Goal: Task Accomplishment & Management: Use online tool/utility

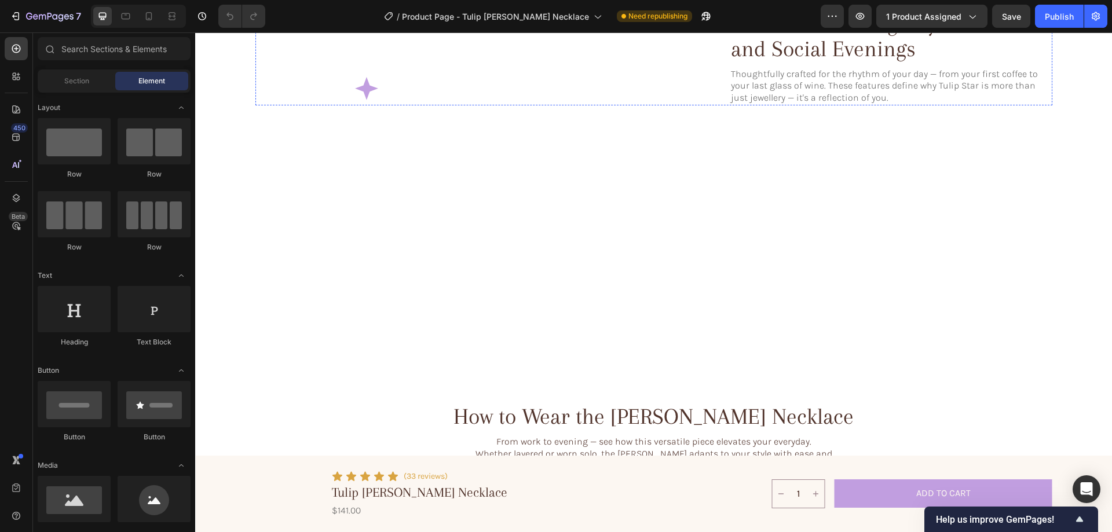
scroll to position [1680, 0]
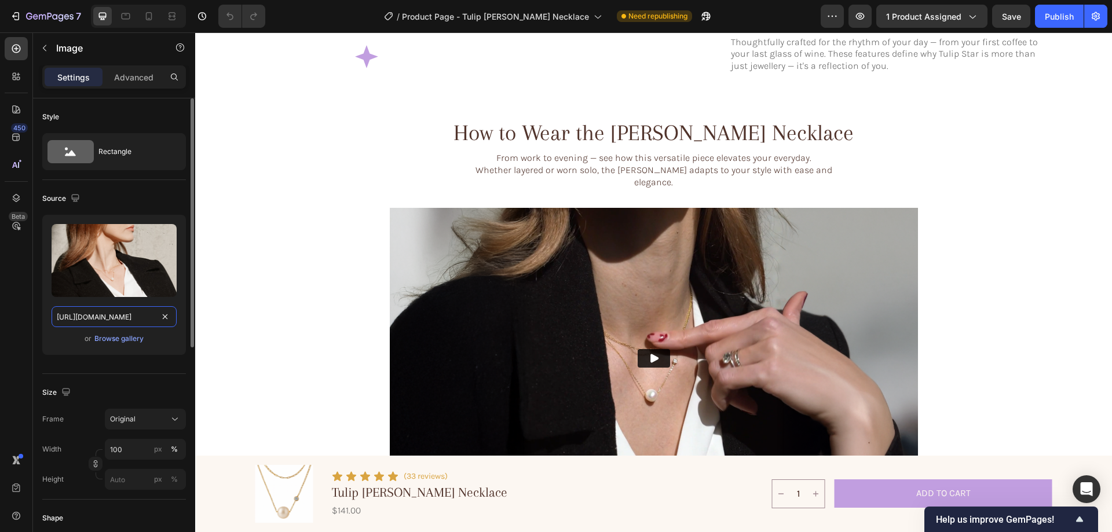
drag, startPoint x: 126, startPoint y: 311, endPoint x: 131, endPoint y: 305, distance: 7.4
click at [126, 311] on input "https://cdn.shopify.com/s/files/1/0633/3884/0177/files/gempages_576833410962555…" at bounding box center [114, 316] width 125 height 21
click at [110, 337] on div "Browse gallery" at bounding box center [118, 339] width 49 height 10
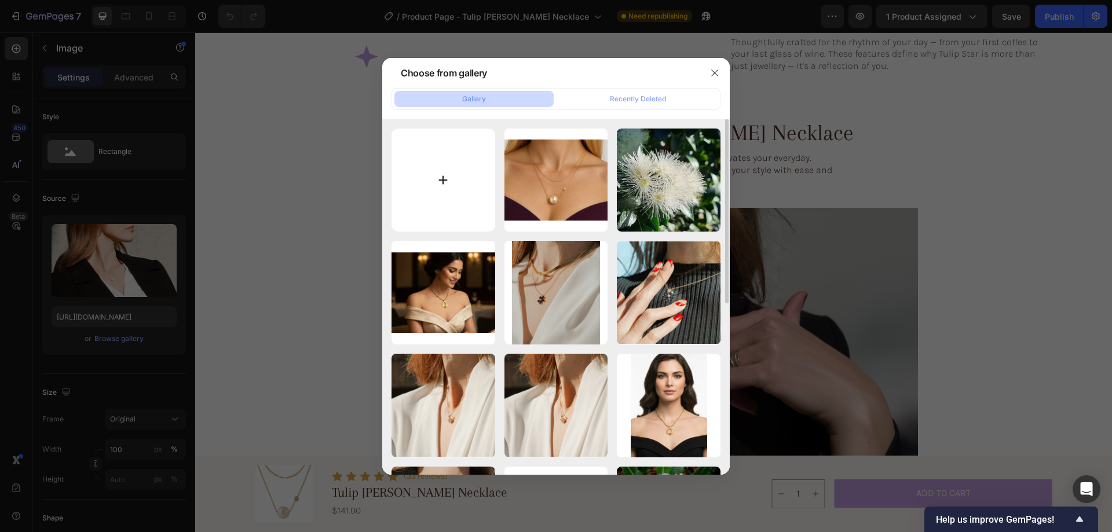
click at [451, 166] on input "file" at bounding box center [444, 181] width 104 height 104
type input "C:\fakepath\gempages_576833410962555488-bdb0c4c2-27eb-43cb-84f5-c606f67802e91-e…"
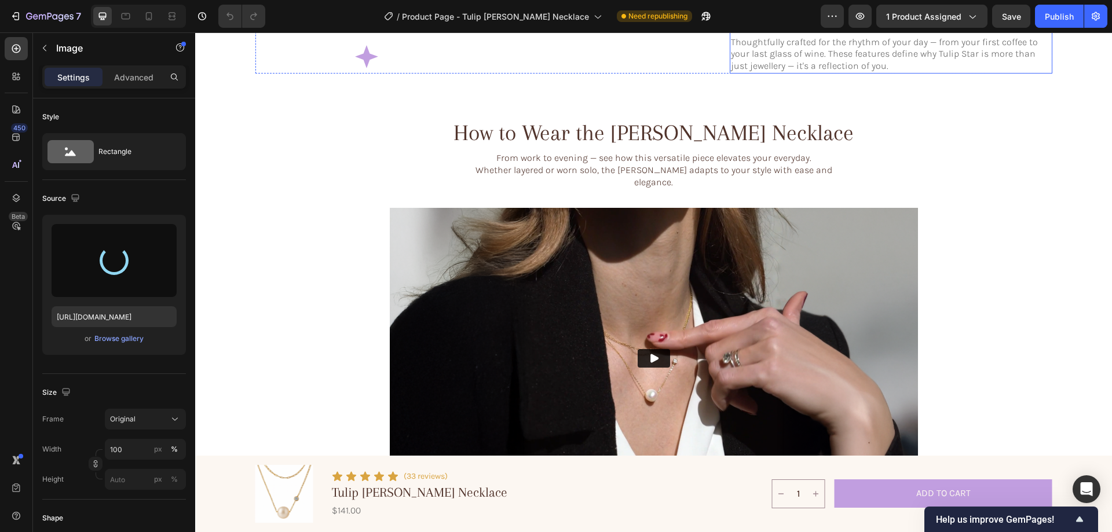
type input "https://cdn.shopify.com/s/files/1/0633/3884/0177/files/gempages_576833410962555…"
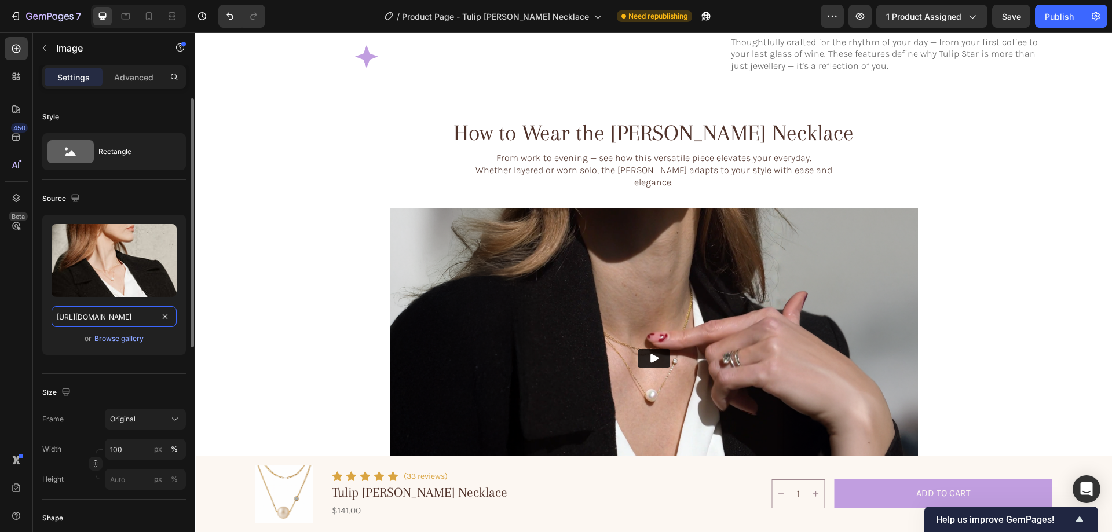
click at [122, 311] on input "https://cdn.shopify.com/s/files/1/0633/3884/0177/files/gempages_576833410962555…" at bounding box center [114, 316] width 125 height 21
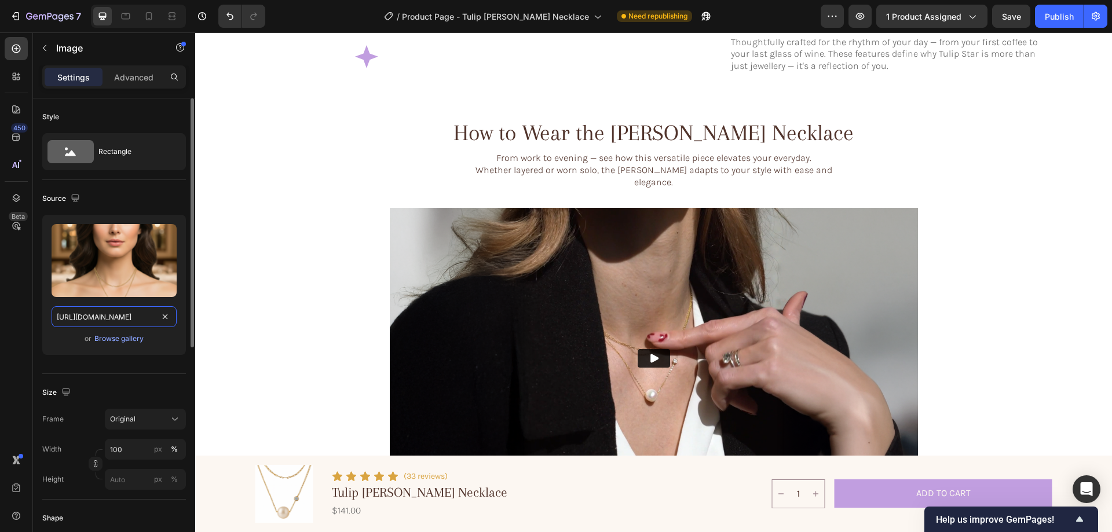
click at [112, 323] on input "https://cdn.shopify.com/s/files/1/0633/3884/0177/files/gempages_576833410962555…" at bounding box center [114, 316] width 125 height 21
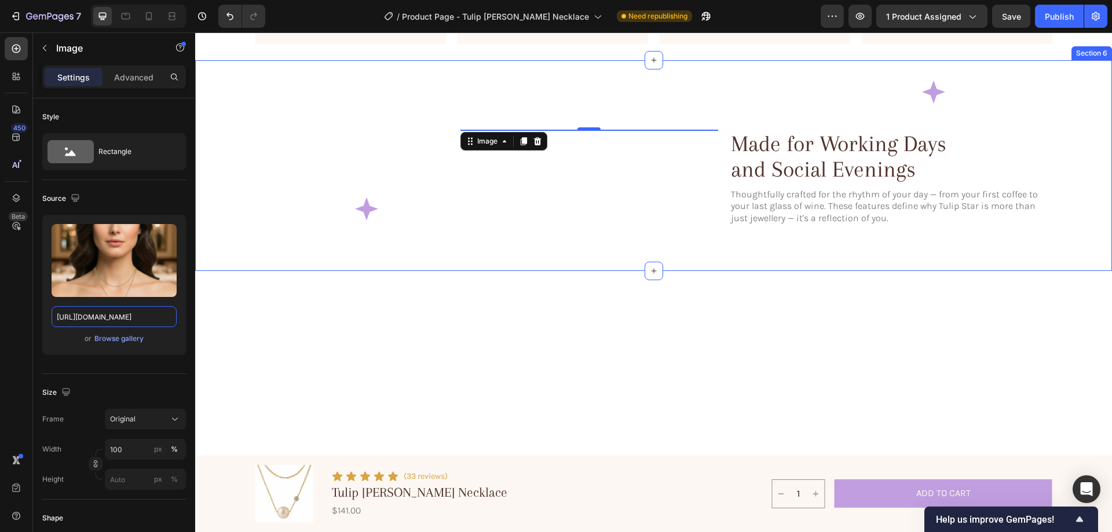
scroll to position [1680, 0]
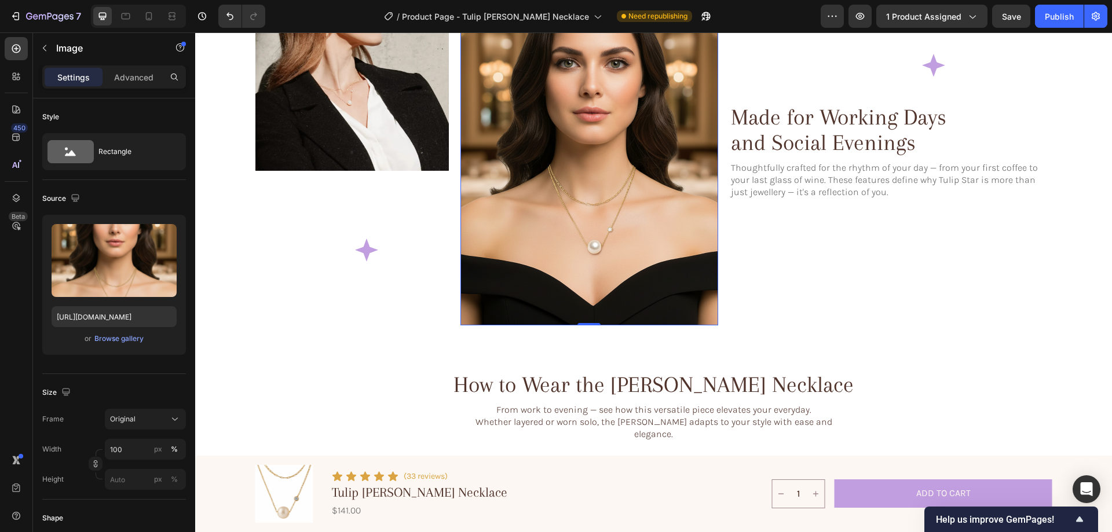
click at [625, 250] on img at bounding box center [590, 151] width 258 height 349
click at [119, 340] on div "Browse gallery" at bounding box center [118, 339] width 49 height 10
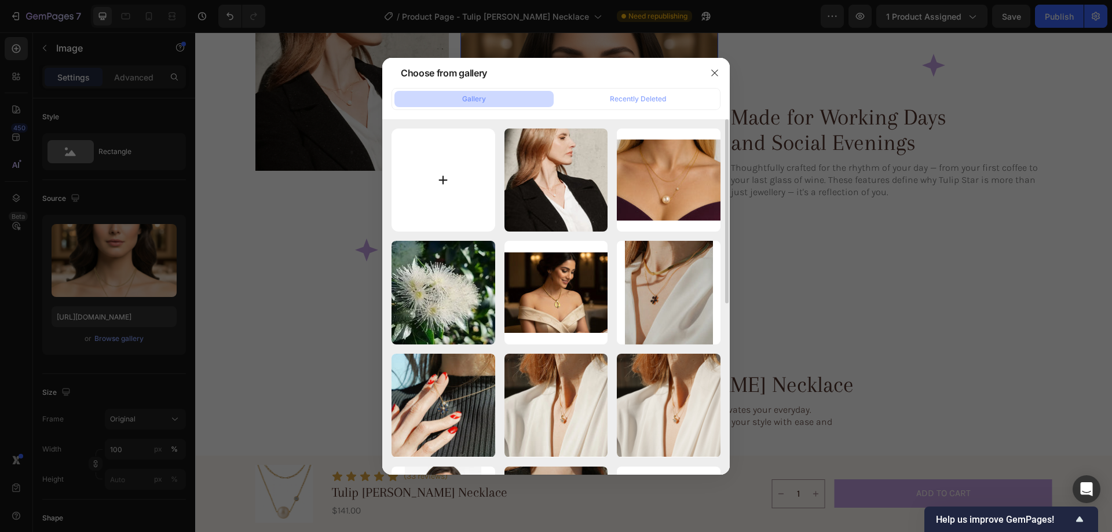
click at [476, 169] on input "file" at bounding box center [444, 181] width 104 height 104
type input "C:\fakepath\gempages_576833410962555488-049fd4c1-7168-4465-a4e8-5d3af845d578-ez…"
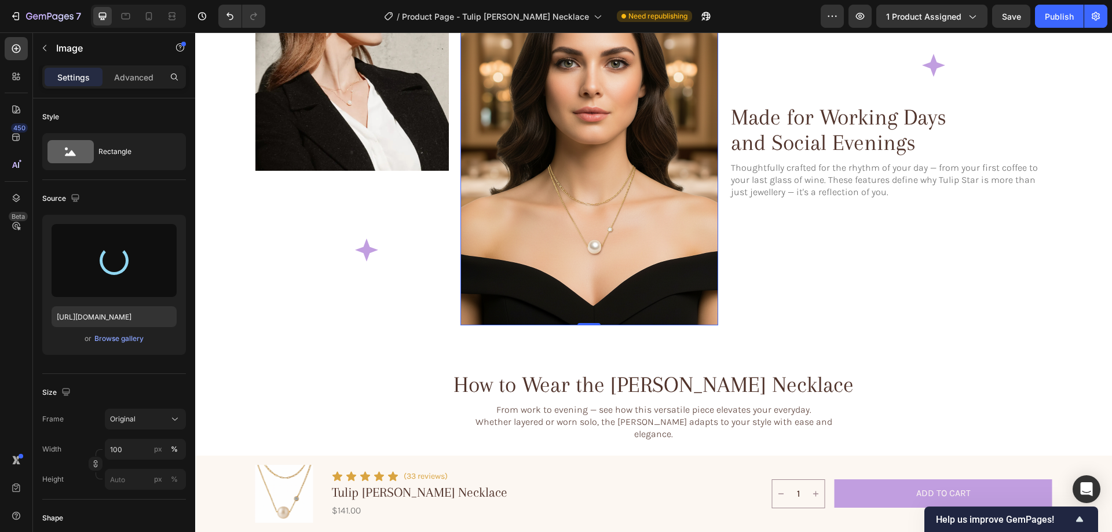
type input "https://cdn.shopify.com/s/files/1/0633/3884/0177/files/gempages_576833410962555…"
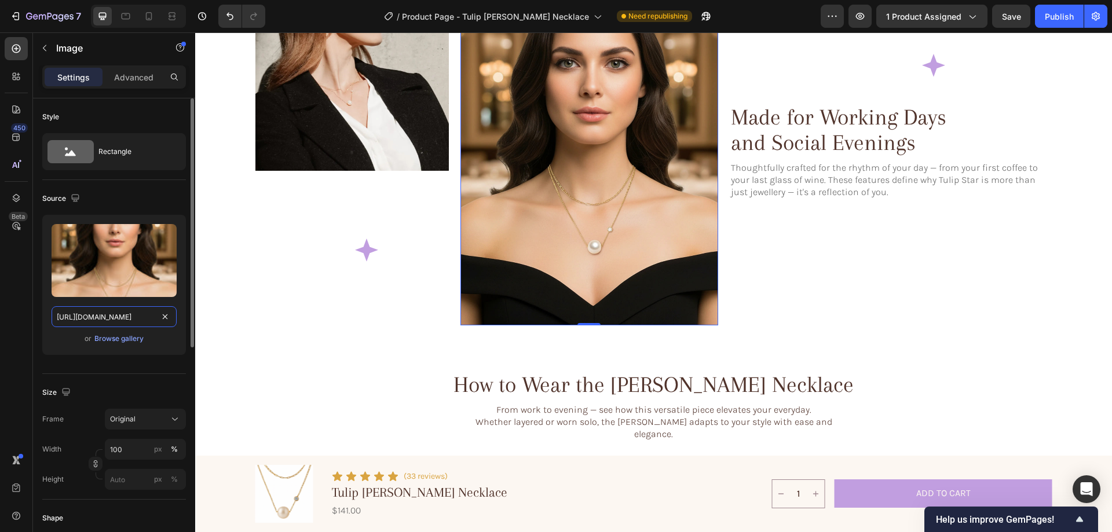
click at [102, 316] on input "https://cdn.shopify.com/s/files/1/0633/3884/0177/files/gempages_576833410962555…" at bounding box center [114, 316] width 125 height 21
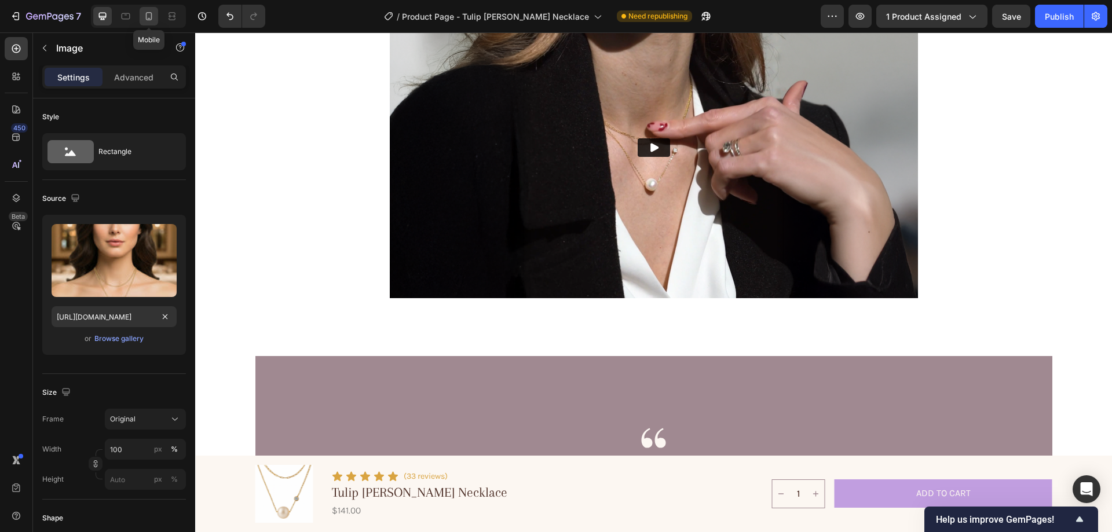
scroll to position [0, 0]
click at [148, 17] on icon at bounding box center [149, 16] width 12 height 12
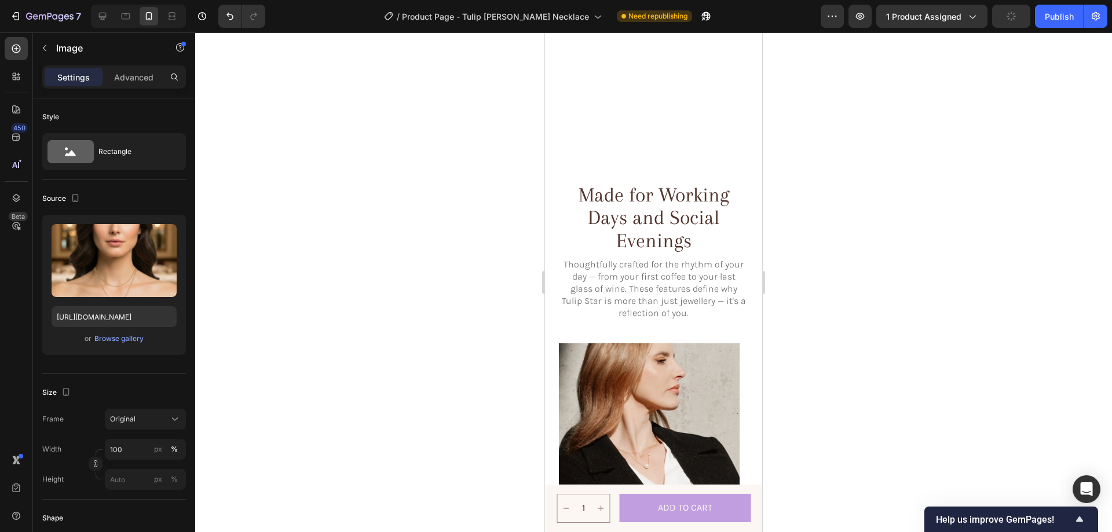
scroll to position [1692, 0]
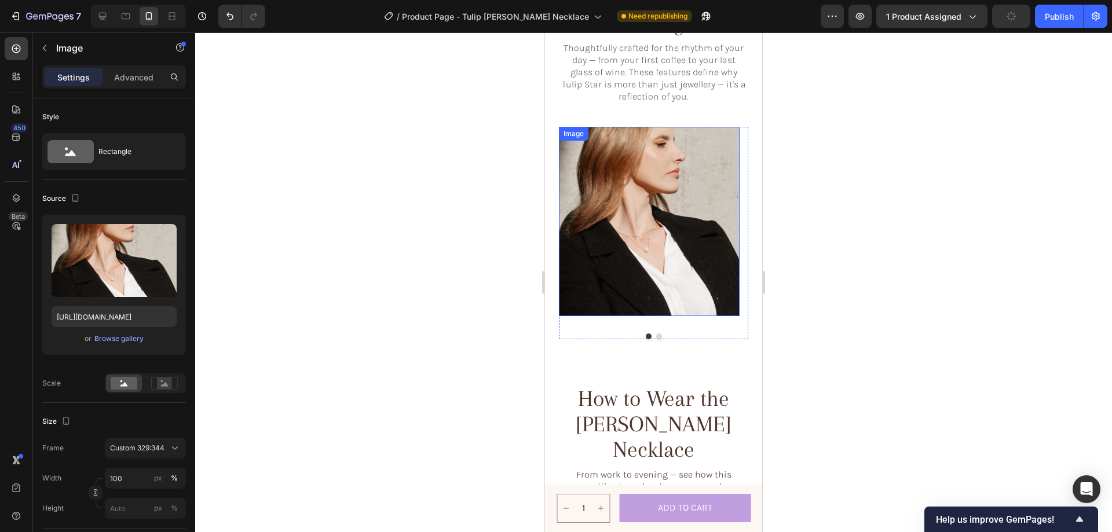
click at [667, 279] on img at bounding box center [649, 221] width 181 height 189
click at [113, 323] on input "https://cdn.shopify.com/s/files/1/0633/3884/0177/files/gempages_576833410962555…" at bounding box center [114, 316] width 125 height 21
click at [655, 338] on div "Image 0 Image Carousel" at bounding box center [653, 233] width 189 height 212
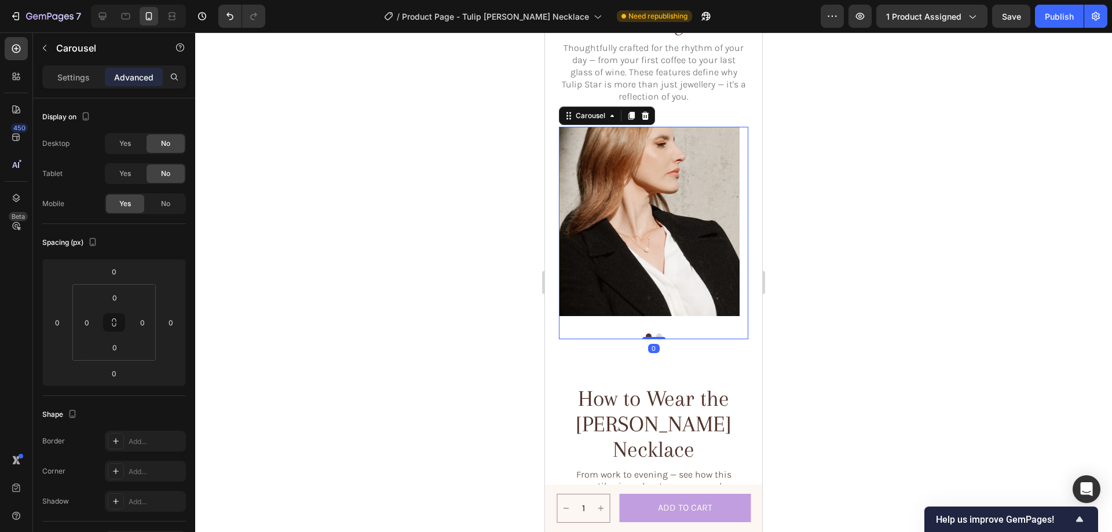
click at [656, 335] on button "Dot" at bounding box center [659, 337] width 6 height 6
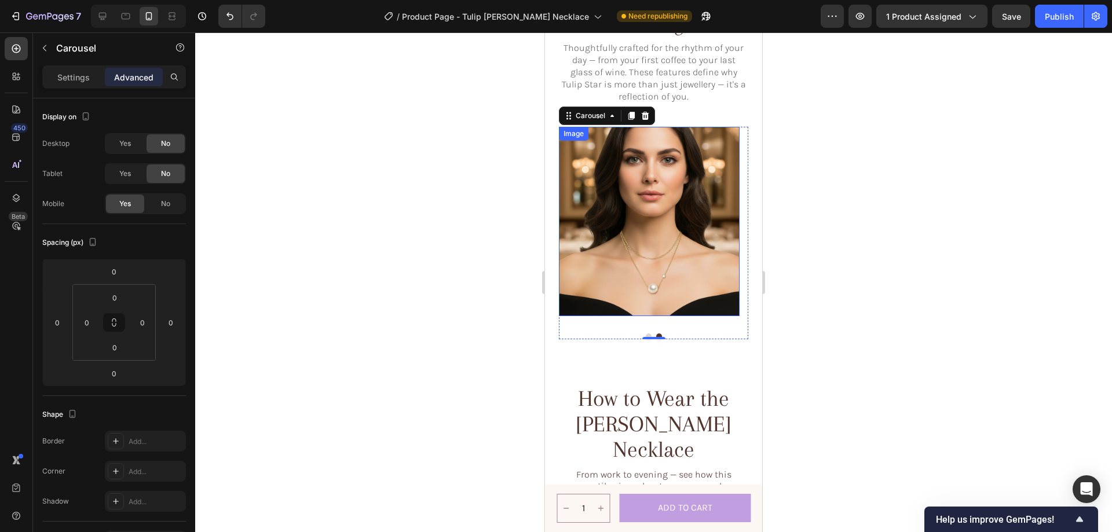
click at [725, 219] on img at bounding box center [649, 221] width 181 height 189
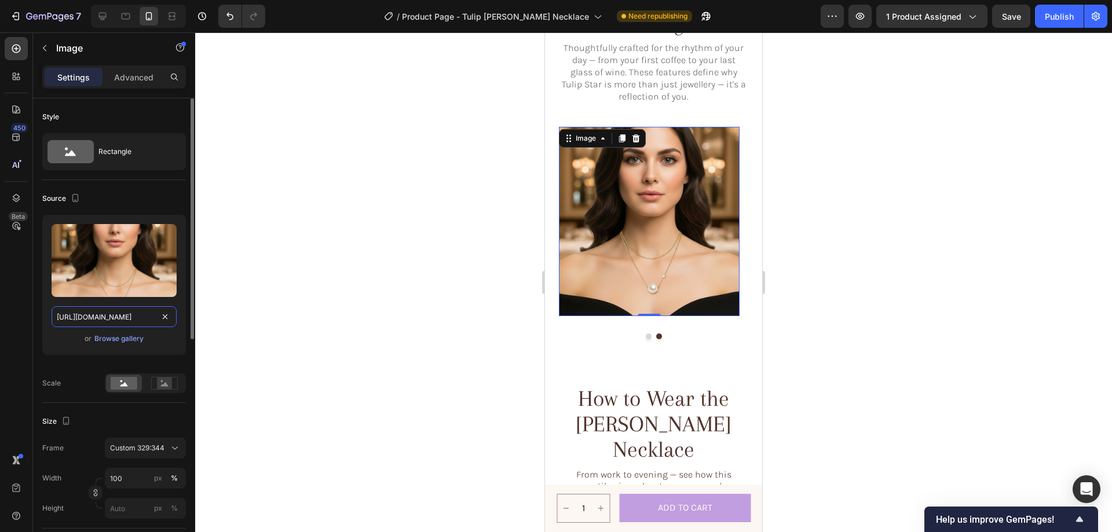
click at [116, 313] on input "https://cdn.shopify.com/s/files/1/0633/3884/0177/files/gempages_576833410962555…" at bounding box center [114, 316] width 125 height 21
click at [150, 335] on div "or Browse gallery" at bounding box center [114, 339] width 125 height 14
click at [129, 336] on div "Browse gallery" at bounding box center [118, 339] width 49 height 10
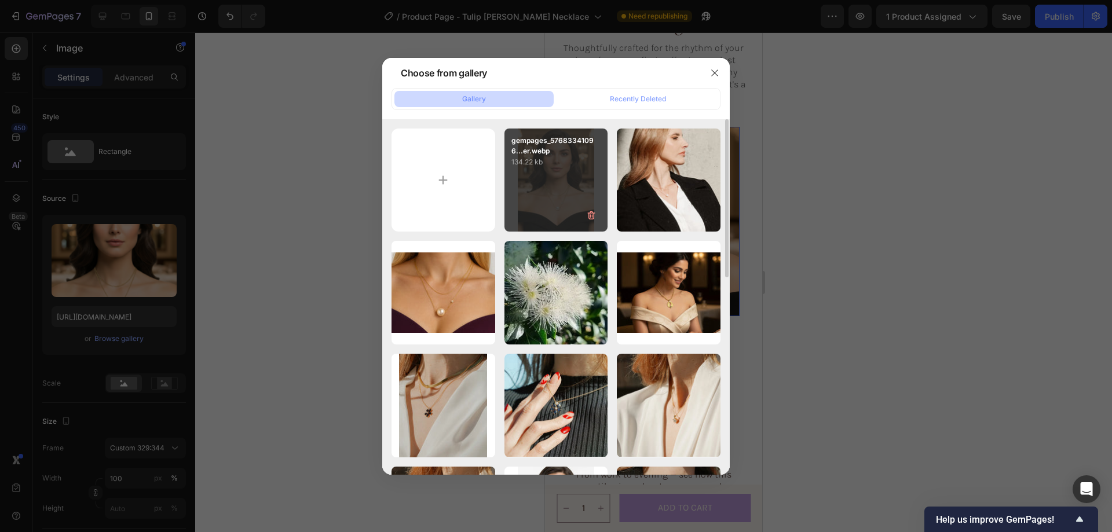
click at [554, 158] on p "134.22 kb" at bounding box center [557, 162] width 90 height 12
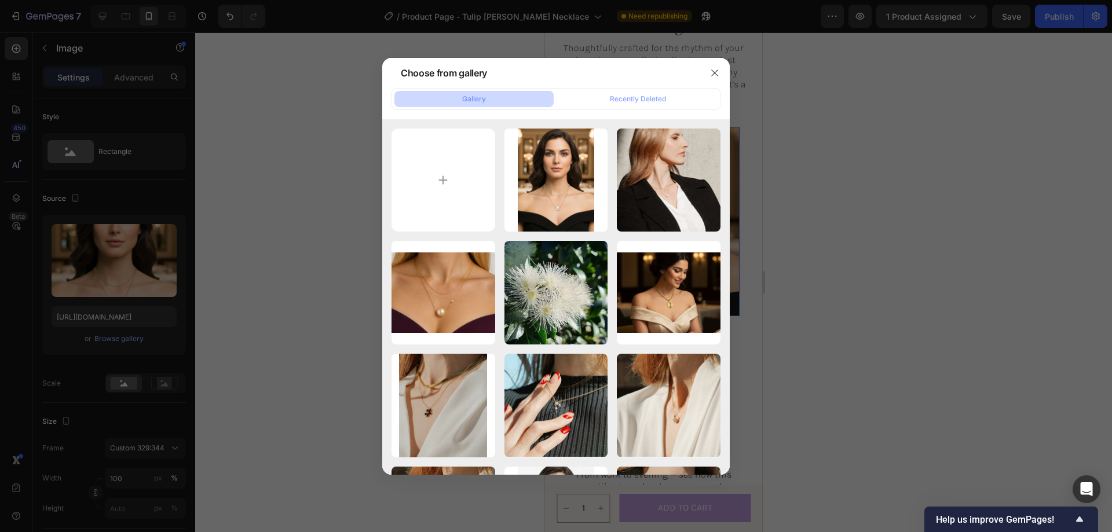
type input "https://cdn.shopify.com/s/files/1/0633/3884/0177/files/gempages_576833410962555…"
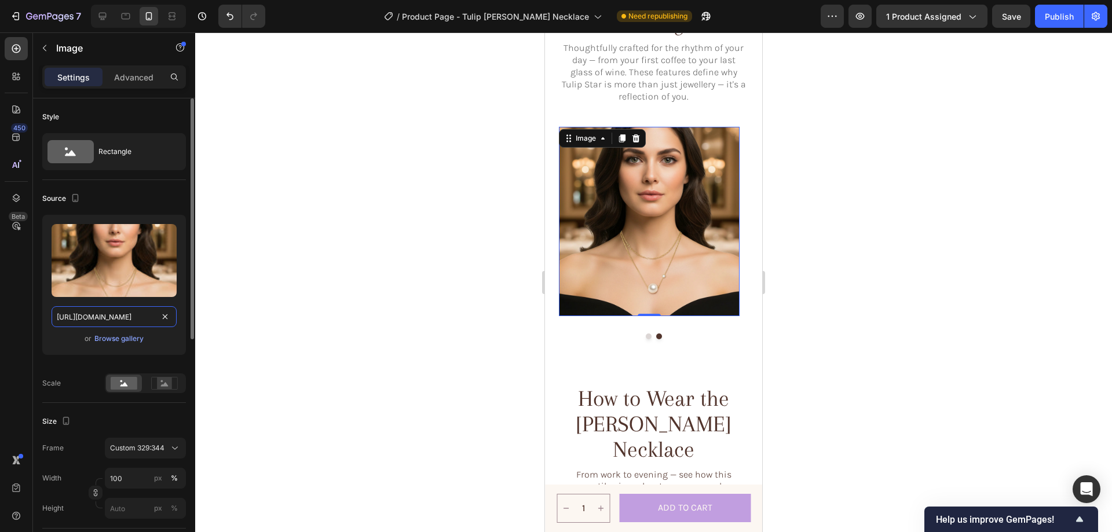
click at [121, 317] on input "https://cdn.shopify.com/s/files/1/0633/3884/0177/files/gempages_576833410962555…" at bounding box center [114, 316] width 125 height 21
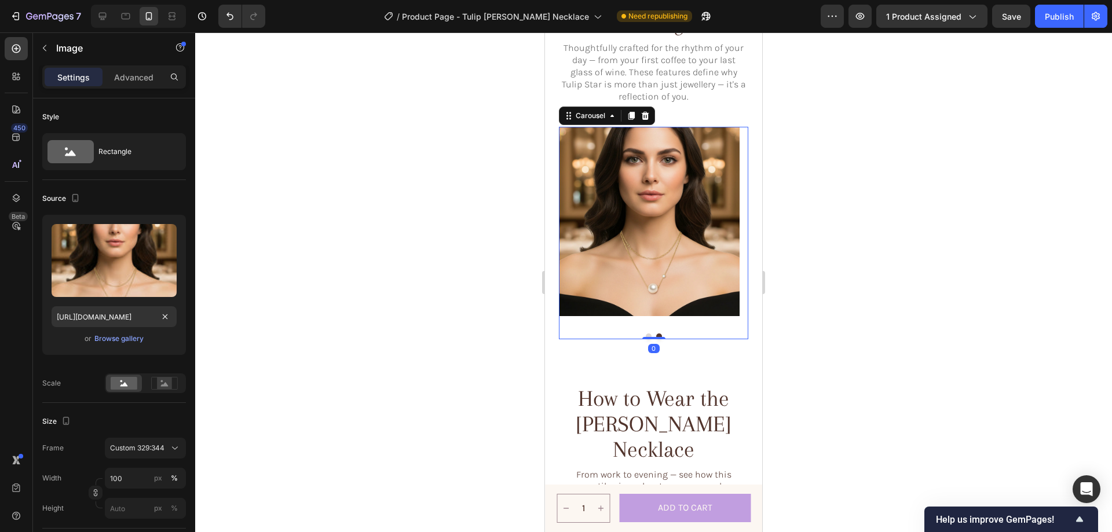
click at [646, 336] on button "Dot" at bounding box center [649, 337] width 6 height 6
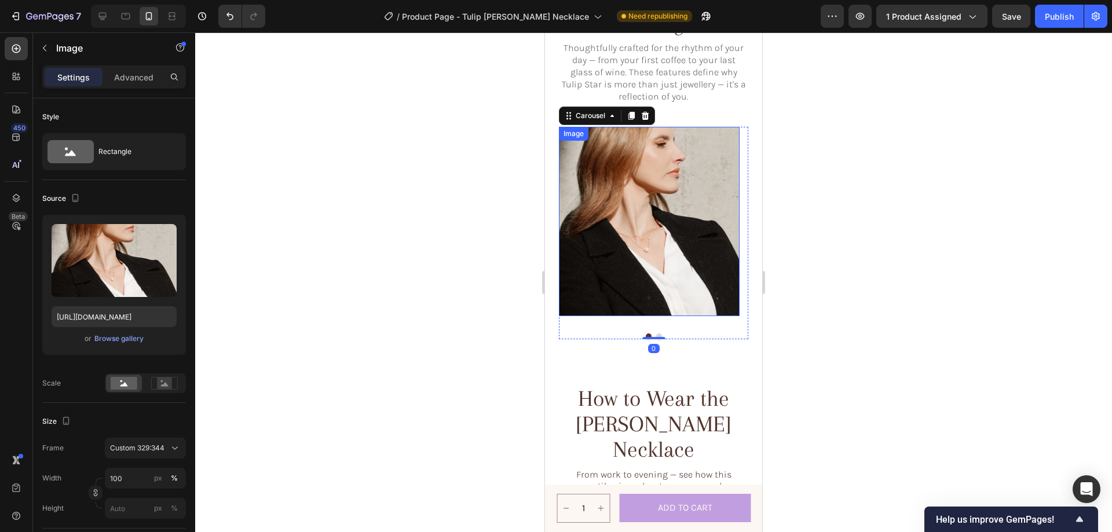
click at [673, 251] on img at bounding box center [649, 221] width 181 height 189
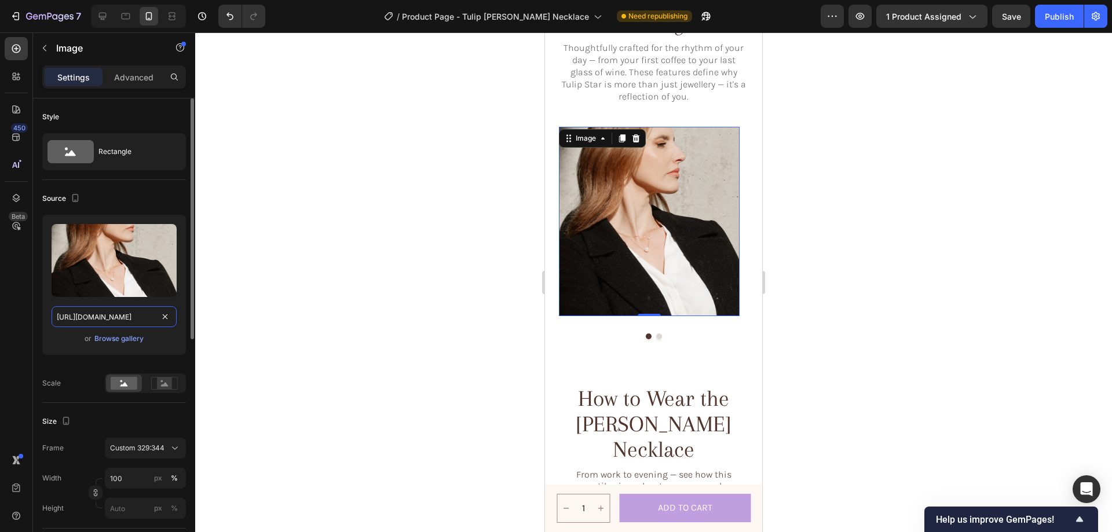
click at [119, 311] on input "https://cdn.shopify.com/s/files/1/0633/3884/0177/files/gempages_576833410962555…" at bounding box center [114, 316] width 125 height 21
click at [126, 339] on div "Browse gallery" at bounding box center [118, 339] width 49 height 10
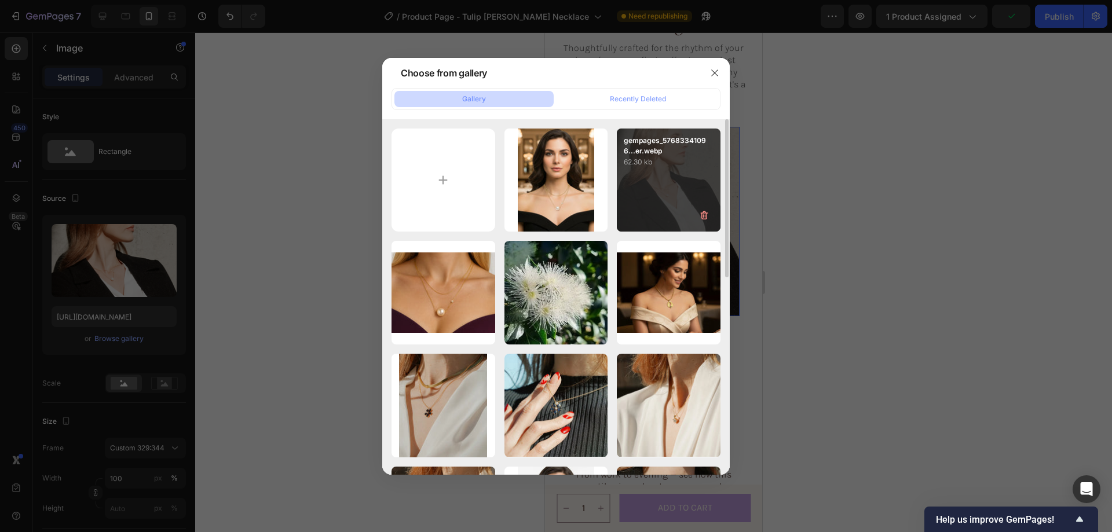
click at [655, 153] on p "gempages_57683341096...er.webp" at bounding box center [669, 146] width 90 height 21
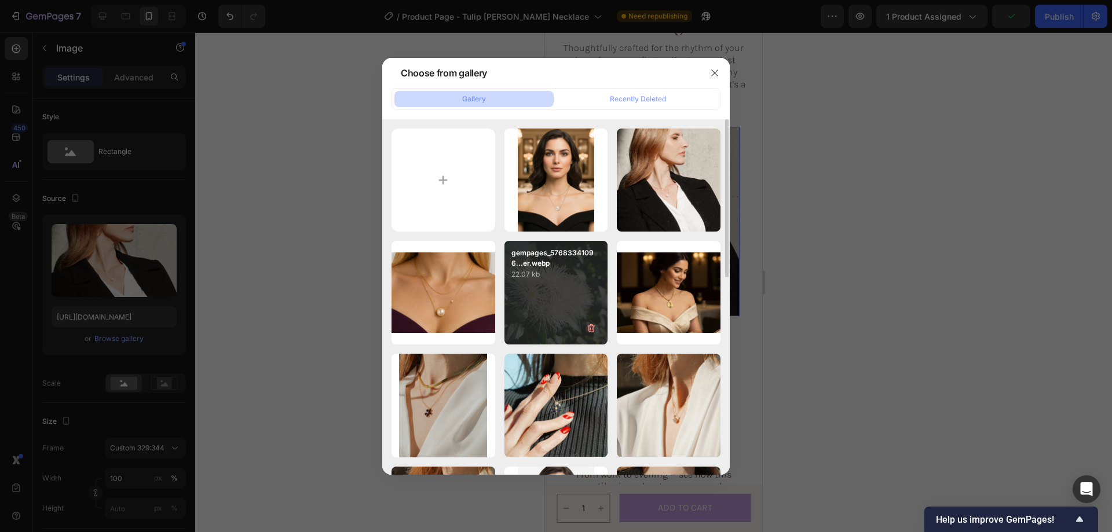
type input "https://cdn.shopify.com/s/files/1/0633/3884/0177/files/gempages_576833410962555…"
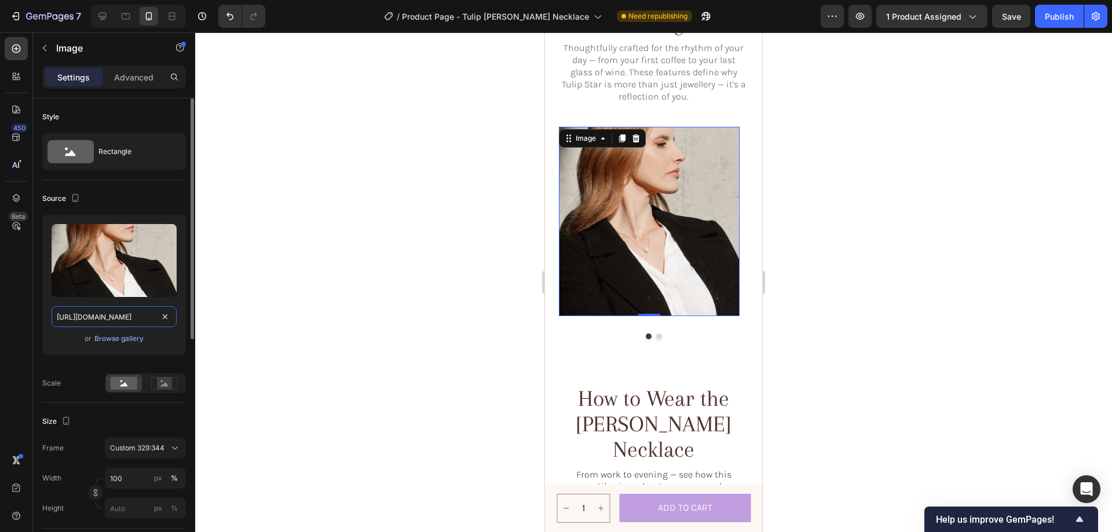
click at [101, 310] on input "https://cdn.shopify.com/s/files/1/0633/3884/0177/files/gempages_576833410962555…" at bounding box center [114, 316] width 125 height 21
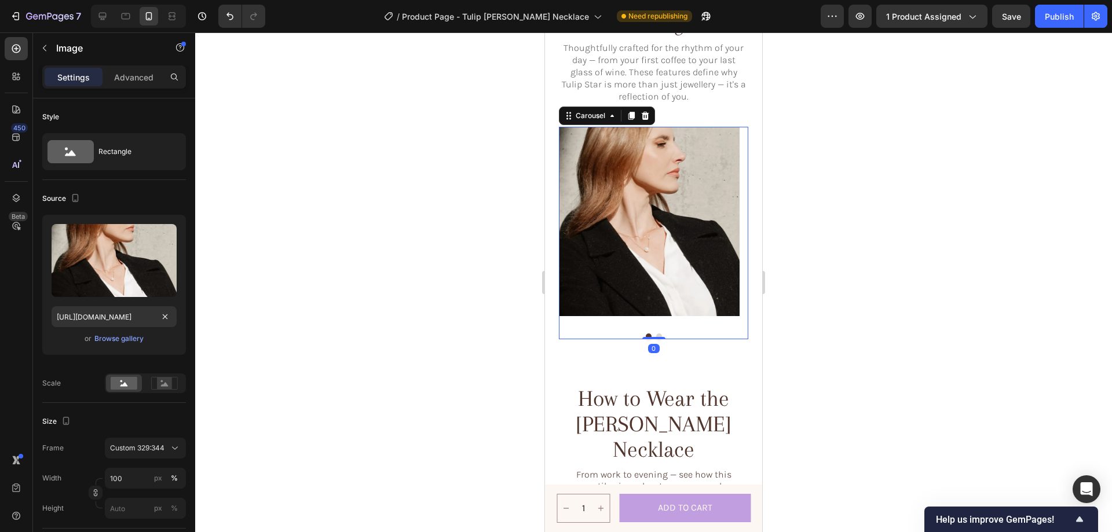
click at [654, 337] on div "Image Image Carousel 0" at bounding box center [653, 233] width 189 height 212
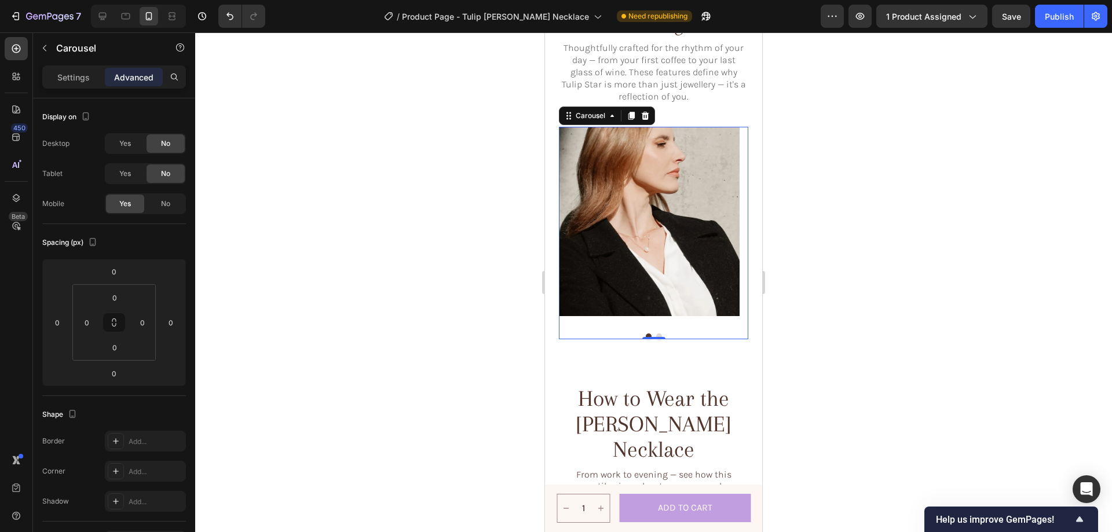
click at [656, 336] on button "Dot" at bounding box center [659, 337] width 6 height 6
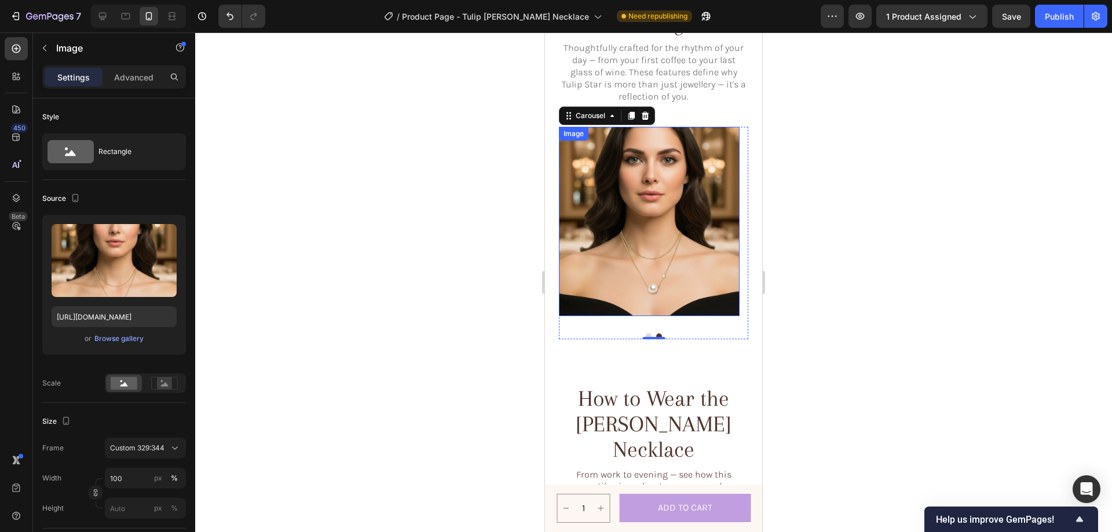
click at [613, 243] on img at bounding box center [649, 221] width 181 height 189
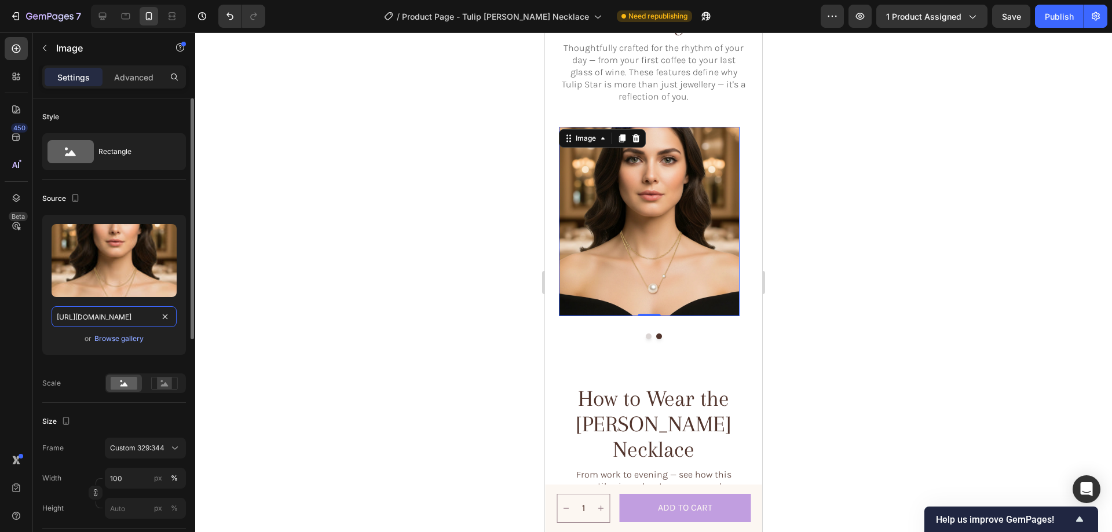
click at [112, 311] on input "https://cdn.shopify.com/s/files/1/0633/3884/0177/files/gempages_576833410962555…" at bounding box center [114, 316] width 125 height 21
click at [104, 14] on icon at bounding box center [103, 16] width 12 height 12
type input "https://cdn.shopify.com/s/files/1/0633/3884/0177/files/gempages_576833410962555…"
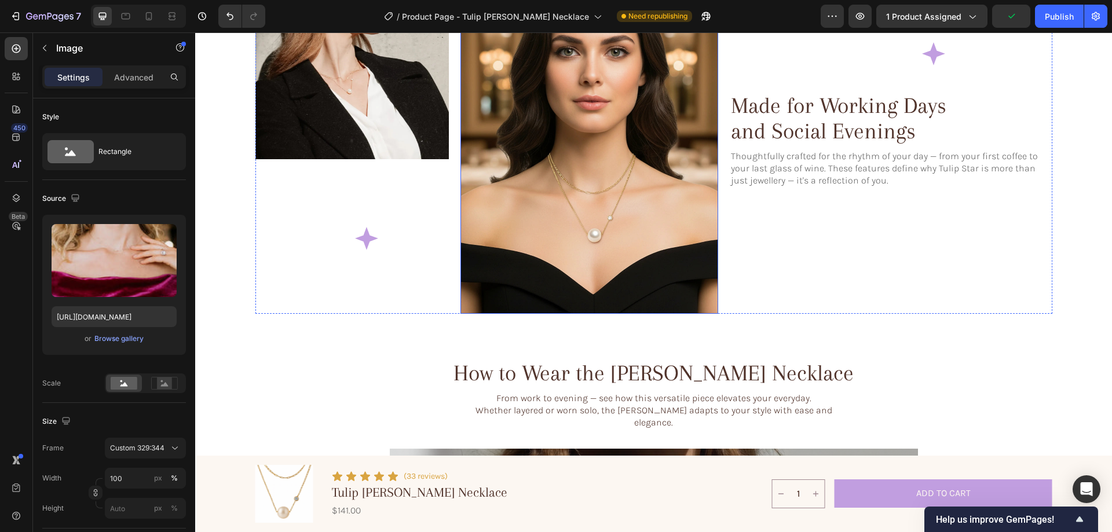
scroll to position [1651, 0]
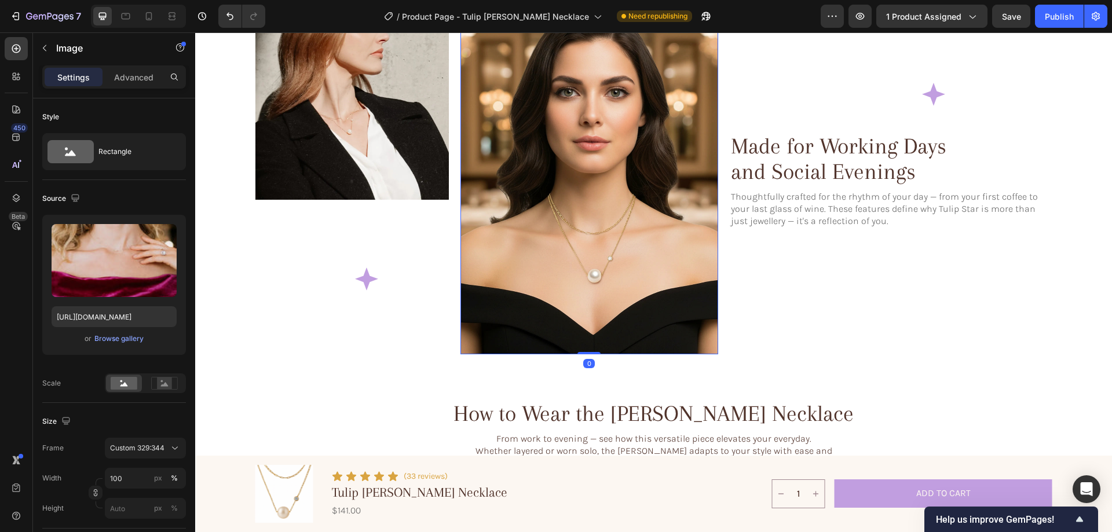
click at [619, 222] on img at bounding box center [590, 180] width 258 height 349
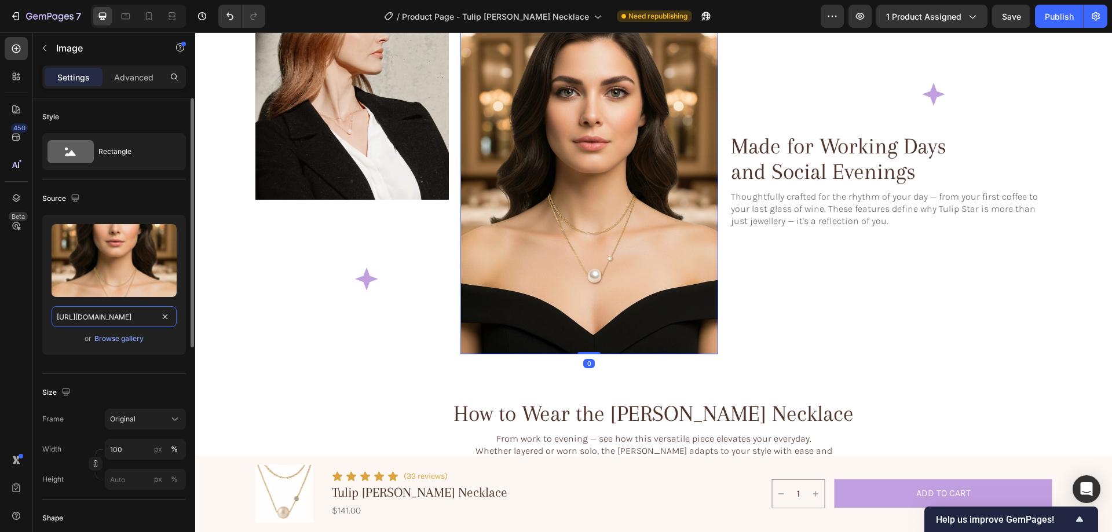
click at [93, 312] on input "https://cdn.shopify.com/s/files/1/0633/3884/0177/files/gempages_576833410962555…" at bounding box center [114, 316] width 125 height 21
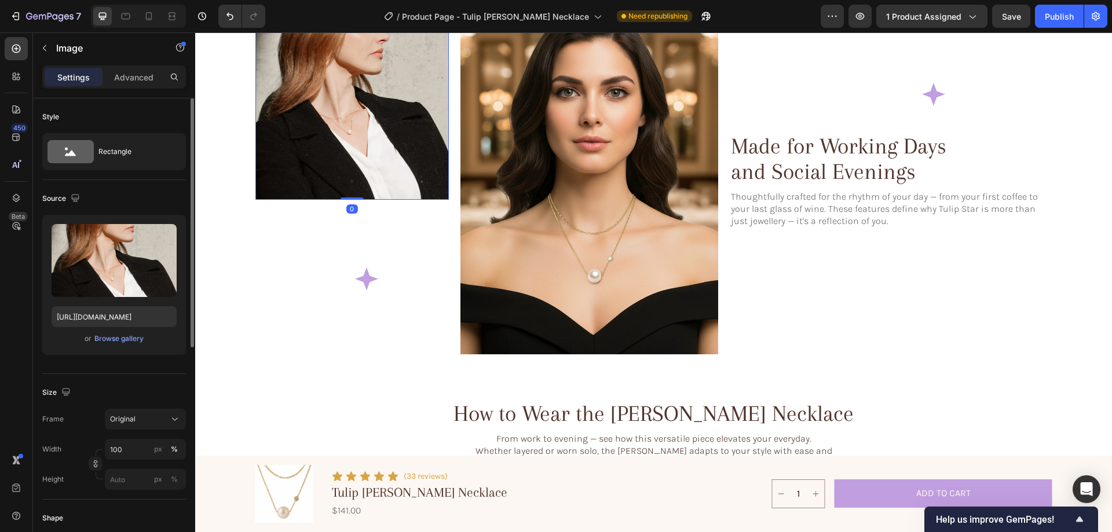
click at [338, 132] on img at bounding box center [353, 103] width 194 height 194
click at [94, 320] on input "https://cdn.shopify.com/s/files/1/0633/3884/0177/files/gempages_576833410962555…" at bounding box center [114, 316] width 125 height 21
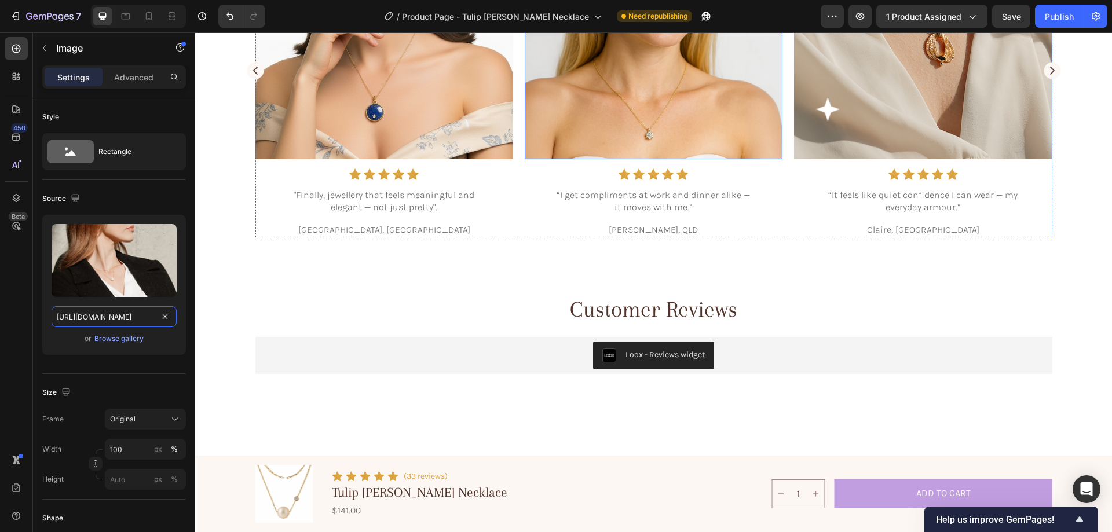
scroll to position [3042, 0]
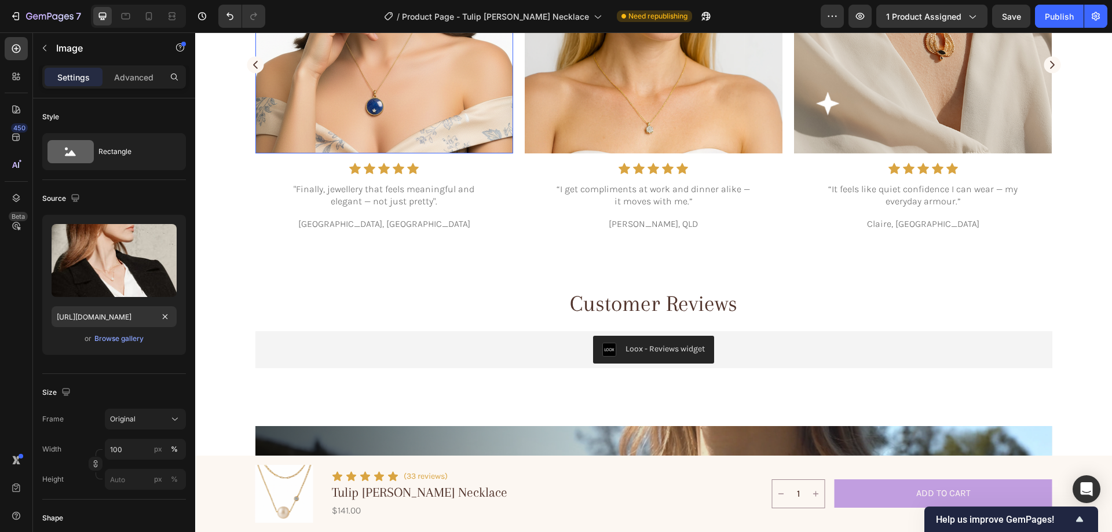
click at [374, 111] on img at bounding box center [385, 25] width 258 height 256
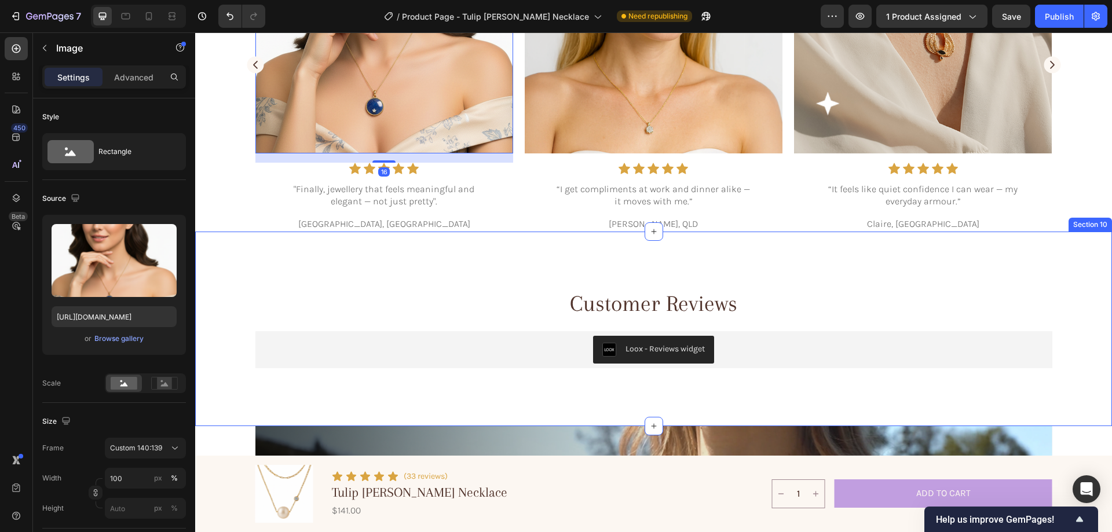
scroll to position [3216, 0]
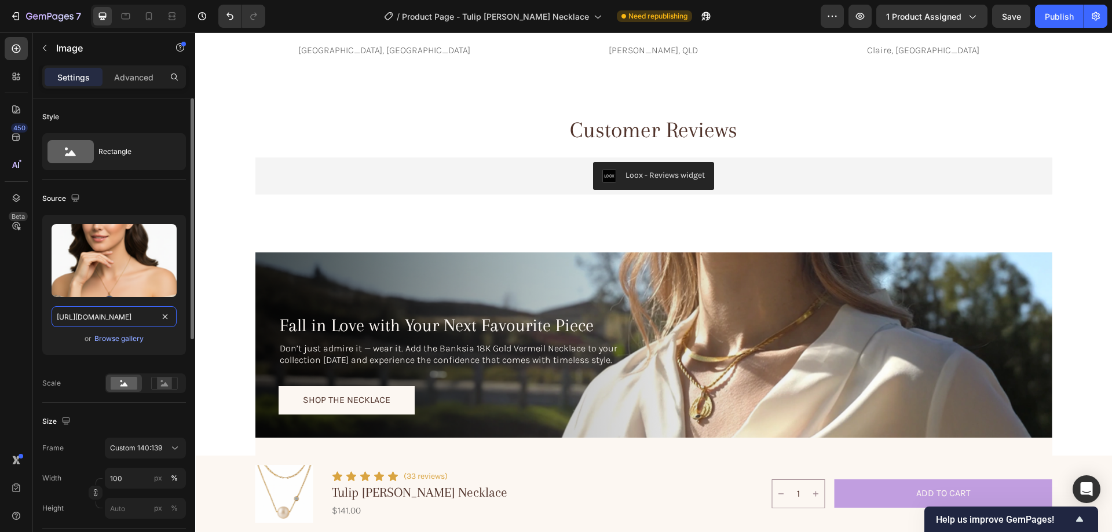
click at [108, 320] on input "https://cdn.shopify.com/s/files/1/0633/3884/0177/files/gempages_576833410962555…" at bounding box center [114, 316] width 125 height 21
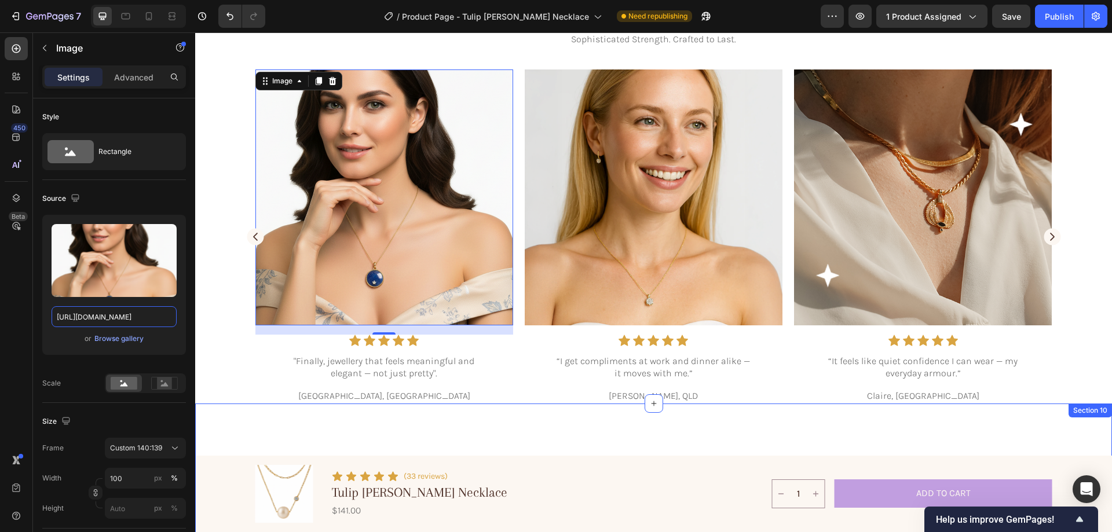
scroll to position [2810, 0]
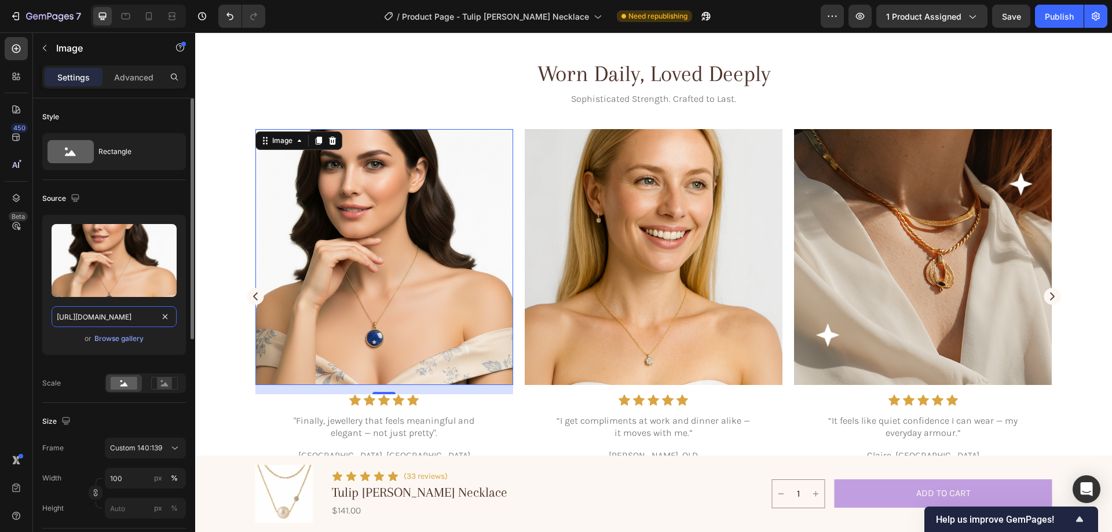
click at [136, 311] on input "https://cdn.shopify.com/s/files/1/0633/3884/0177/files/gempages_576833410962555…" at bounding box center [114, 316] width 125 height 21
click at [126, 338] on div "Browse gallery" at bounding box center [118, 339] width 49 height 10
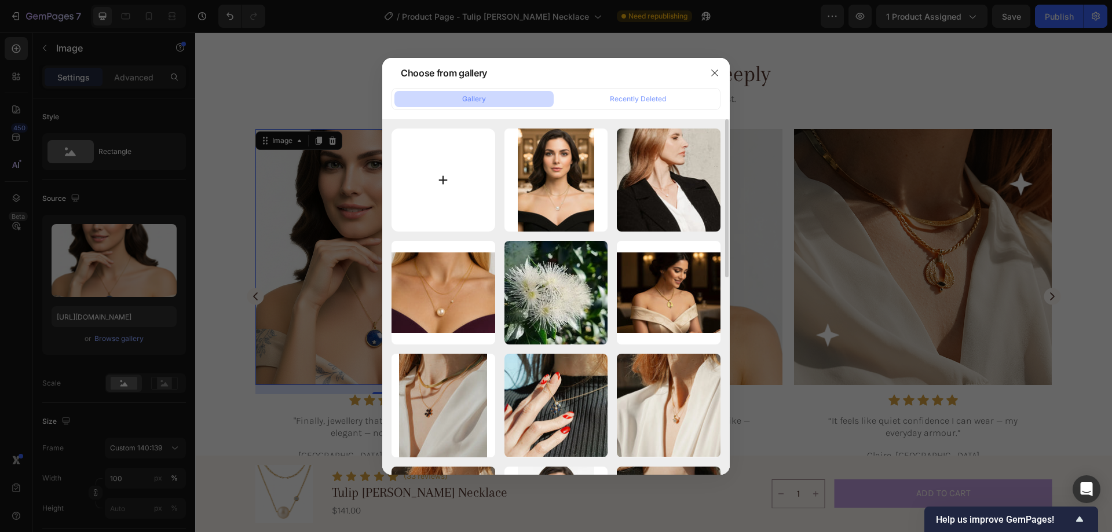
click at [458, 146] on input "file" at bounding box center [444, 181] width 104 height 104
type input "C:\fakepath\gempages_576833410962555488-8901deb3-3ce8-4f1d-acea-c551c21a8fd21-e…"
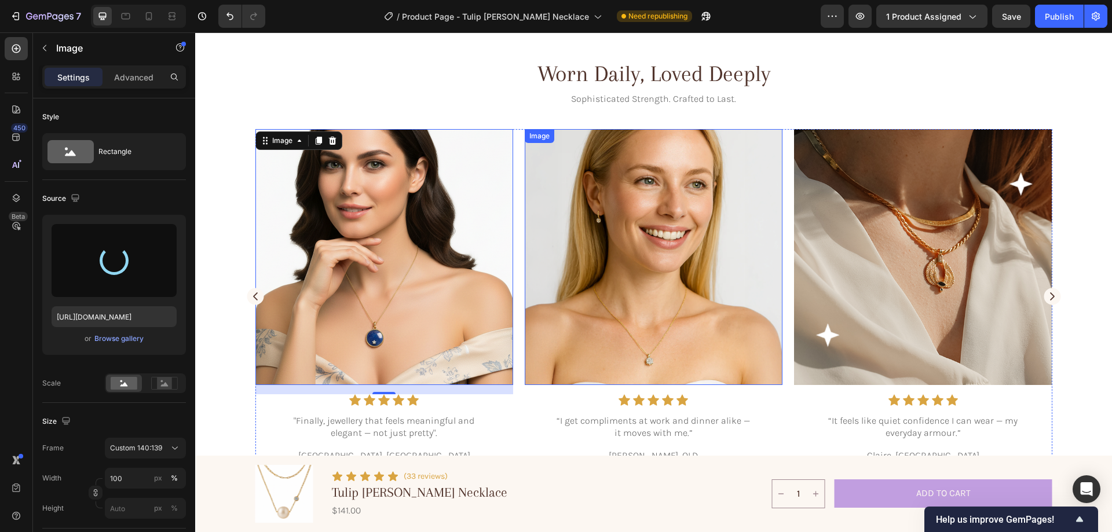
type input "https://cdn.shopify.com/s/files/1/0633/3884/0177/files/gempages_576833410962555…"
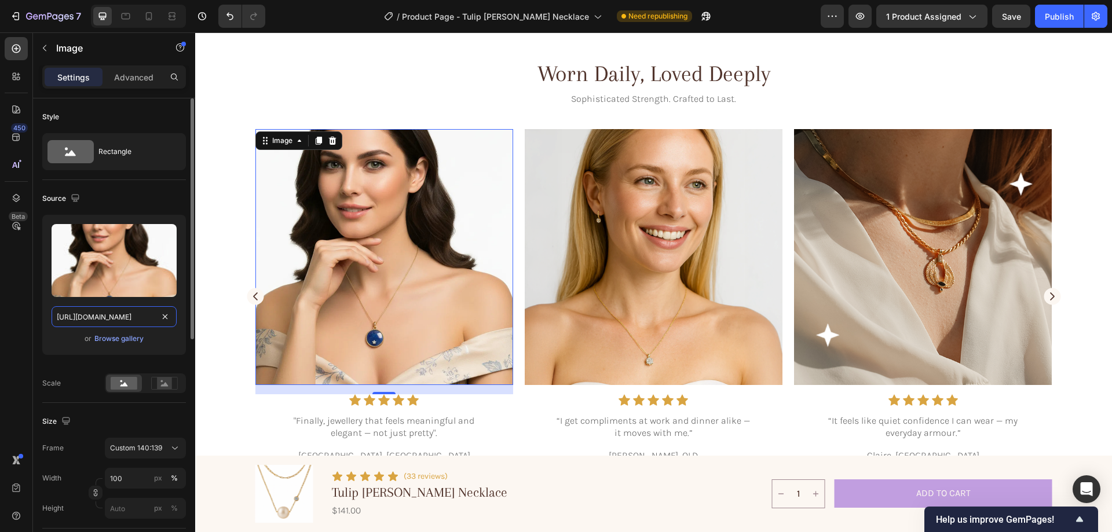
click at [140, 311] on input "https://cdn.shopify.com/s/files/1/0633/3884/0177/files/gempages_576833410962555…" at bounding box center [114, 316] width 125 height 21
click at [610, 195] on img at bounding box center [654, 257] width 258 height 256
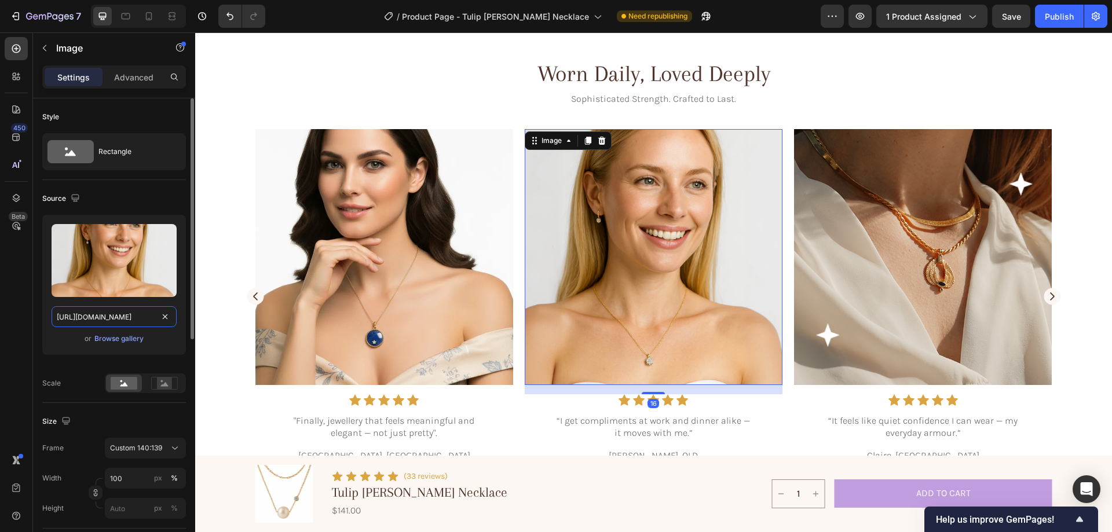
click at [87, 316] on input "https://cdn.shopify.com/s/files/1/0633/3884/0177/files/gempages_576833410962555…" at bounding box center [114, 316] width 125 height 21
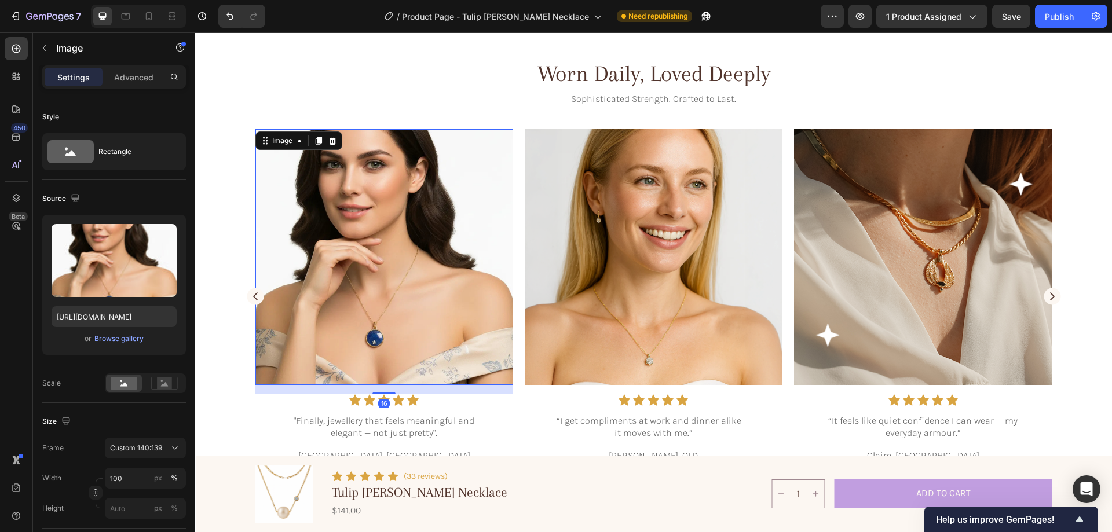
click at [331, 298] on img at bounding box center [385, 257] width 258 height 256
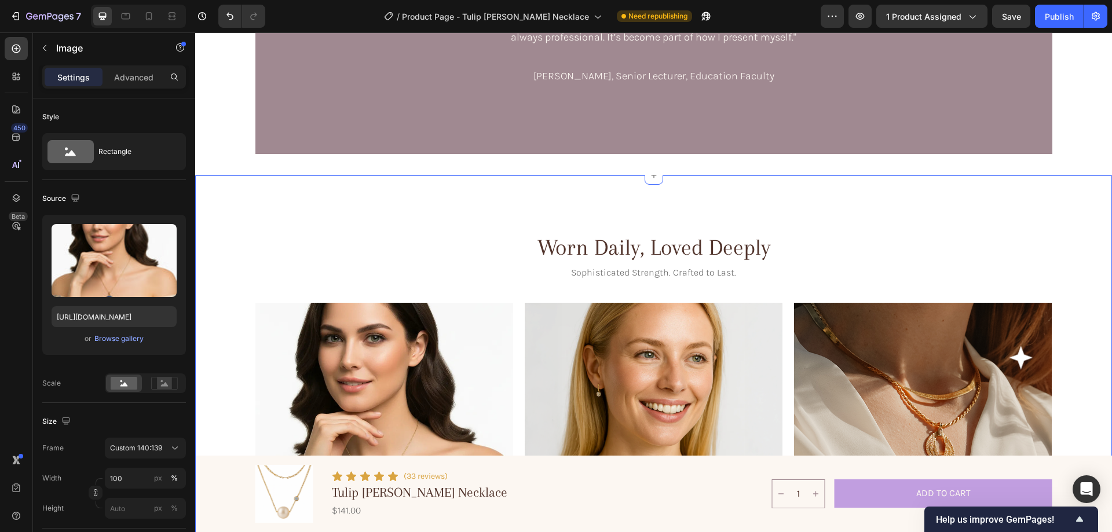
scroll to position [2810, 0]
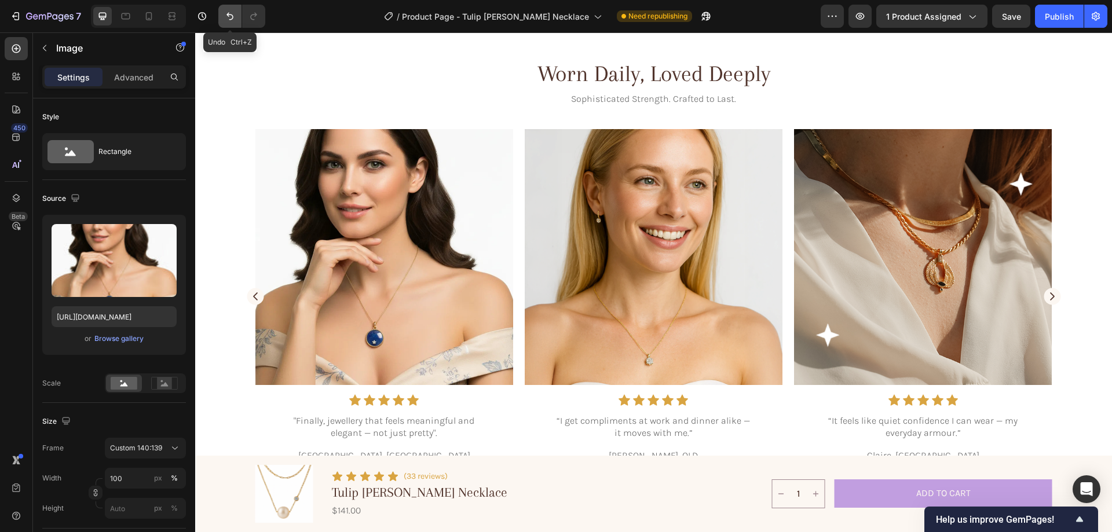
click at [224, 10] on button "Undo/Redo" at bounding box center [229, 16] width 23 height 23
click at [225, 17] on icon "Undo/Redo" at bounding box center [230, 16] width 12 height 12
type input "https://cdn.shopify.com/s/files/1/0633/3884/0177/files/gempages_576833410962555…"
click at [225, 17] on icon "Undo/Redo" at bounding box center [230, 16] width 12 height 12
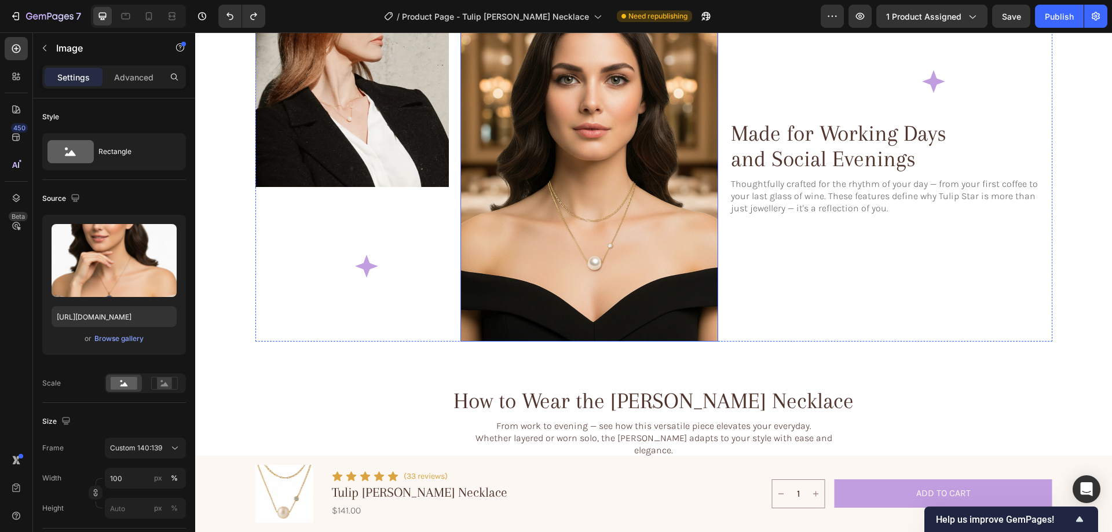
scroll to position [1535, 0]
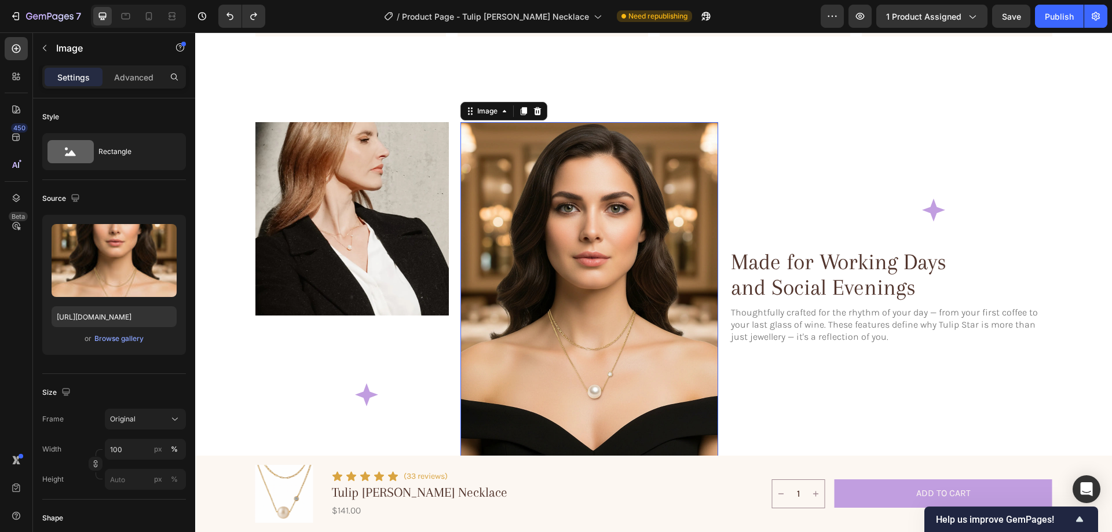
click at [537, 232] on img at bounding box center [590, 296] width 258 height 349
click at [137, 314] on input "https://cdn.shopify.com/s/files/1/0633/3884/0177/files/gempages_576833410962555…" at bounding box center [114, 316] width 125 height 21
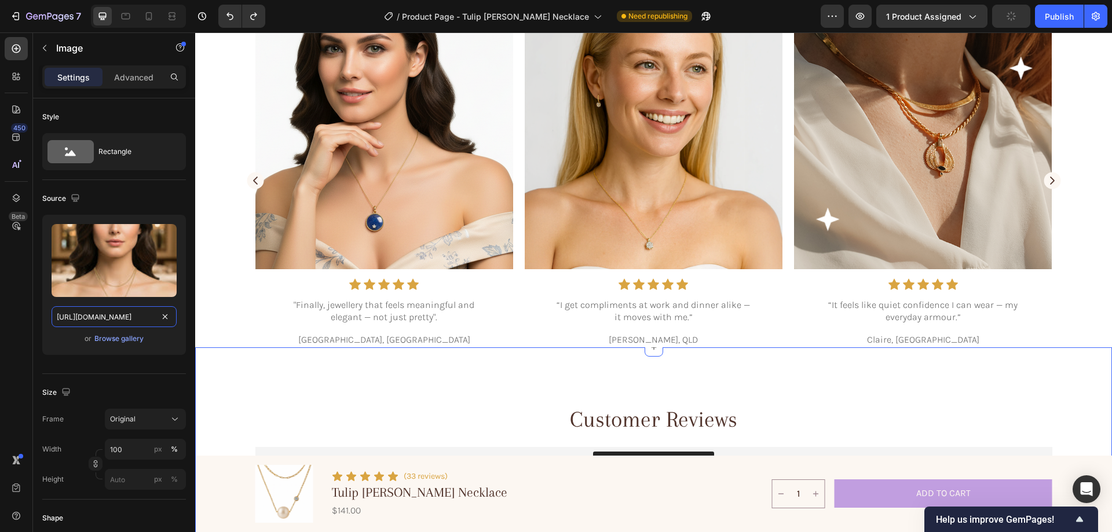
scroll to position [2694, 0]
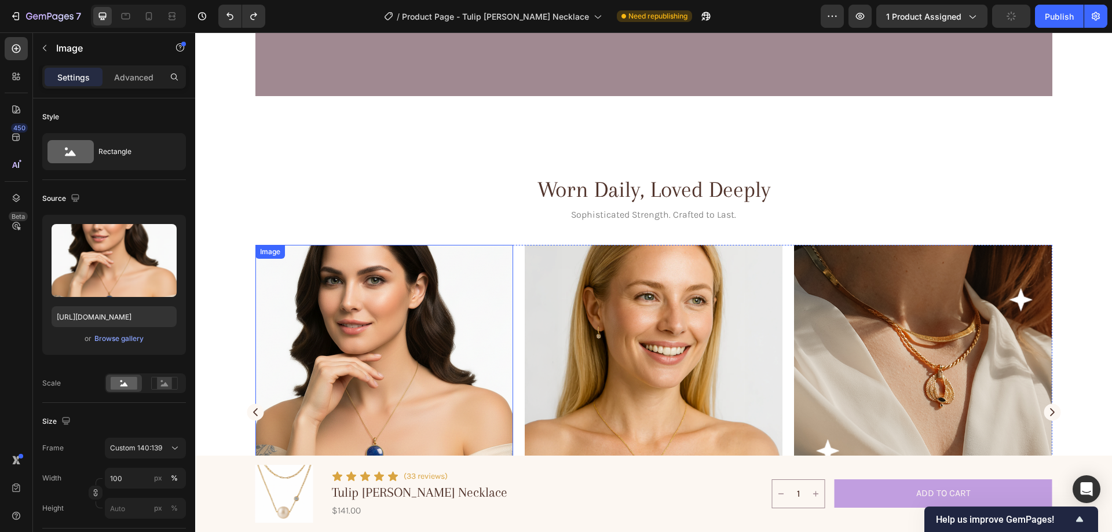
click at [439, 331] on img at bounding box center [385, 373] width 258 height 256
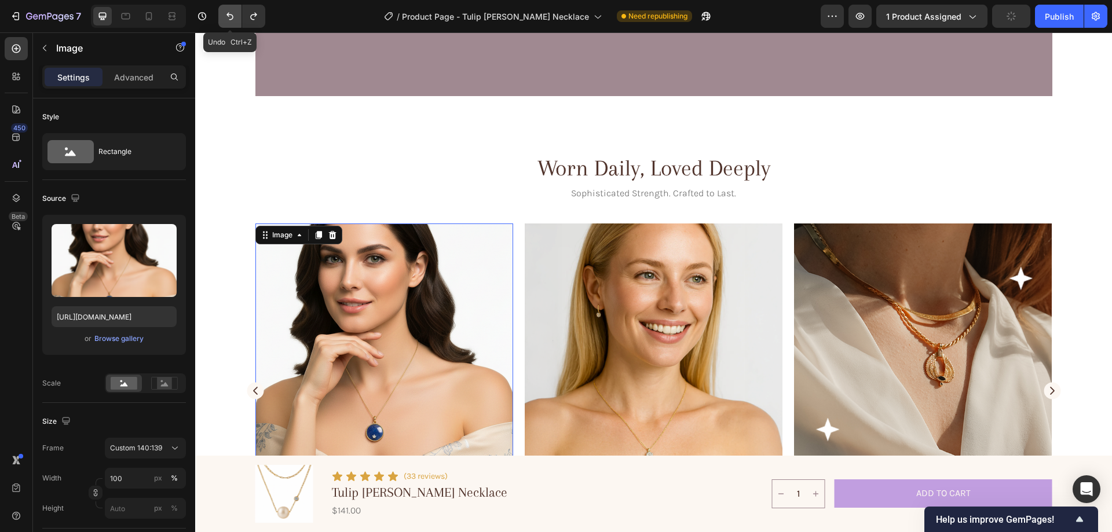
click at [228, 10] on icon "Undo/Redo" at bounding box center [230, 16] width 12 height 12
click at [225, 12] on icon "Undo/Redo" at bounding box center [230, 16] width 12 height 12
click at [227, 13] on icon "Undo/Redo" at bounding box center [230, 16] width 12 height 12
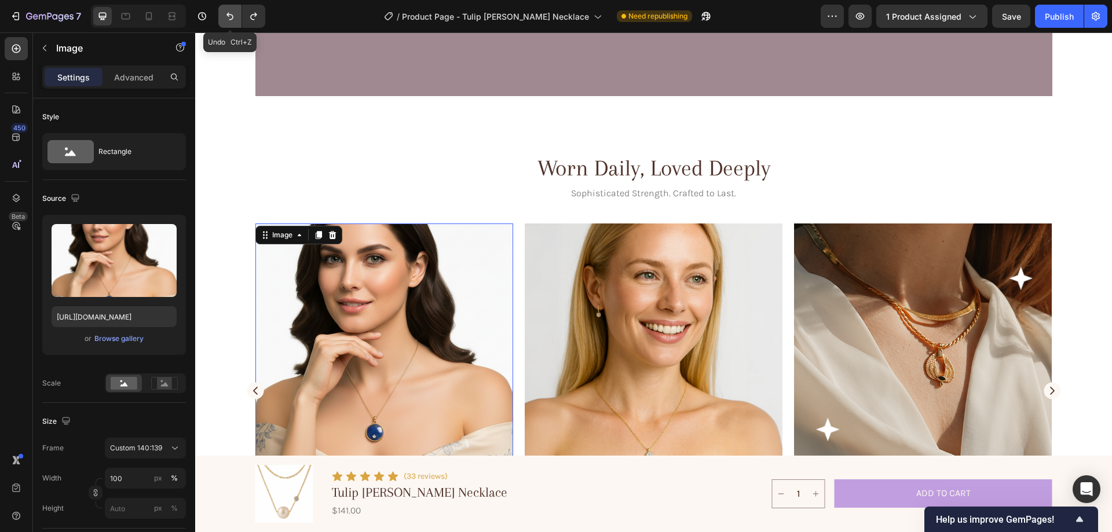
click at [227, 13] on icon "Undo/Redo" at bounding box center [230, 16] width 12 height 12
click at [123, 308] on input "https://cdn.shopify.com/s/files/1/0633/3884/0177/files/gempages_576833410962555…" at bounding box center [114, 316] width 125 height 21
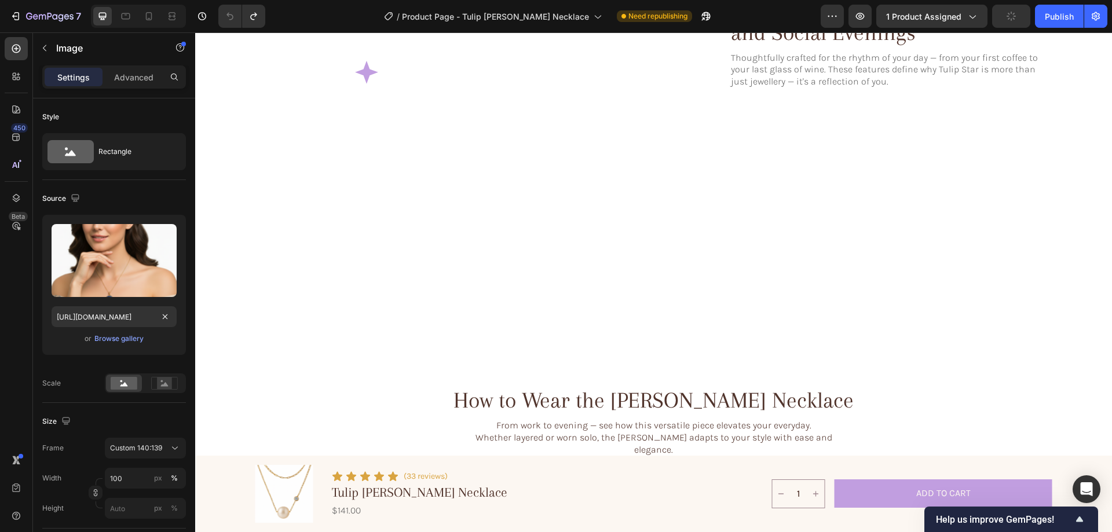
scroll to position [1651, 0]
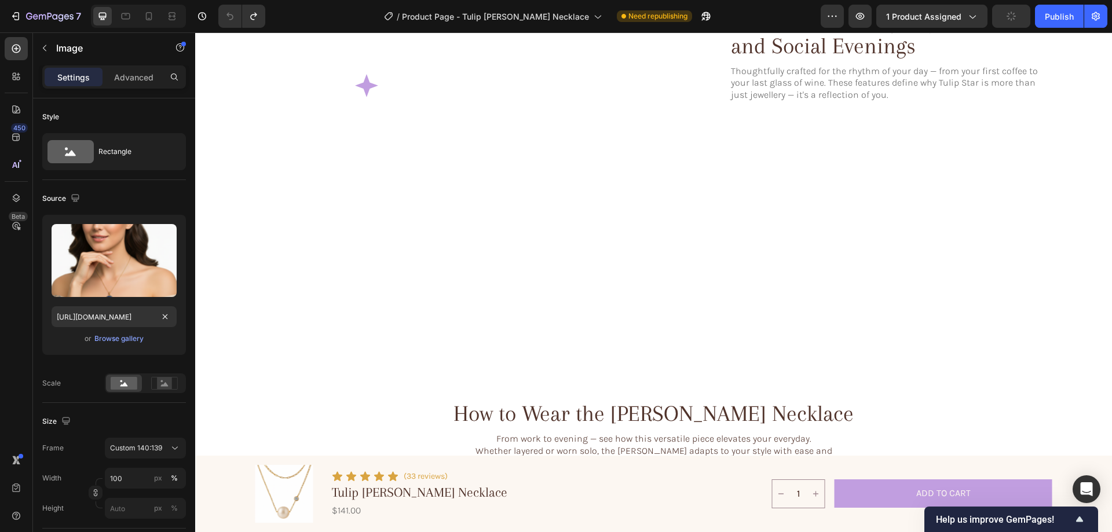
click at [578, 6] on img at bounding box center [590, 6] width 258 height 0
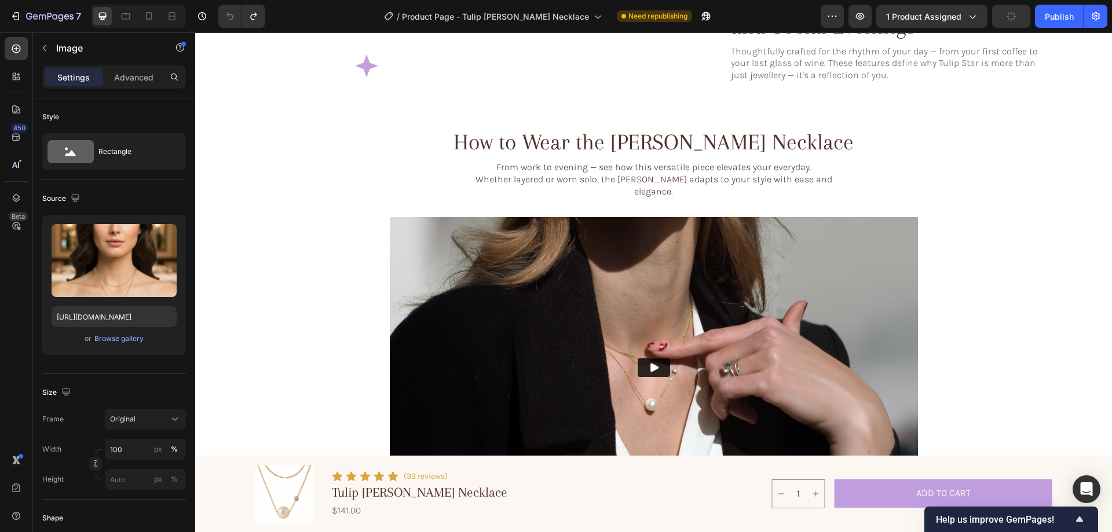
scroll to position [1674, 0]
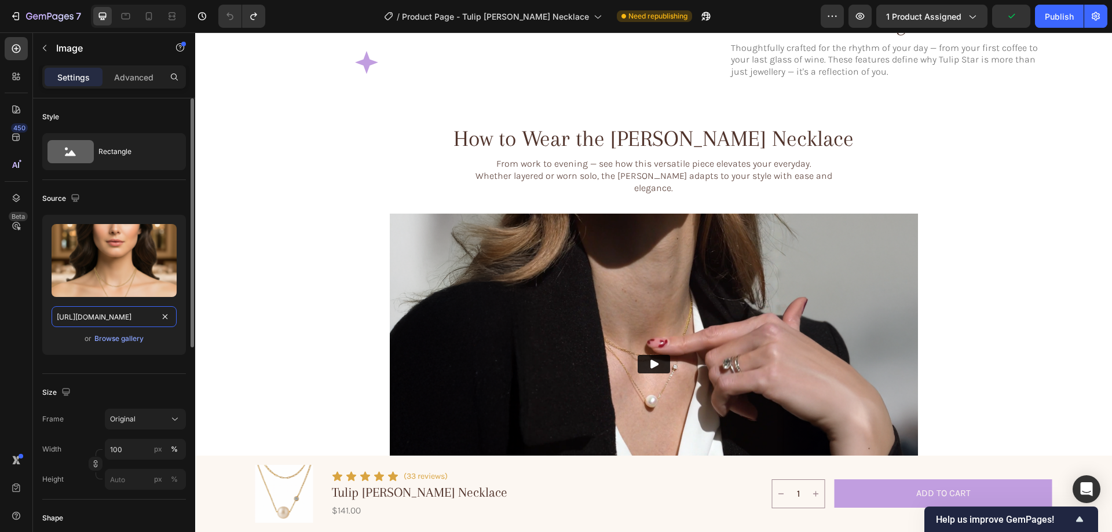
click at [140, 313] on input "https://cdn.shopify.com/s/files/1/0633/3884/0177/files/gempages_576833410962555…" at bounding box center [114, 316] width 125 height 21
click at [127, 342] on div "Browse gallery" at bounding box center [118, 339] width 49 height 10
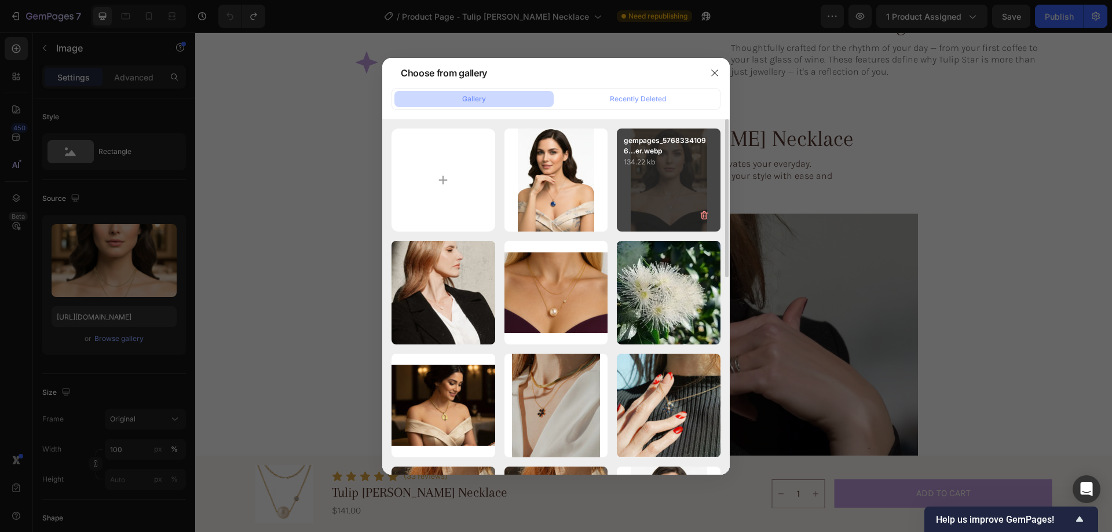
click at [664, 170] on div "gempages_57683341096...er.webp 134.22 kb" at bounding box center [669, 181] width 104 height 104
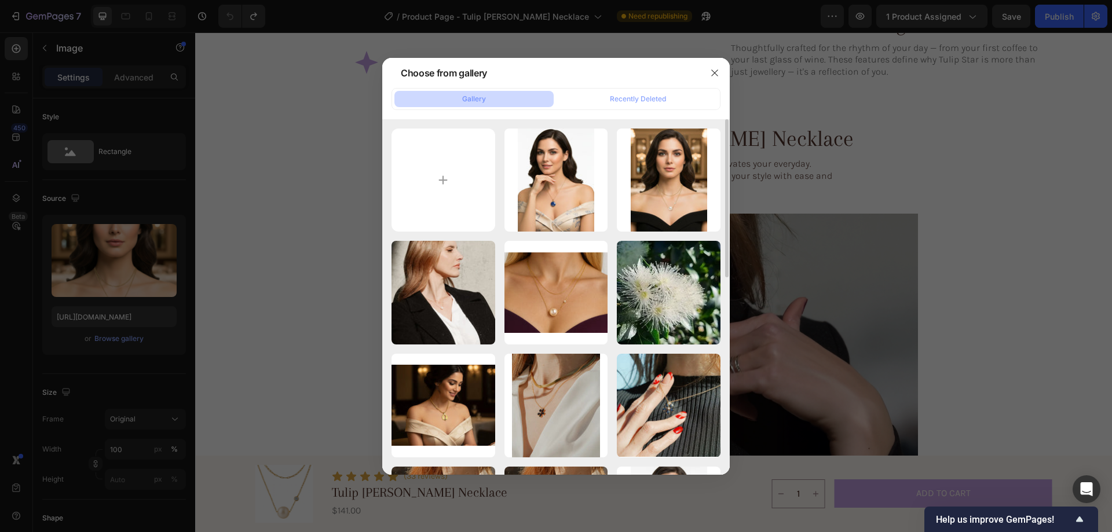
type input "https://cdn.shopify.com/s/files/1/0633/3884/0177/files/gempages_576833410962555…"
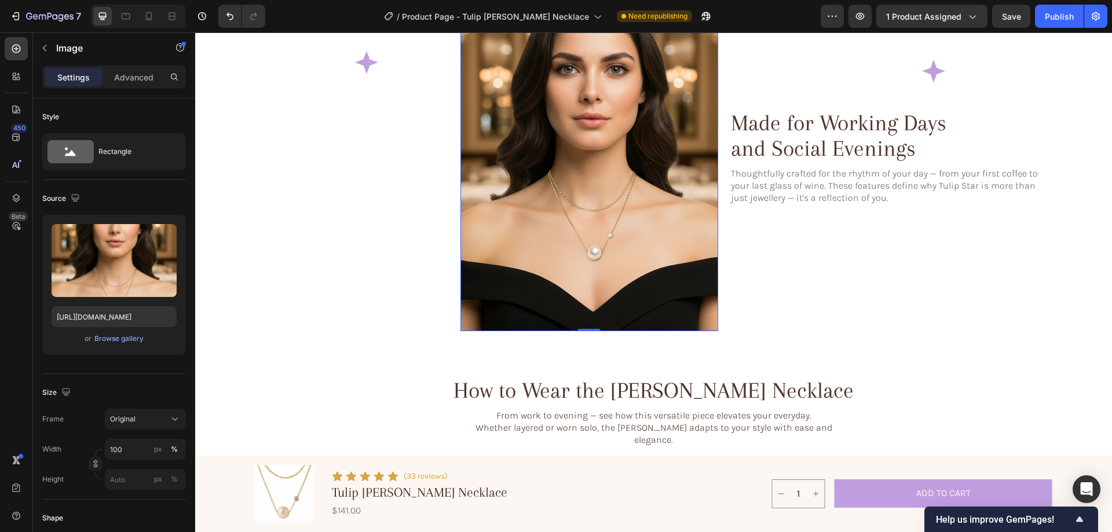
scroll to position [1443, 0]
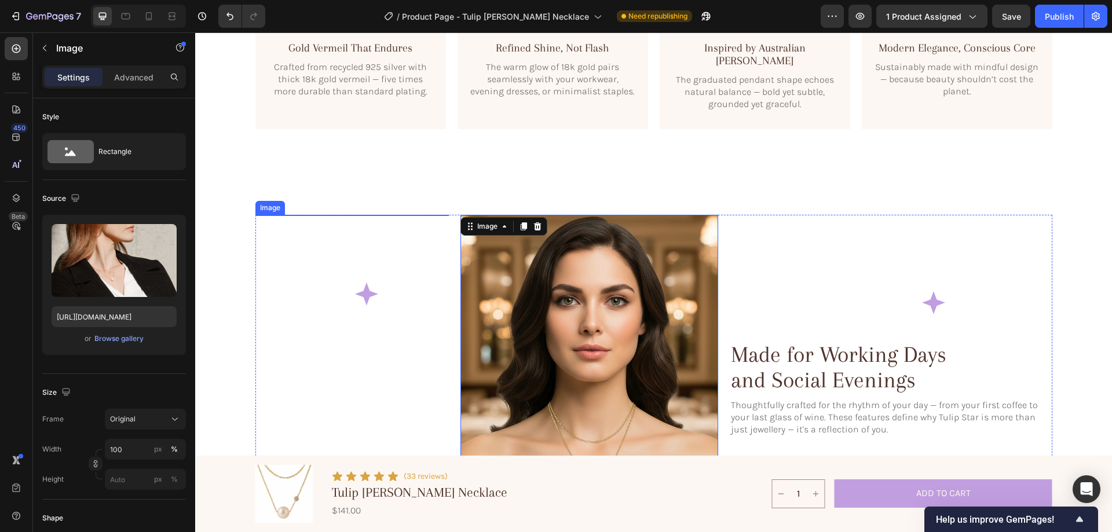
click at [312, 297] on img at bounding box center [353, 312] width 194 height 194
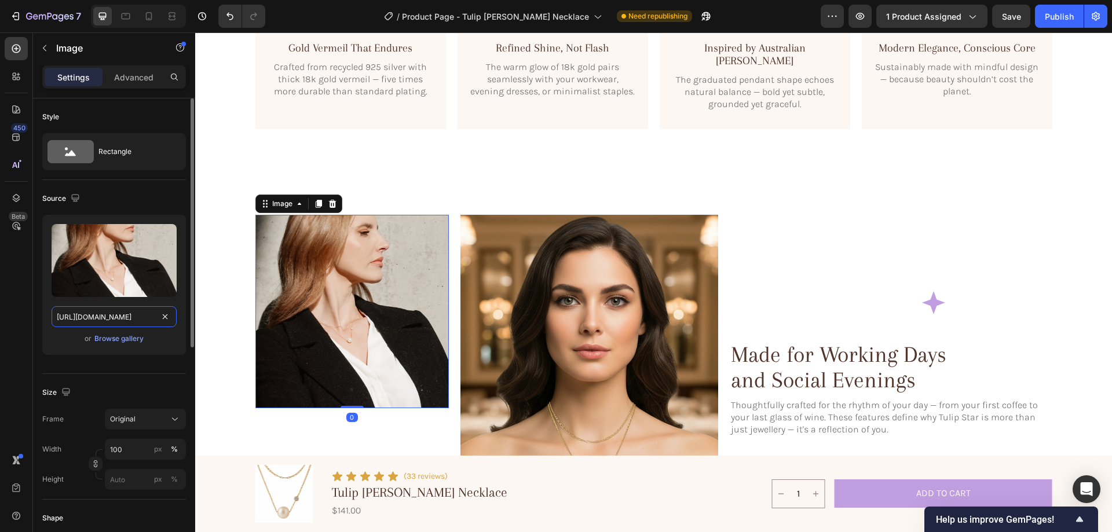
drag, startPoint x: 118, startPoint y: 311, endPoint x: 125, endPoint y: 298, distance: 14.3
click at [118, 310] on input "https://cdn.shopify.com/s/files/1/0633/3884/0177/files/gempages_576833410962555…" at bounding box center [114, 316] width 125 height 21
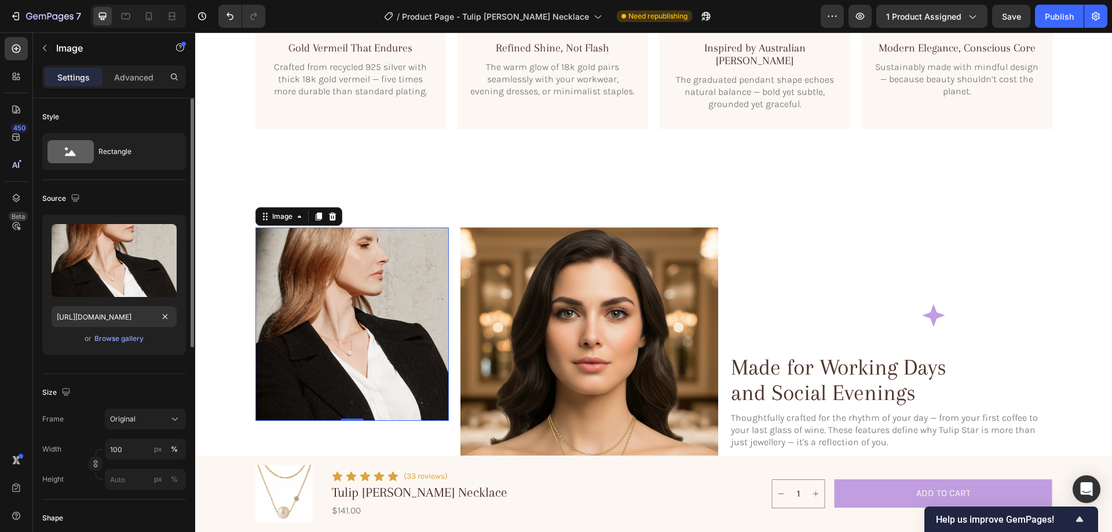
scroll to position [0, 0]
click at [127, 346] on div "Upload Image https://cdn.shopify.com/s/files/1/0633/3884/0177/files/gempages_57…" at bounding box center [114, 285] width 144 height 140
click at [111, 339] on div "Browse gallery" at bounding box center [118, 339] width 49 height 10
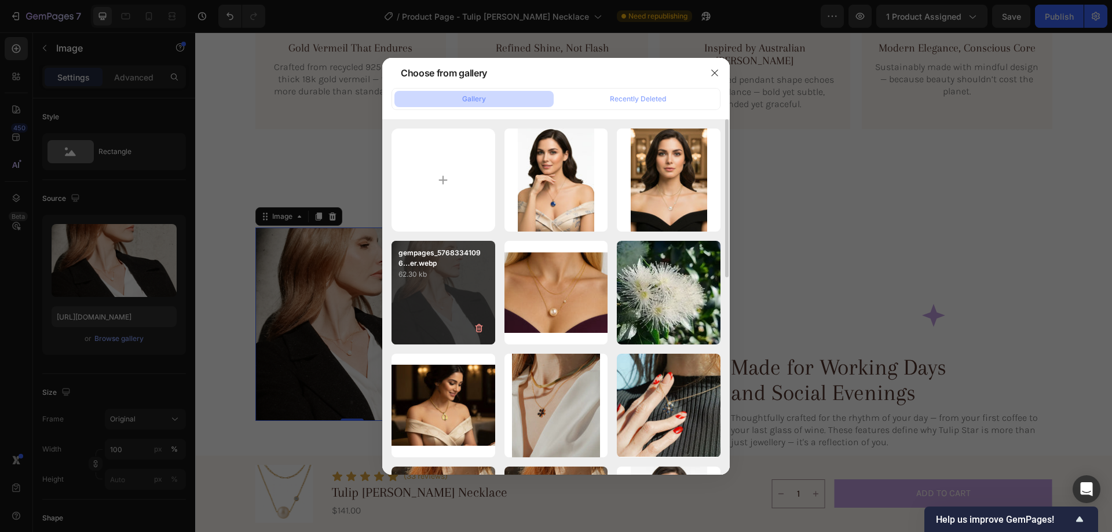
click at [426, 282] on div "gempages_57683341096...er.webp 62.30 kb" at bounding box center [444, 293] width 104 height 104
type input "https://cdn.shopify.com/s/files/1/0633/3884/0177/files/gempages_576833410962555…"
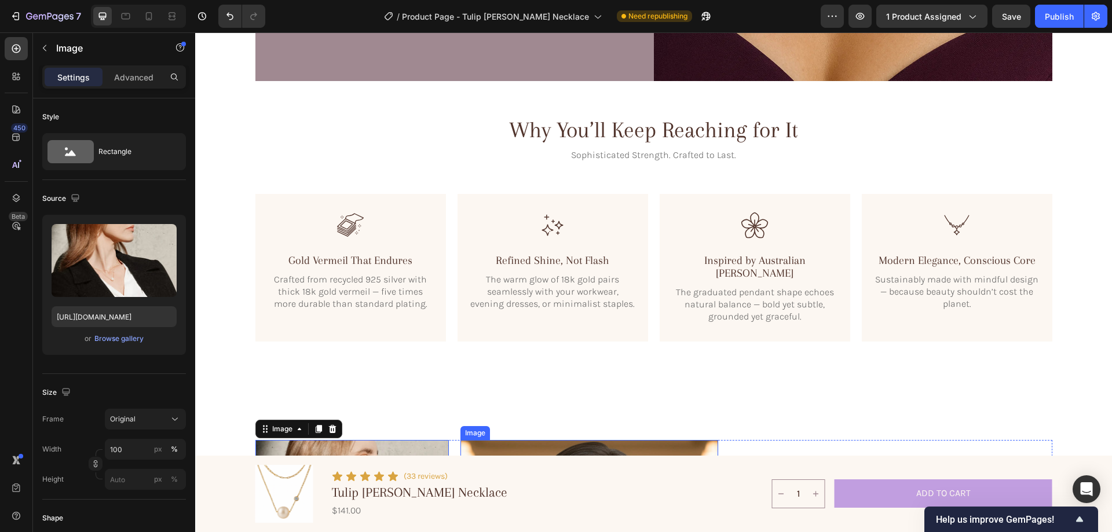
scroll to position [1211, 0]
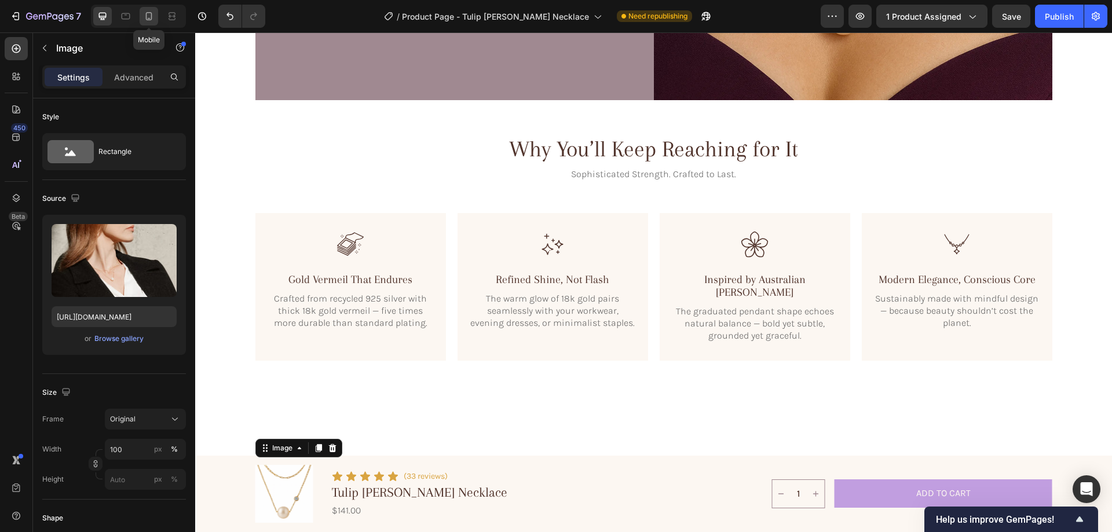
click at [154, 15] on icon at bounding box center [149, 16] width 12 height 12
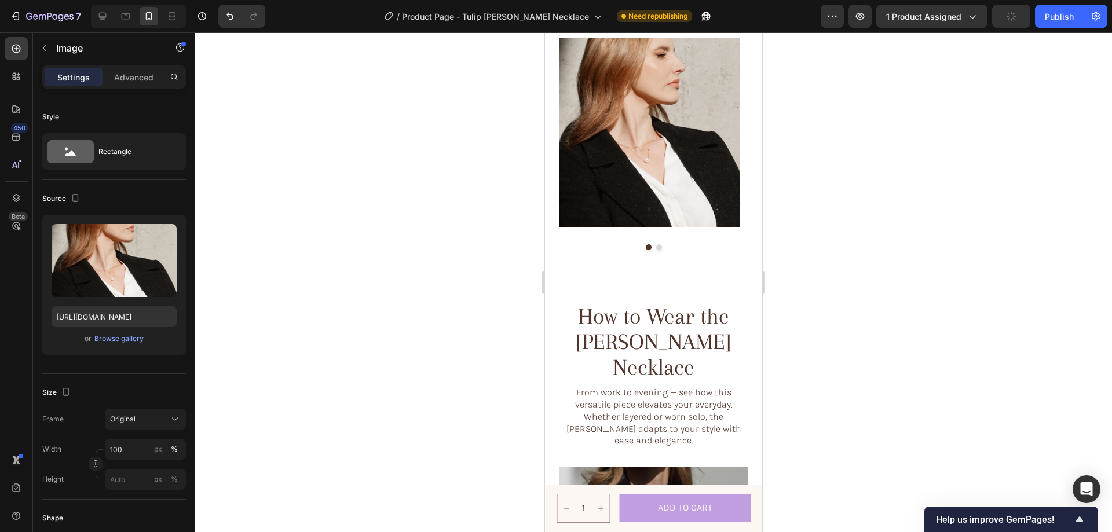
scroll to position [2138, 0]
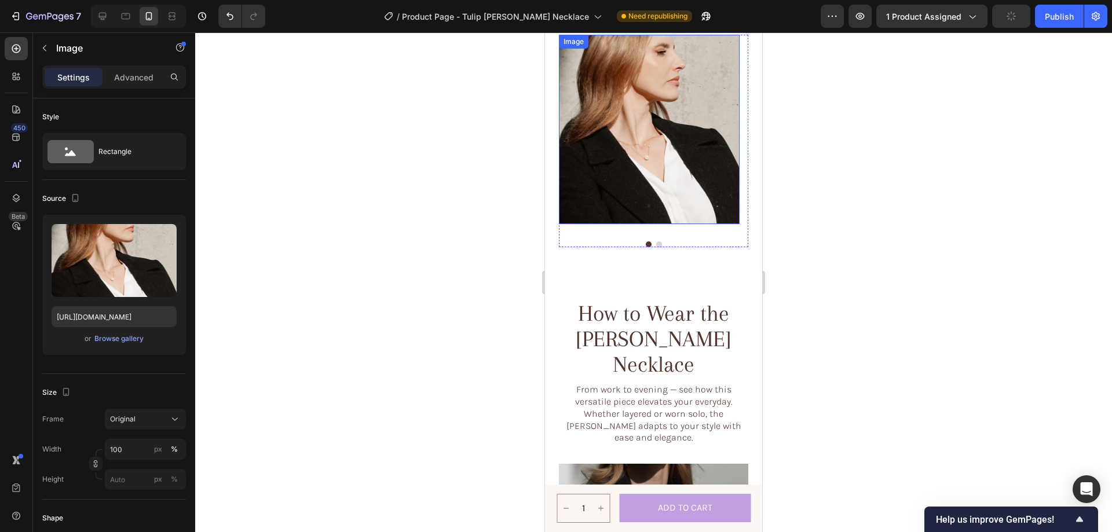
click at [641, 138] on img at bounding box center [649, 129] width 181 height 189
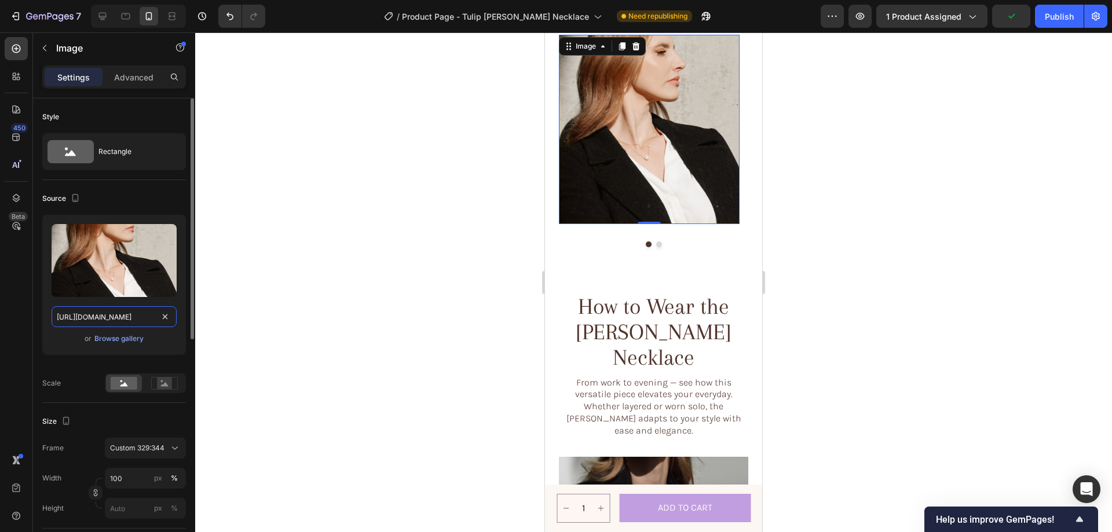
click at [96, 311] on input "https://cdn.shopify.com/s/files/1/0633/3884/0177/files/gempages_576833410962555…" at bounding box center [114, 316] width 125 height 21
click at [130, 334] on div "Browse gallery" at bounding box center [118, 339] width 49 height 10
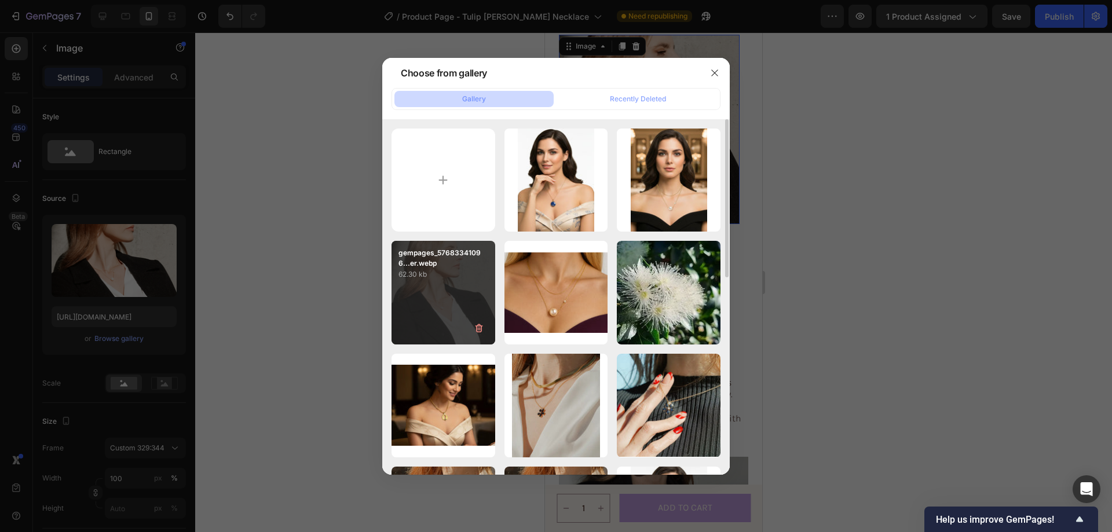
click at [458, 284] on div "gempages_57683341096...er.webp 62.30 kb" at bounding box center [444, 293] width 104 height 104
type input "https://cdn.shopify.com/s/files/1/0633/3884/0177/files/gempages_576833410962555…"
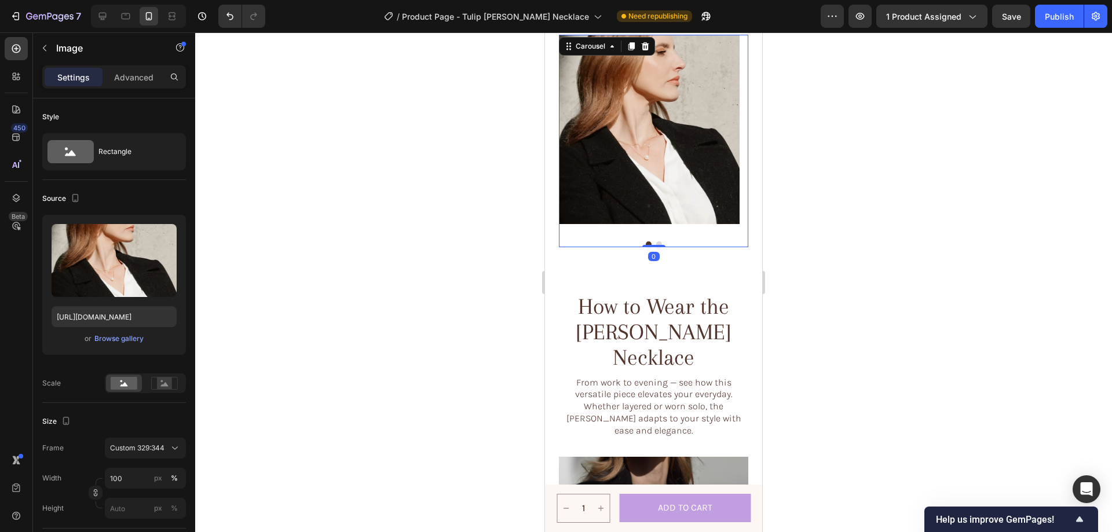
click at [656, 243] on button "Dot" at bounding box center [659, 245] width 6 height 6
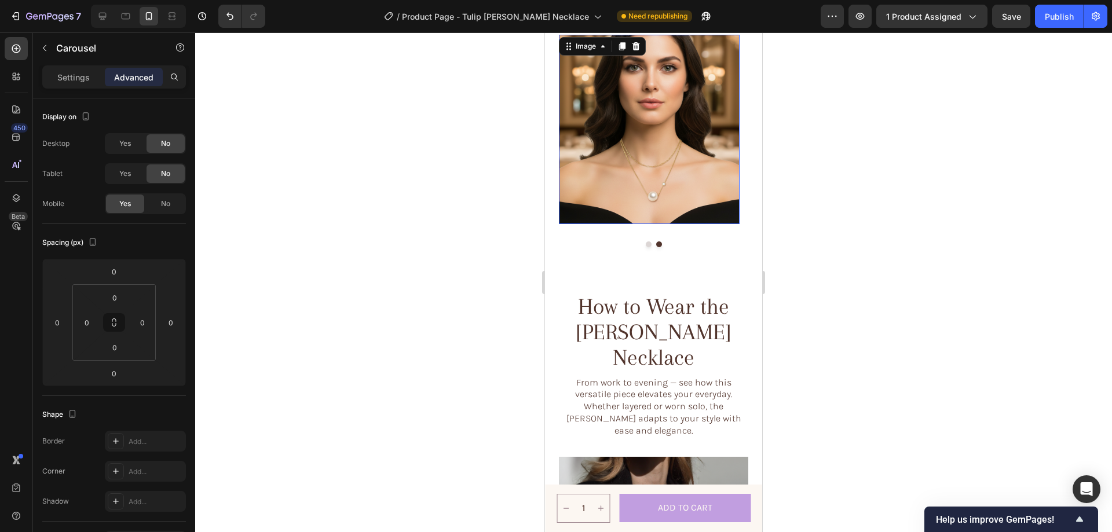
click at [663, 167] on img at bounding box center [649, 129] width 181 height 189
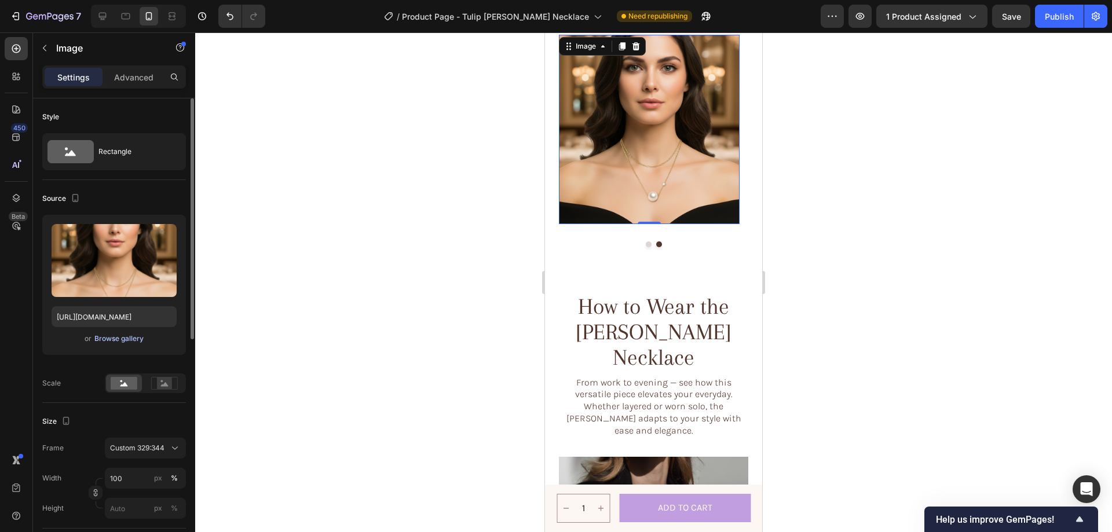
click at [122, 339] on div "Browse gallery" at bounding box center [118, 339] width 49 height 10
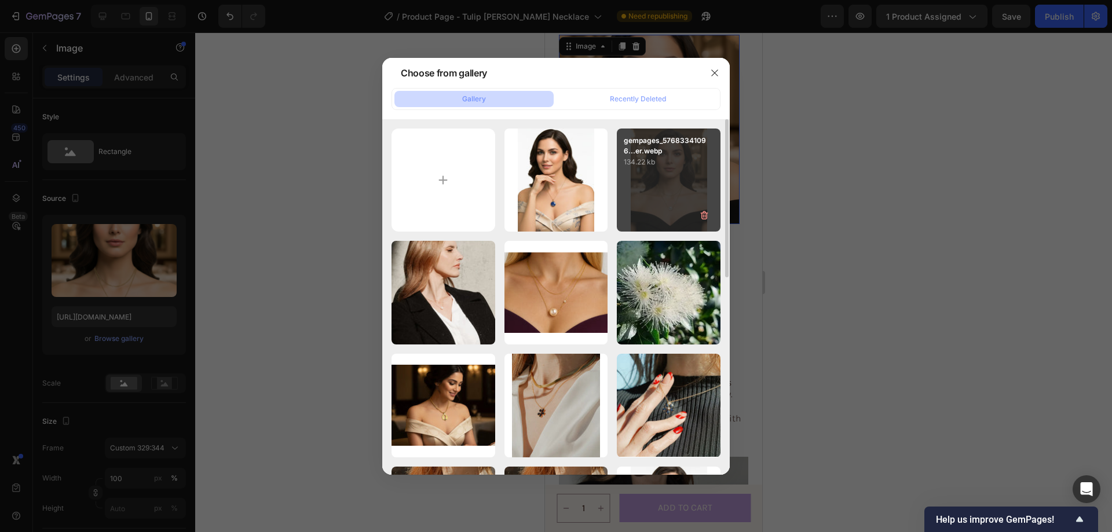
click at [679, 184] on div "gempages_57683341096...er.webp 134.22 kb" at bounding box center [669, 181] width 104 height 104
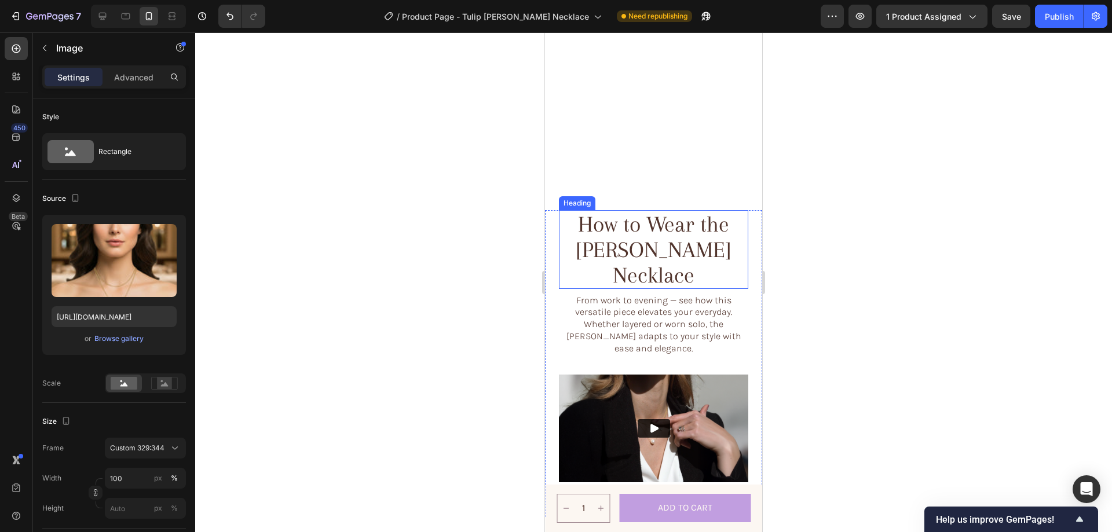
scroll to position [2428, 0]
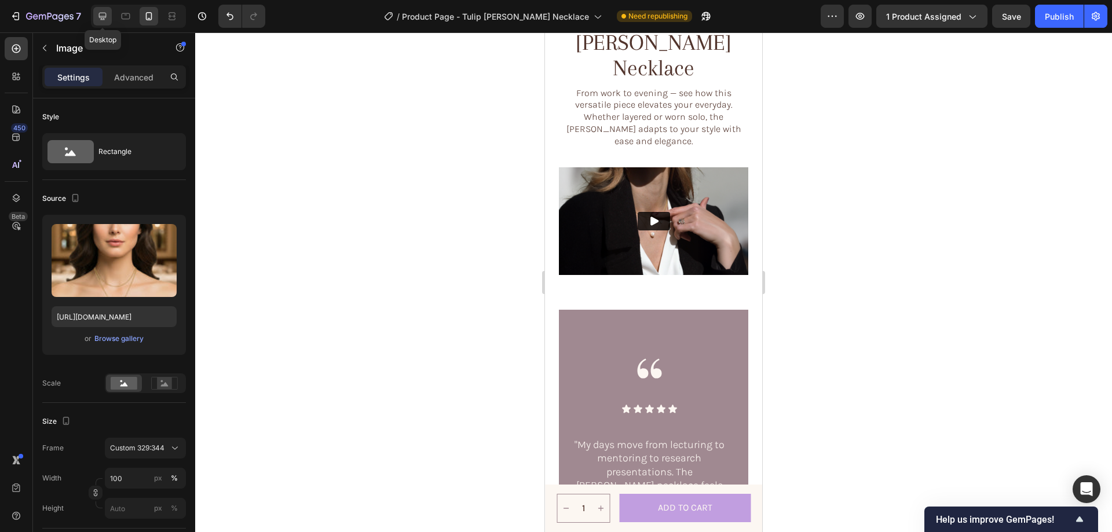
click at [104, 15] on icon at bounding box center [103, 16] width 12 height 12
type input "https://cdn.shopify.com/s/files/1/0633/3884/0177/files/gempages_576833410962555…"
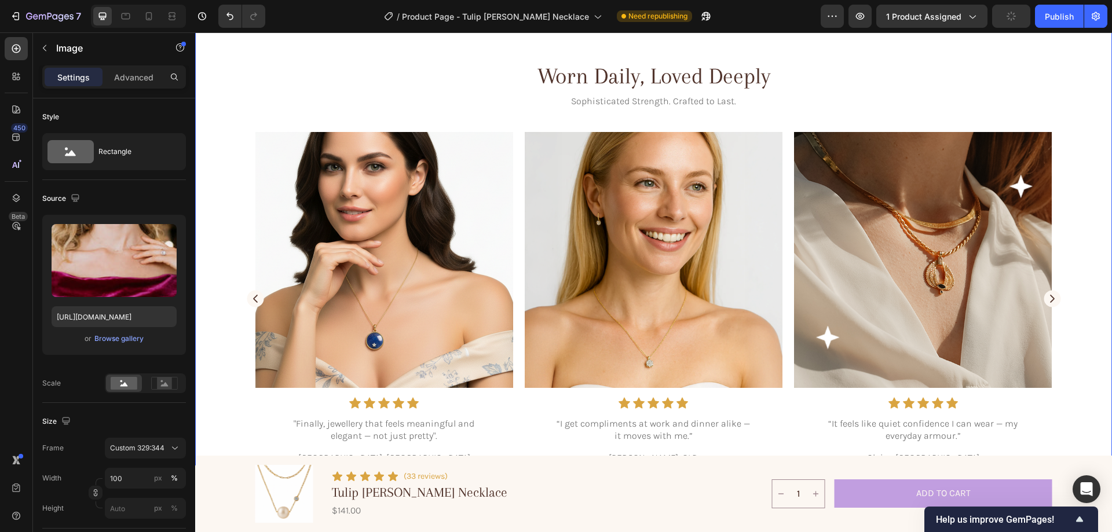
scroll to position [3181, 0]
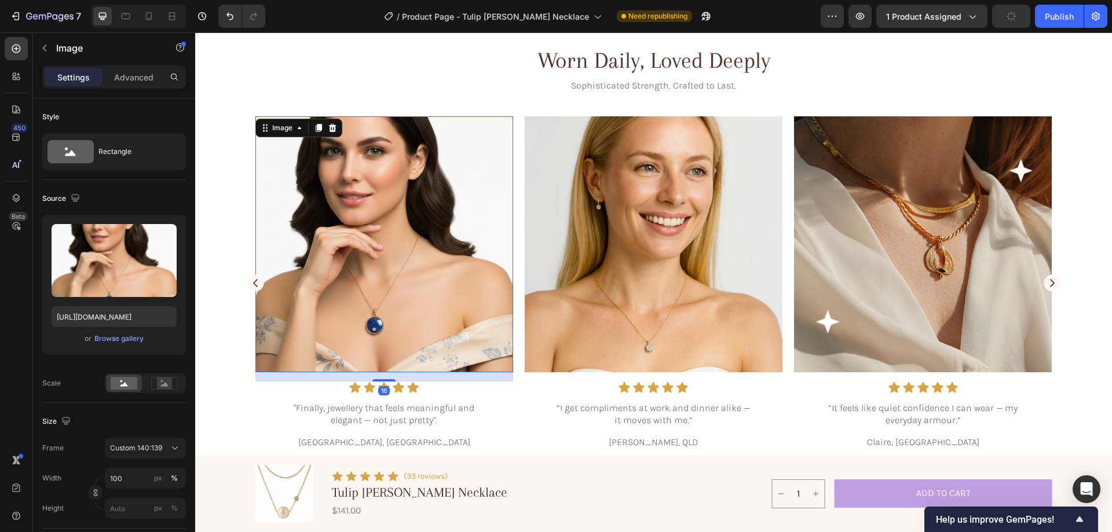
click at [421, 216] on img at bounding box center [385, 244] width 258 height 256
click at [109, 322] on input "https://cdn.shopify.com/s/files/1/0633/3884/0177/files/gempages_576833410962555…" at bounding box center [114, 316] width 125 height 21
click at [100, 340] on div "Browse gallery" at bounding box center [118, 339] width 49 height 10
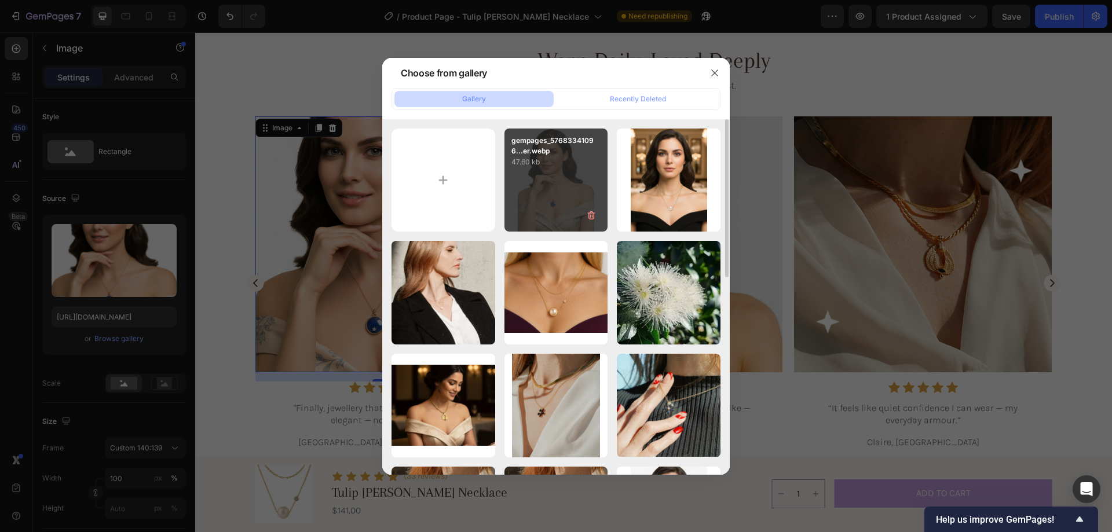
click at [555, 190] on div "gempages_57683341096...er.webp 47.60 kb" at bounding box center [557, 181] width 104 height 104
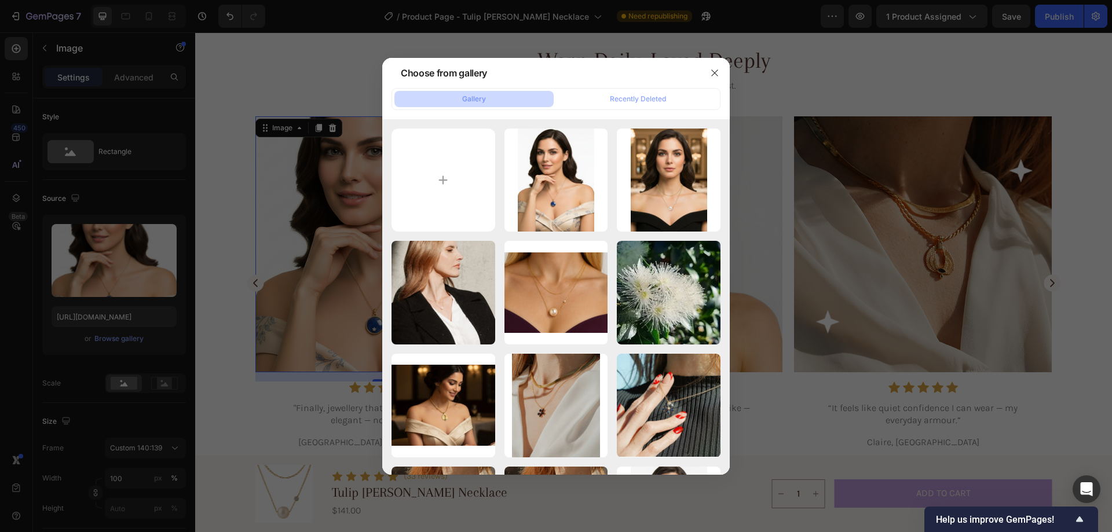
type input "https://cdn.shopify.com/s/files/1/0633/3884/0177/files/gempages_576833410962555…"
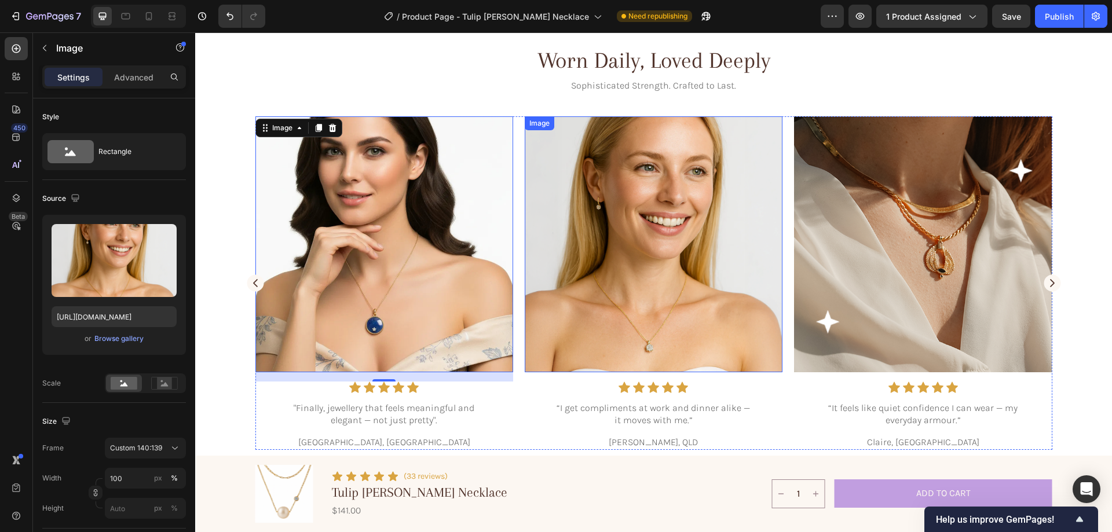
click at [625, 233] on img at bounding box center [654, 244] width 258 height 256
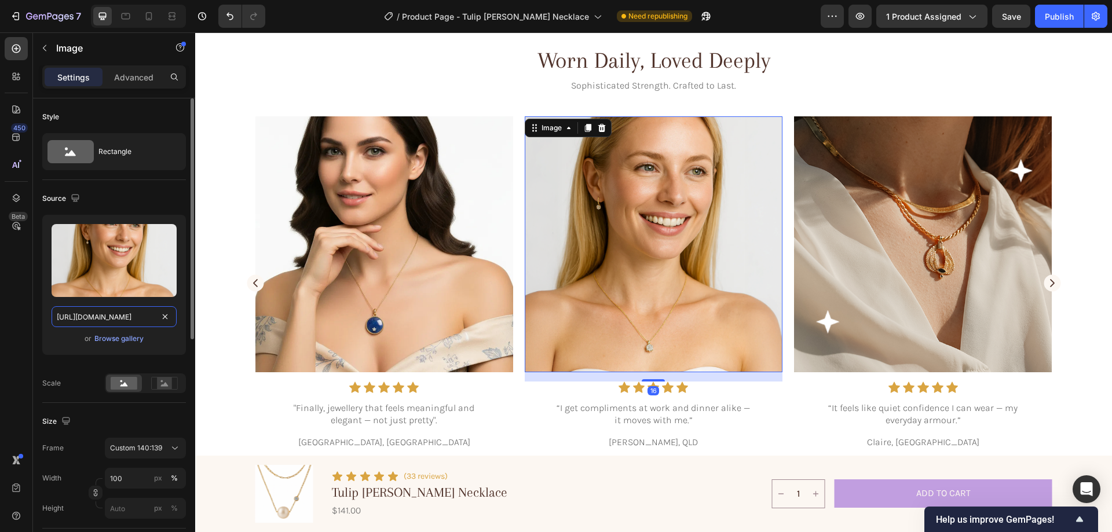
click at [115, 324] on input "https://cdn.shopify.com/s/files/1/0633/3884/0177/files/gempages_576833410962555…" at bounding box center [114, 316] width 125 height 21
click at [110, 334] on div "Browse gallery" at bounding box center [118, 339] width 49 height 10
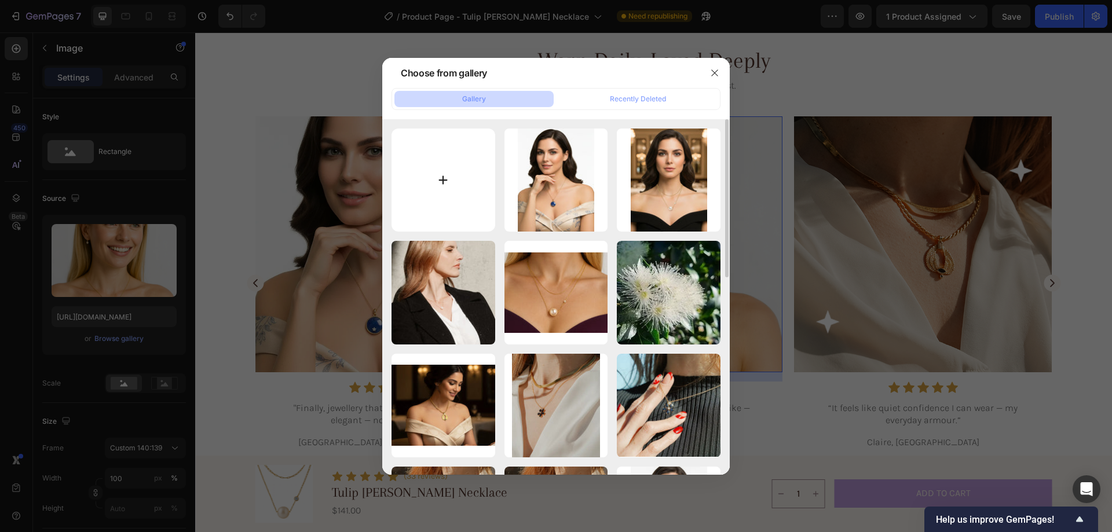
click at [437, 170] on input "file" at bounding box center [444, 181] width 104 height 104
type input "C:\fakepath\gempages_576833410962555488-650aad70-7b17-4e29-b18b-2c0c0b40f63e-ez…"
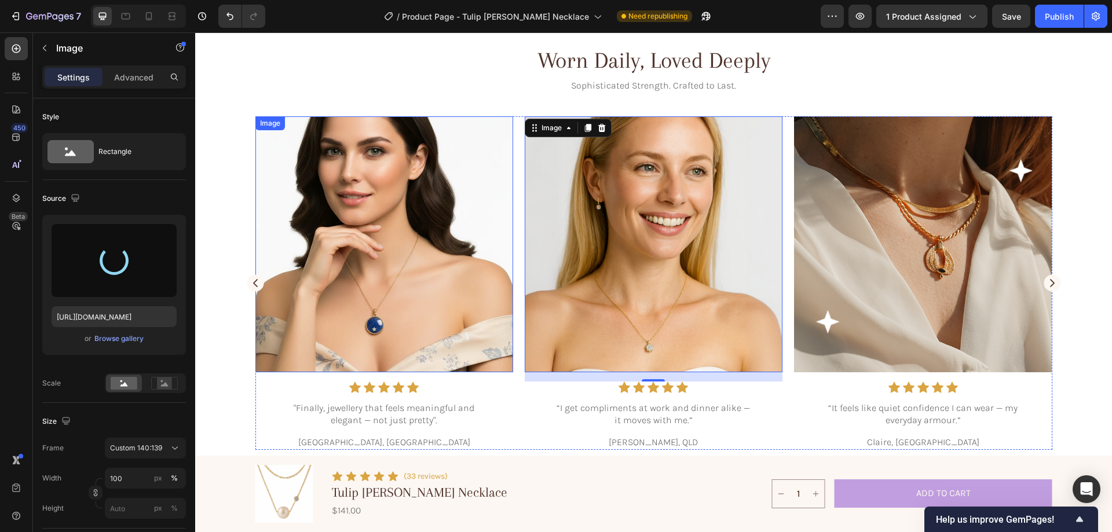
type input "https://cdn.shopify.com/s/files/1/0633/3884/0177/files/gempages_576833410962555…"
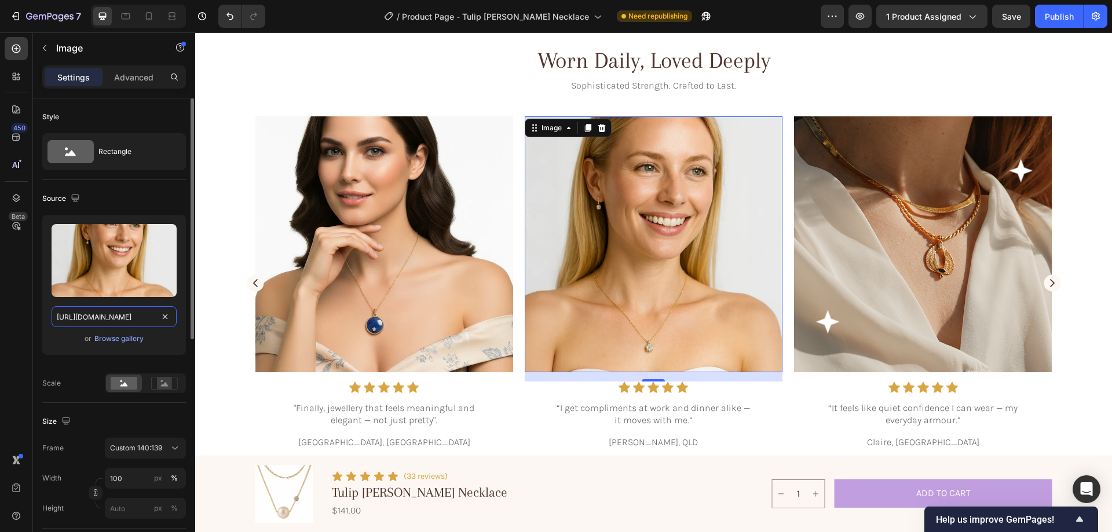
click at [101, 319] on input "https://cdn.shopify.com/s/files/1/0633/3884/0177/files/gempages_576833410962555…" at bounding box center [114, 316] width 125 height 21
click at [961, 191] on img at bounding box center [923, 244] width 258 height 256
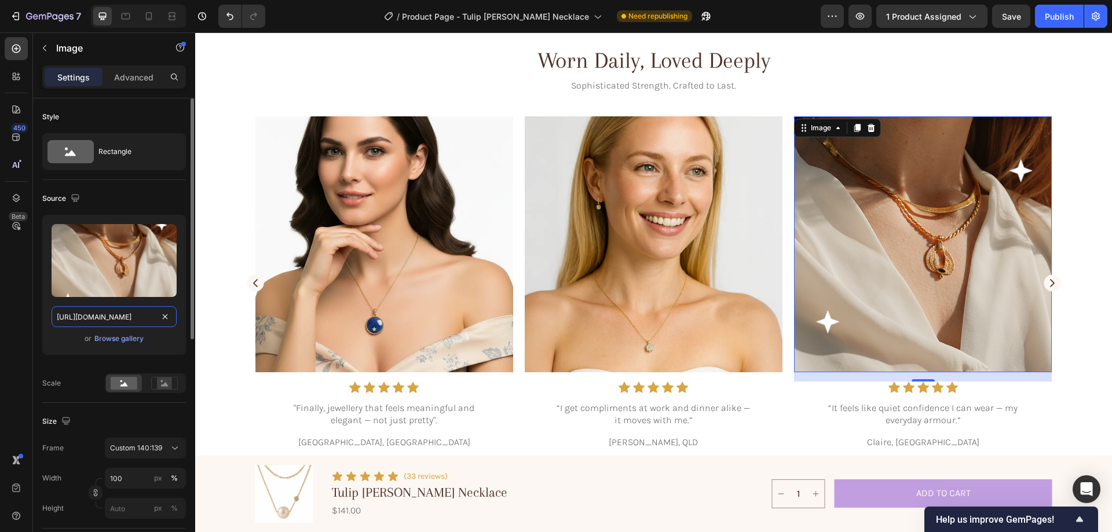
click at [115, 317] on input "https://cdn.shopify.com/s/files/1/0633/3884/0177/files/gempages_576833410962555…" at bounding box center [114, 316] width 125 height 21
click at [110, 340] on div "Browse gallery" at bounding box center [118, 339] width 49 height 10
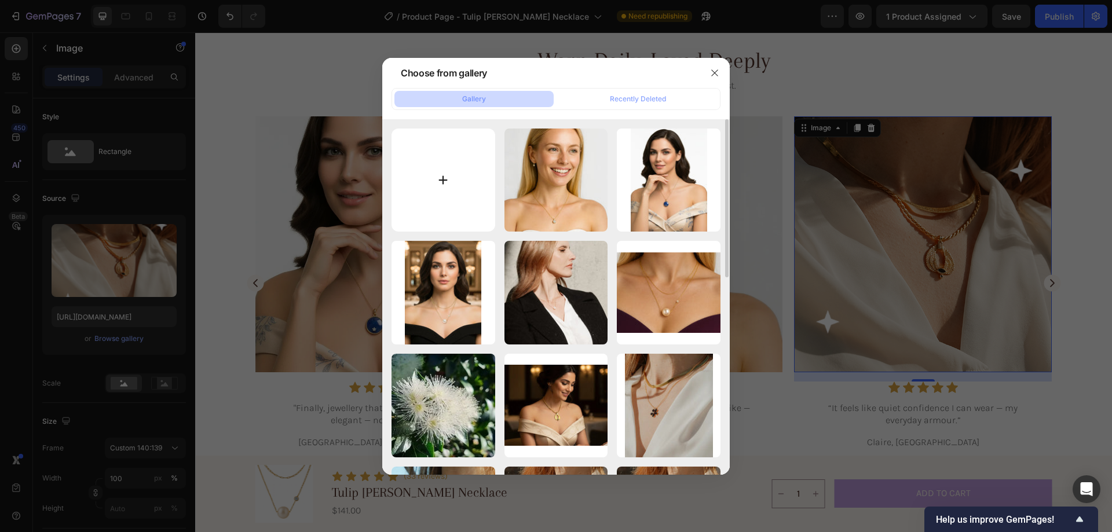
click at [429, 176] on input "file" at bounding box center [444, 181] width 104 height 104
type input "C:\fakepath\gempages_576833410962555488-6882bc2b-b664-4037-ac67-1778dcfa0b9c-ez…"
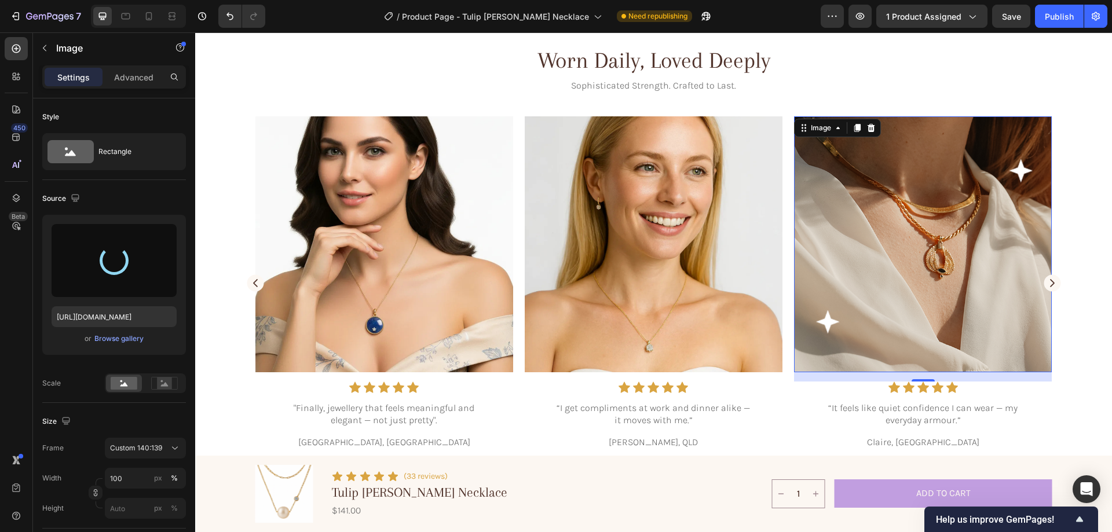
type input "https://cdn.shopify.com/s/files/1/0633/3884/0177/files/gempages_576833410962555…"
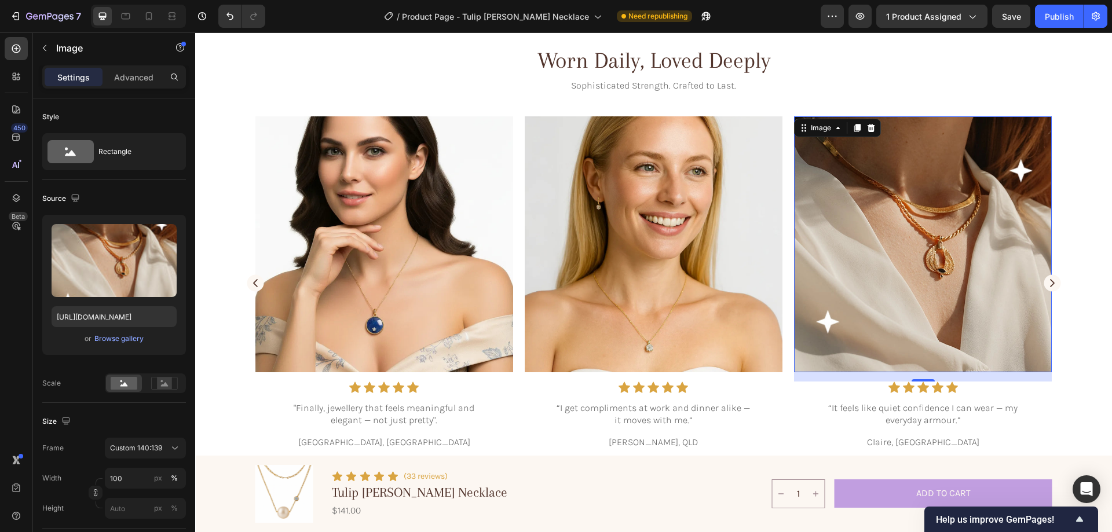
click at [855, 213] on img at bounding box center [923, 244] width 258 height 256
click at [83, 313] on input "https://cdn.shopify.com/s/files/1/0633/3884/0177/files/gempages_576833410962555…" at bounding box center [114, 316] width 125 height 21
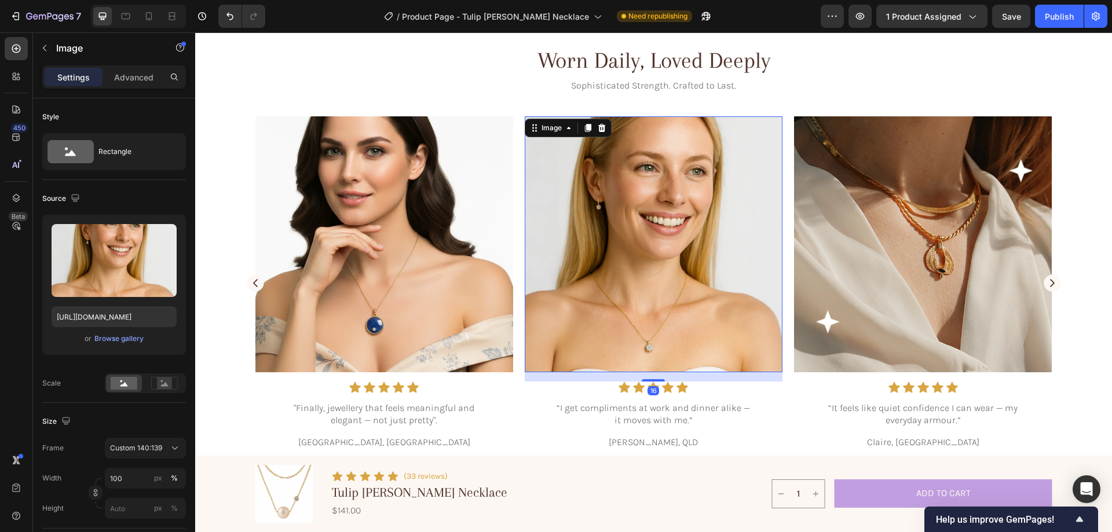
click at [756, 258] on img at bounding box center [654, 244] width 258 height 256
click at [121, 315] on input "https://cdn.shopify.com/s/files/1/0633/3884/0177/files/gempages_576833410962555…" at bounding box center [114, 316] width 125 height 21
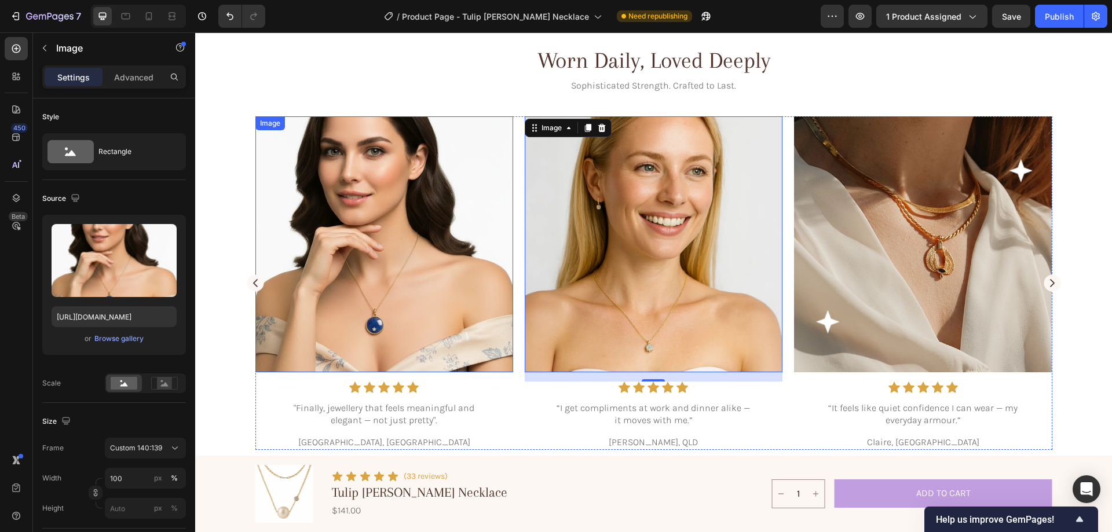
click at [389, 269] on img at bounding box center [385, 244] width 258 height 256
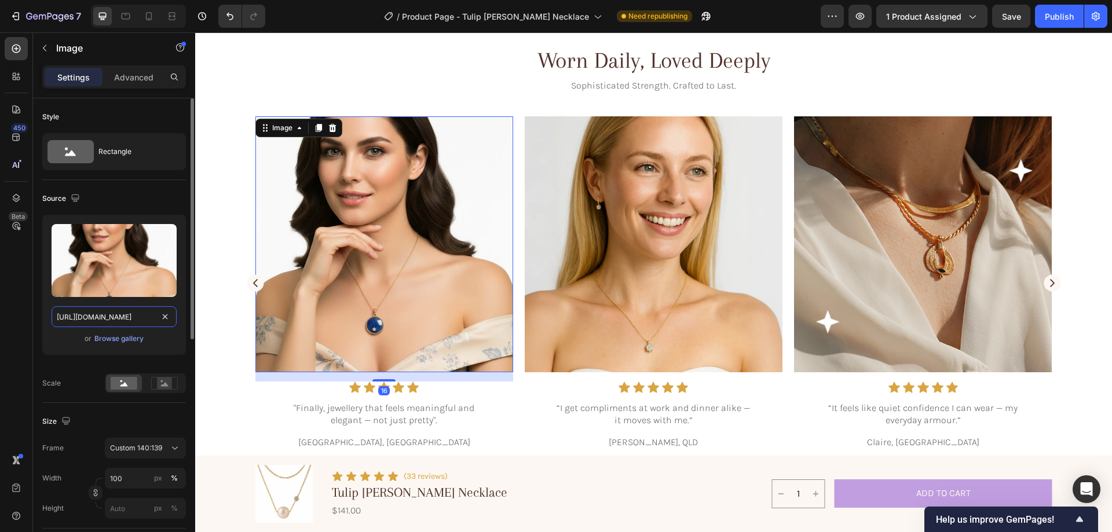
click at [116, 317] on input "https://cdn.shopify.com/s/files/1/0633/3884/0177/files/gempages_576833410962555…" at bounding box center [114, 316] width 125 height 21
click at [144, 17] on icon at bounding box center [149, 16] width 12 height 12
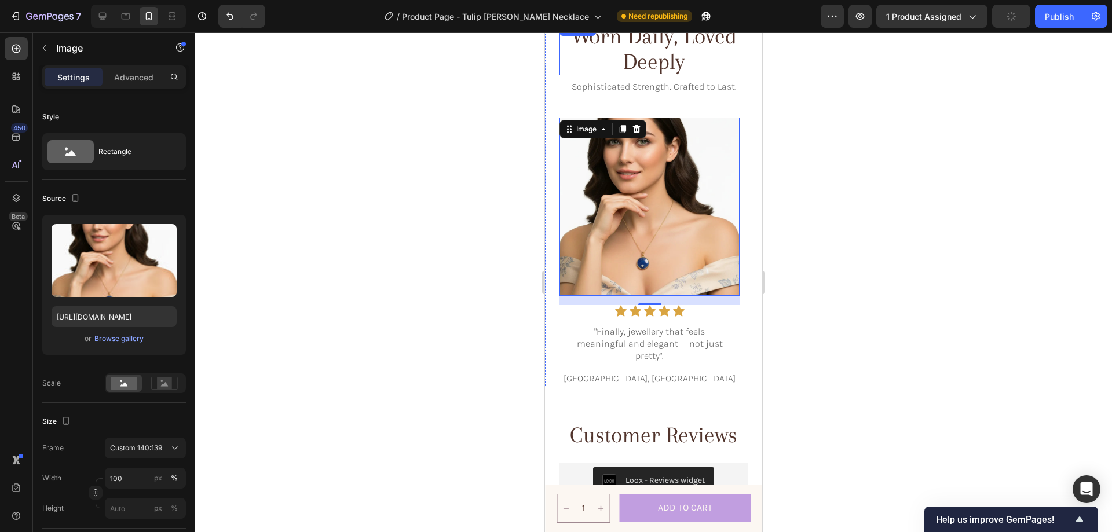
scroll to position [3227, 0]
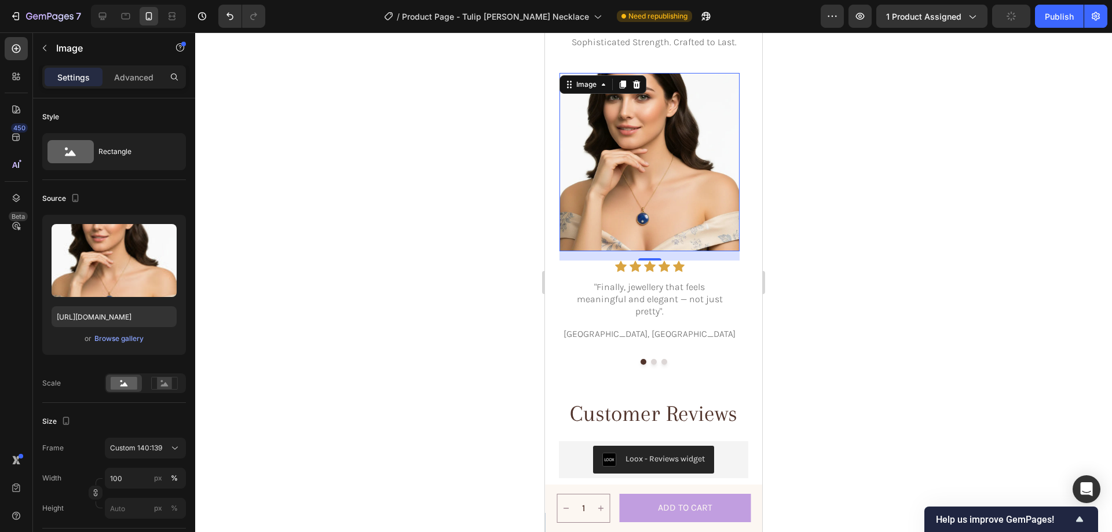
drag, startPoint x: 649, startPoint y: 200, endPoint x: 1082, endPoint y: 258, distance: 437.2
click at [649, 200] on img at bounding box center [650, 162] width 180 height 179
click at [95, 315] on input "https://cdn.shopify.com/s/files/1/0633/3884/0177/files/gempages_576833410962555…" at bounding box center [114, 316] width 125 height 21
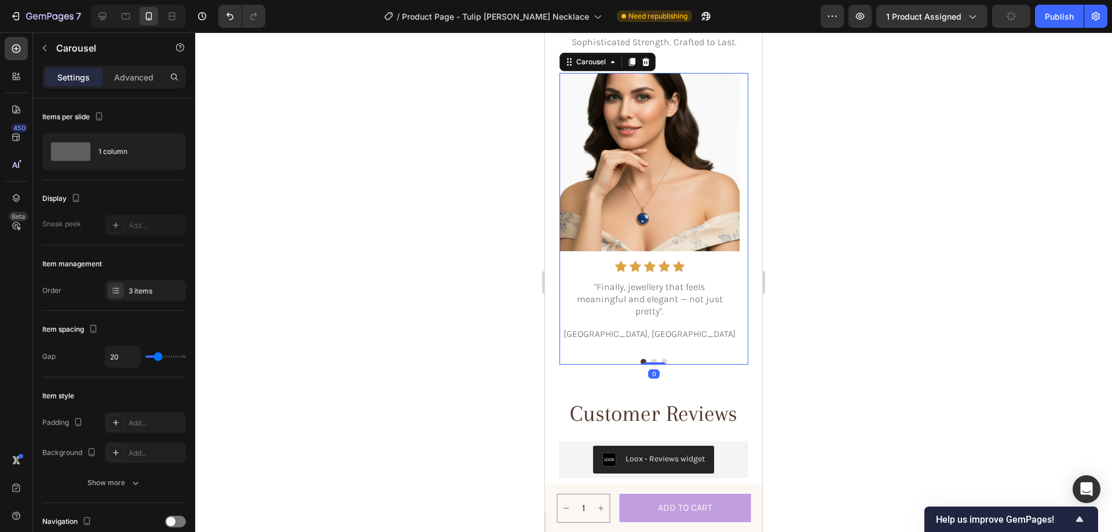
click at [649, 362] on div "Image Icon Icon Icon Icon Icon Icon List "Finally, jewellery that feels meaning…" at bounding box center [654, 219] width 189 height 292
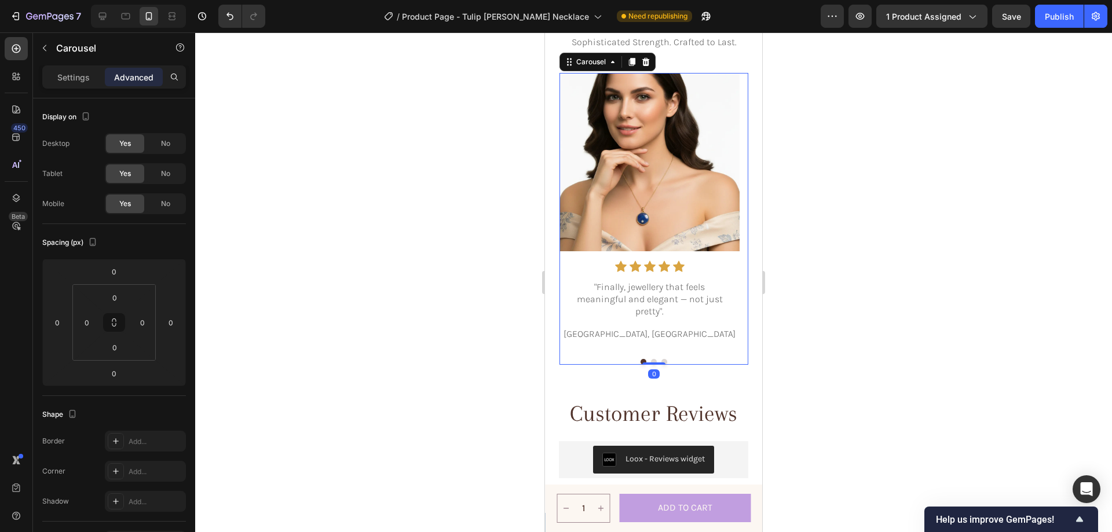
click at [651, 359] on button "Dot" at bounding box center [654, 362] width 6 height 6
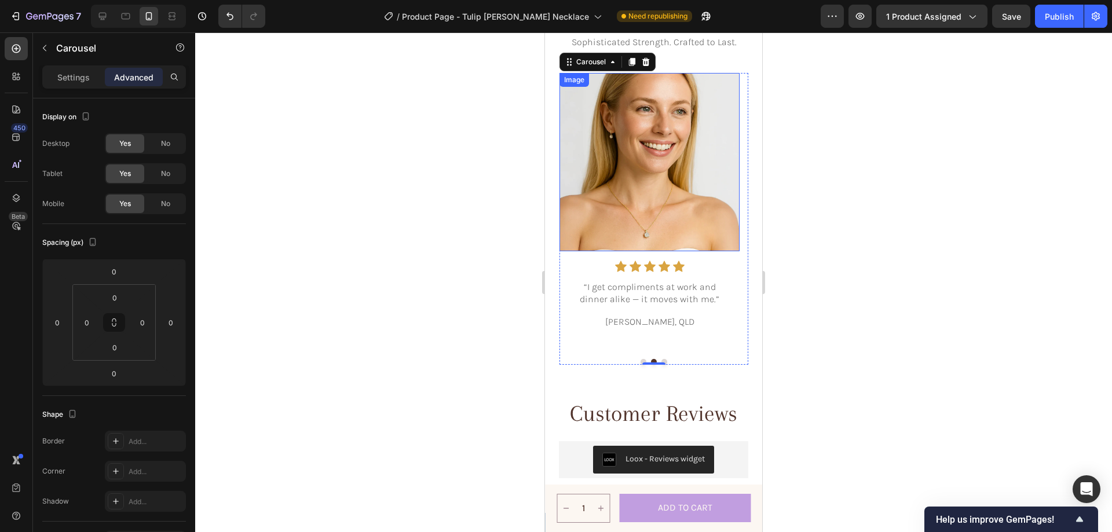
click at [670, 194] on img at bounding box center [650, 162] width 180 height 179
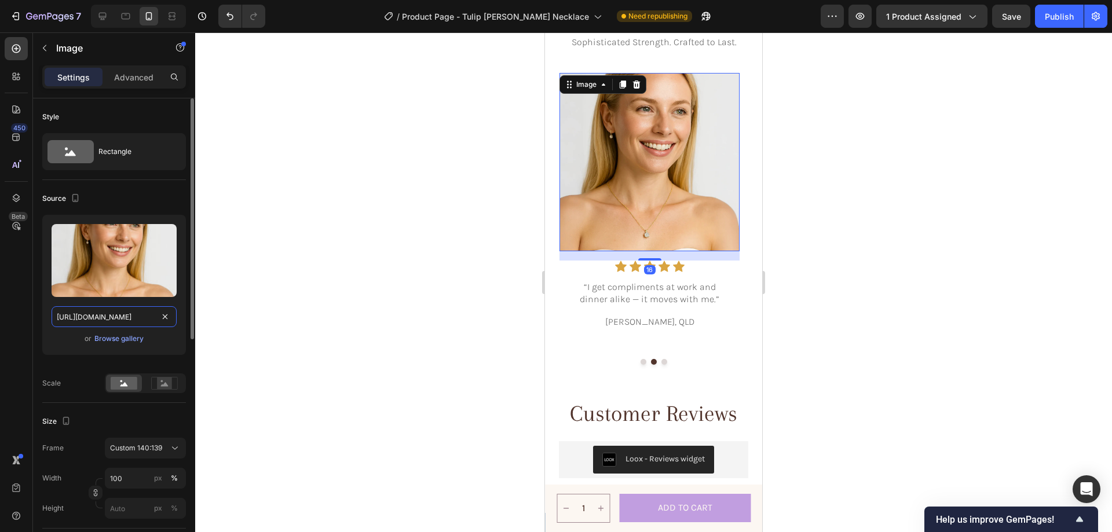
click at [125, 316] on input "https://cdn.shopify.com/s/files/1/0633/3884/0177/files/gempages_576833410962555…" at bounding box center [114, 316] width 125 height 21
click at [662, 361] on button "Dot" at bounding box center [665, 362] width 6 height 6
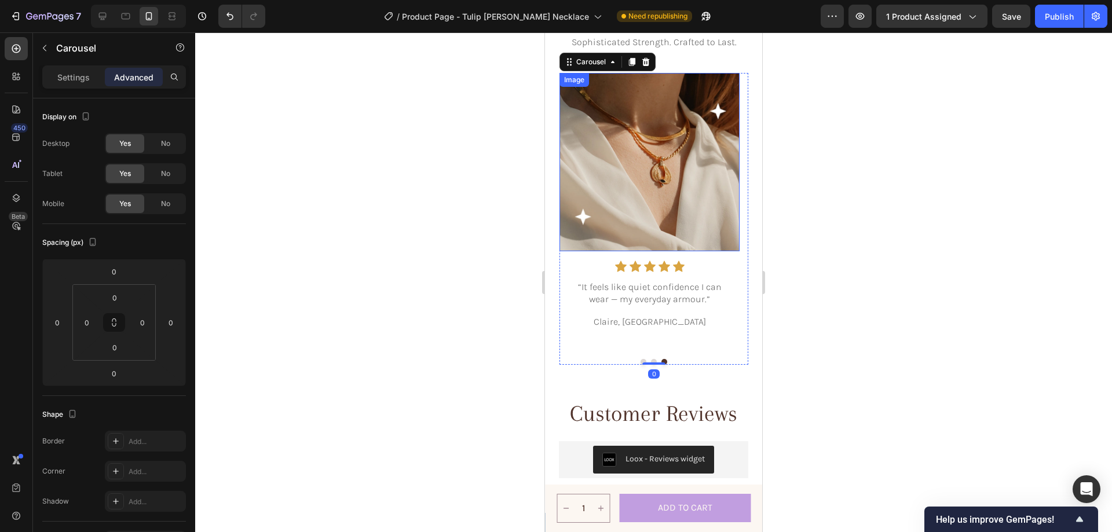
click at [675, 194] on img at bounding box center [650, 162] width 180 height 179
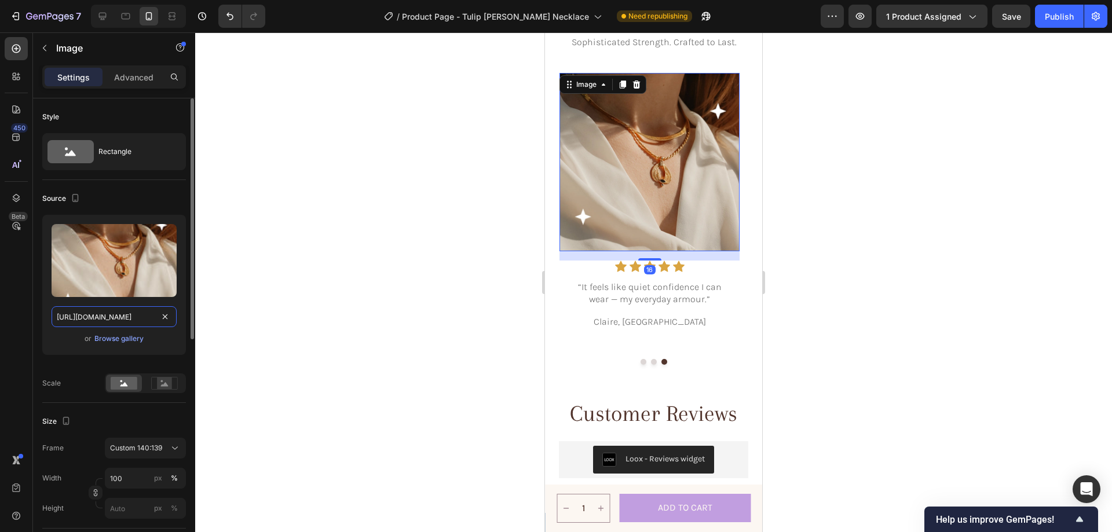
click at [137, 312] on input "https://cdn.shopify.com/s/files/1/0633/3884/0177/files/gempages_576833410962555…" at bounding box center [114, 316] width 125 height 21
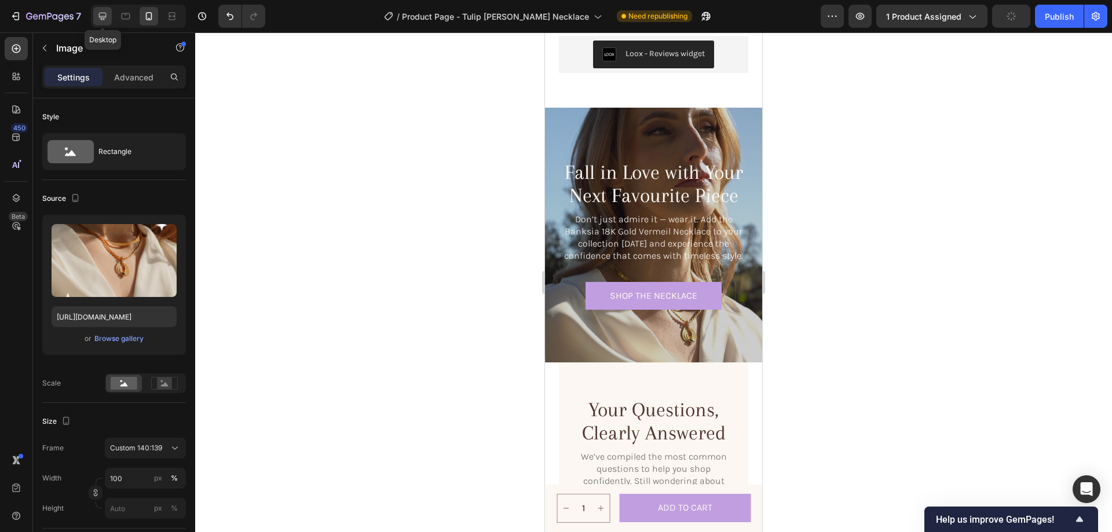
scroll to position [0, 0]
click at [102, 11] on icon at bounding box center [103, 16] width 12 height 12
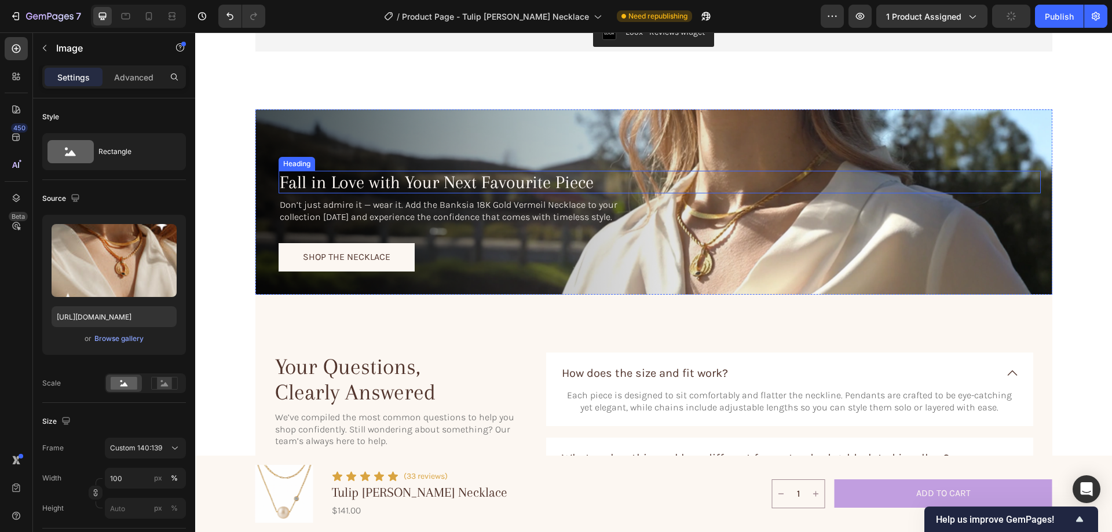
scroll to position [3690, 0]
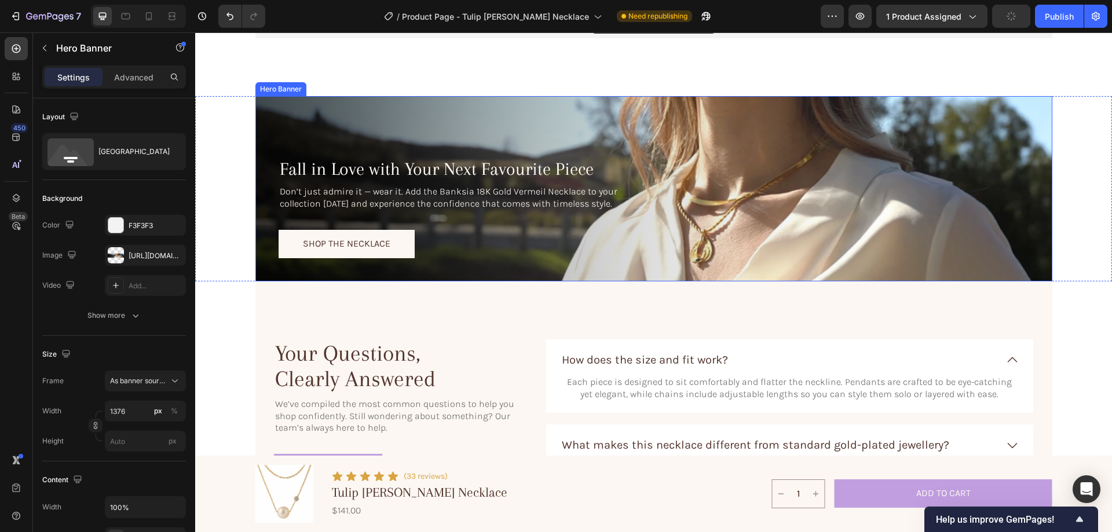
click at [677, 148] on div "Fall in Love with Your Next Favourite Piece Heading Don’t just admire it — wear…" at bounding box center [654, 214] width 797 height 136
click at [116, 252] on div at bounding box center [116, 255] width 16 height 16
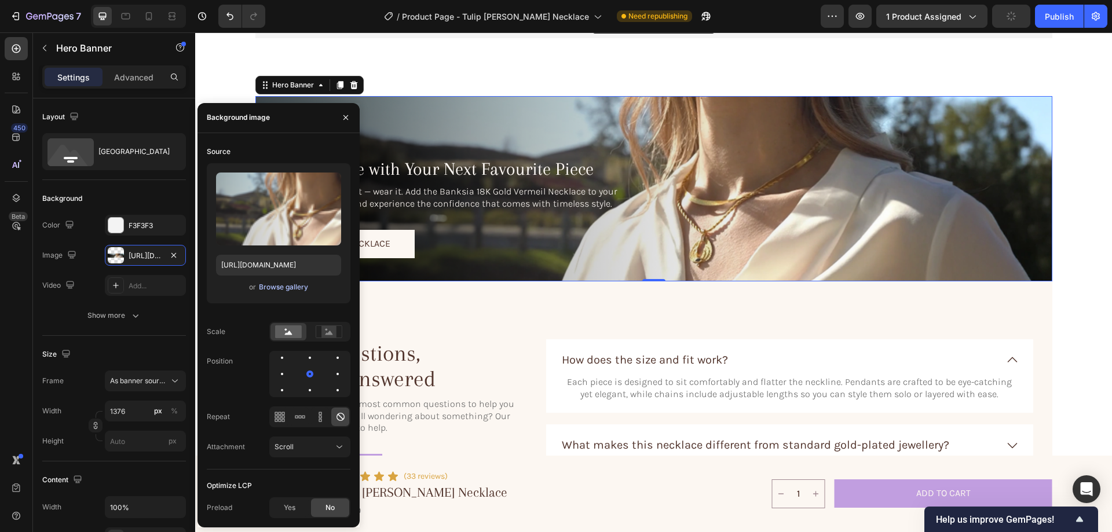
click at [275, 287] on div "Browse gallery" at bounding box center [283, 287] width 49 height 10
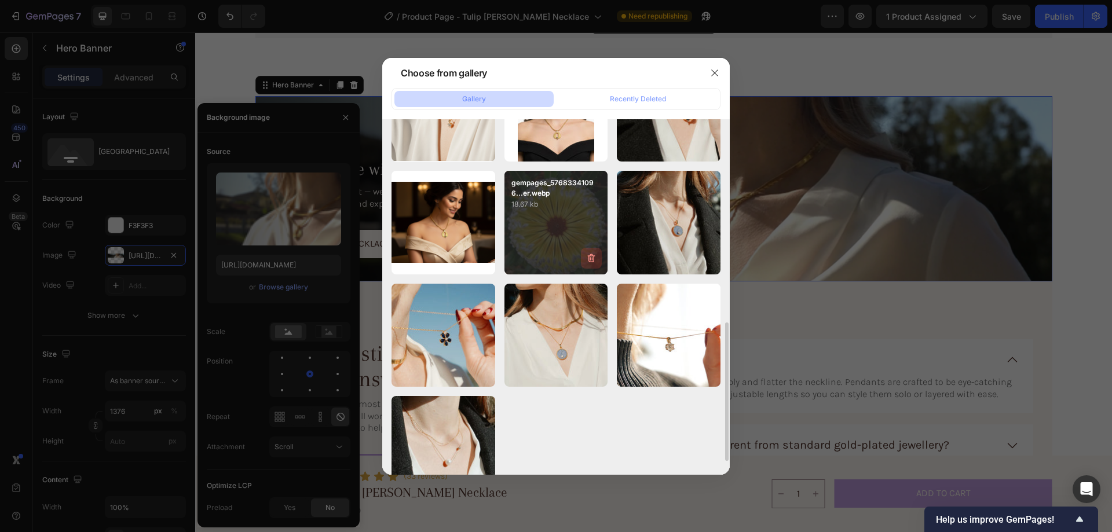
scroll to position [556, 0]
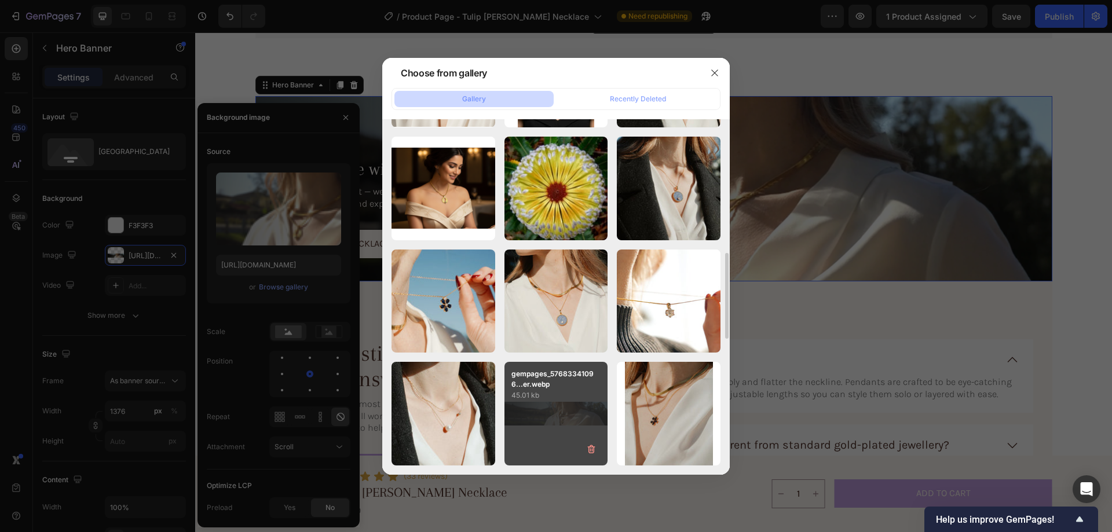
click at [572, 395] on p "45.01 kb" at bounding box center [557, 396] width 90 height 12
type input "https://cdn.shopify.com/s/files/1/0633/3884/0177/files/gempages_576833410962555…"
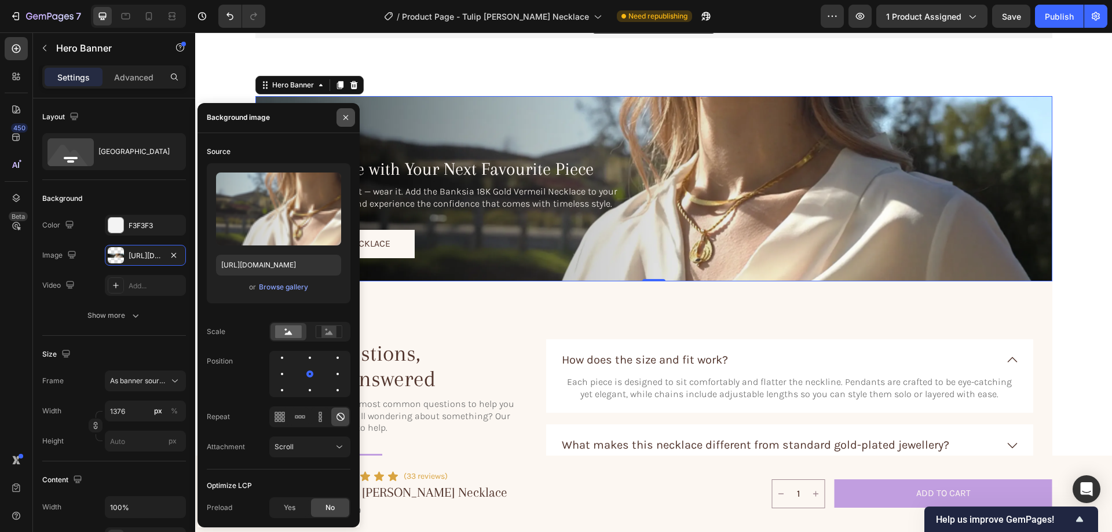
click at [348, 116] on icon "button" at bounding box center [346, 117] width 5 height 5
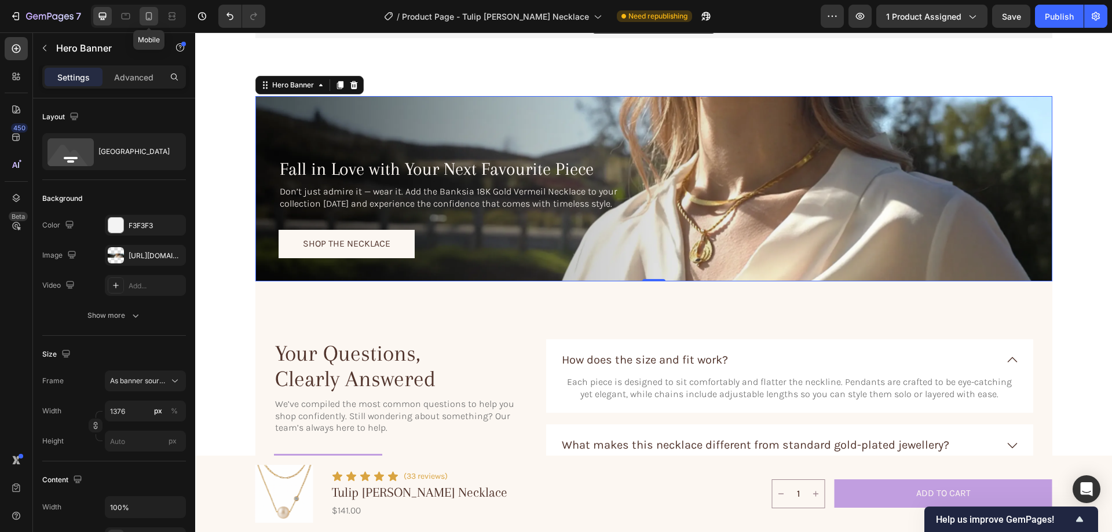
click at [155, 17] on div at bounding box center [149, 16] width 19 height 19
type input "100"
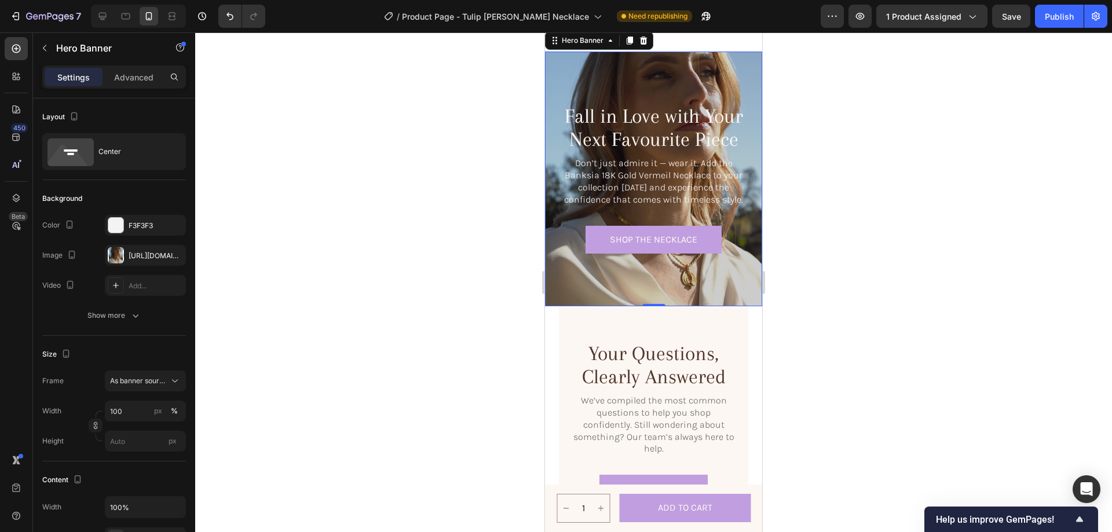
scroll to position [3667, 0]
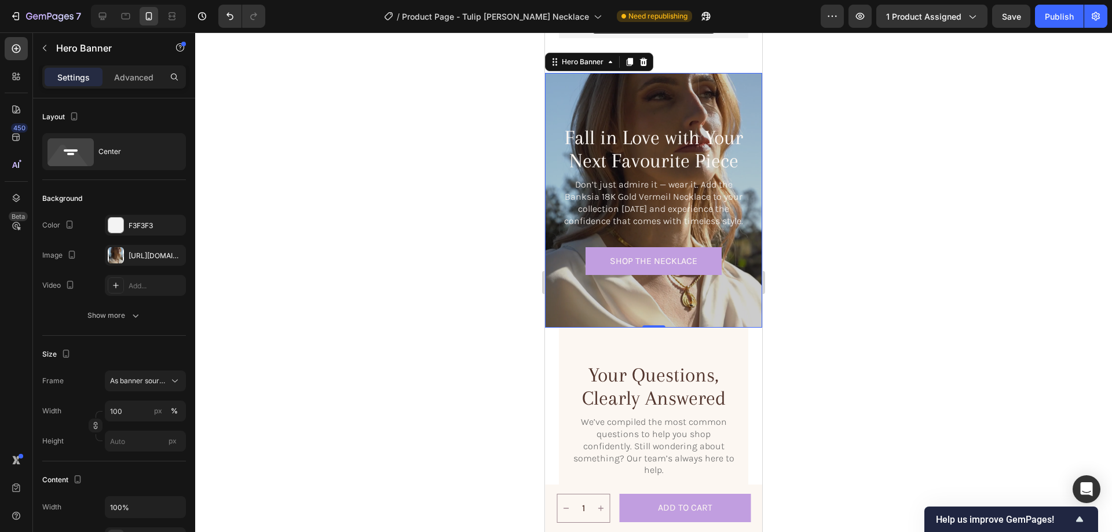
click at [576, 99] on div "Background Image" at bounding box center [653, 201] width 217 height 256
click at [118, 251] on div at bounding box center [116, 255] width 16 height 16
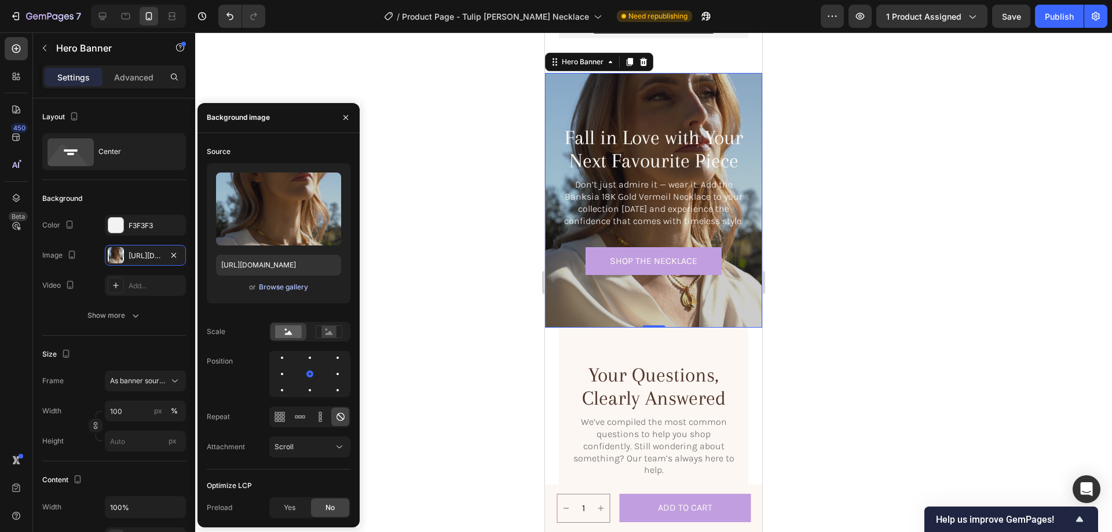
click at [282, 287] on div "Browse gallery" at bounding box center [283, 287] width 49 height 10
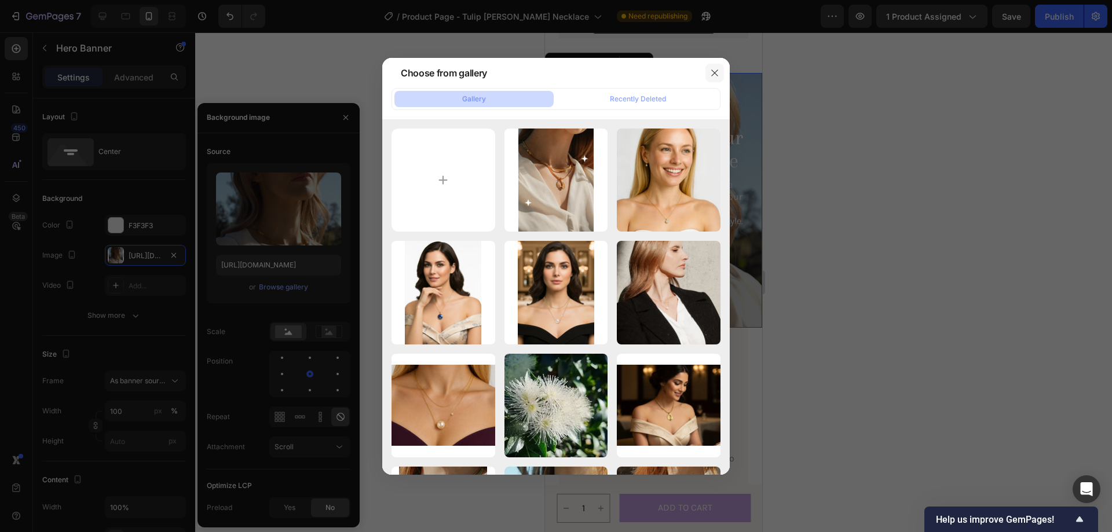
click at [713, 74] on icon "button" at bounding box center [714, 72] width 9 height 9
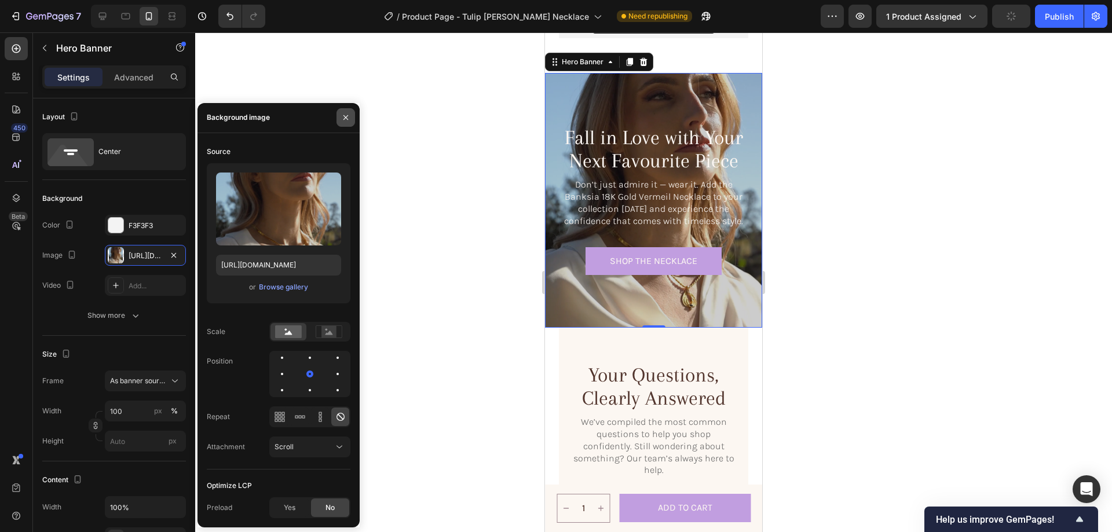
click at [337, 110] on button "button" at bounding box center [346, 117] width 19 height 19
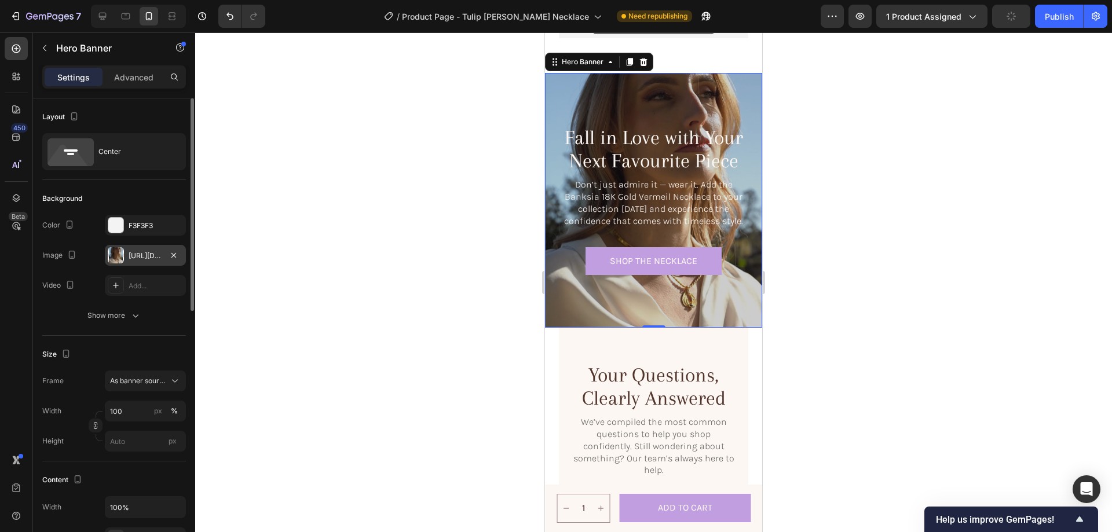
click at [143, 253] on div "https://cdn.shopify.com/s/files/1/0633/3884/0177/files/gempages_576833410962555…" at bounding box center [146, 256] width 34 height 10
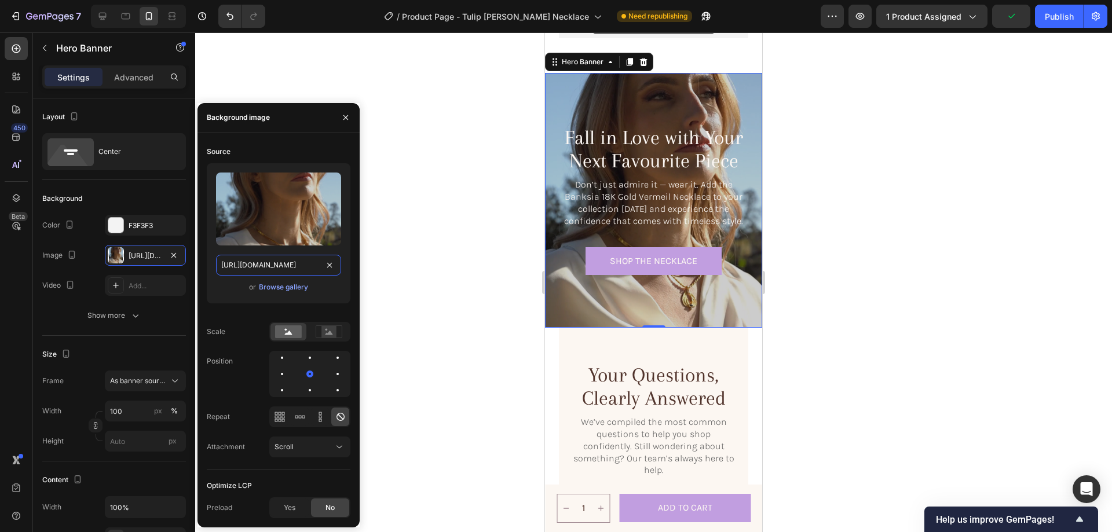
click at [265, 267] on input "https://cdn.shopify.com/s/files/1/0633/3884/0177/files/gempages_576833410962555…" at bounding box center [278, 265] width 125 height 21
click at [276, 289] on div "Browse gallery" at bounding box center [283, 287] width 49 height 10
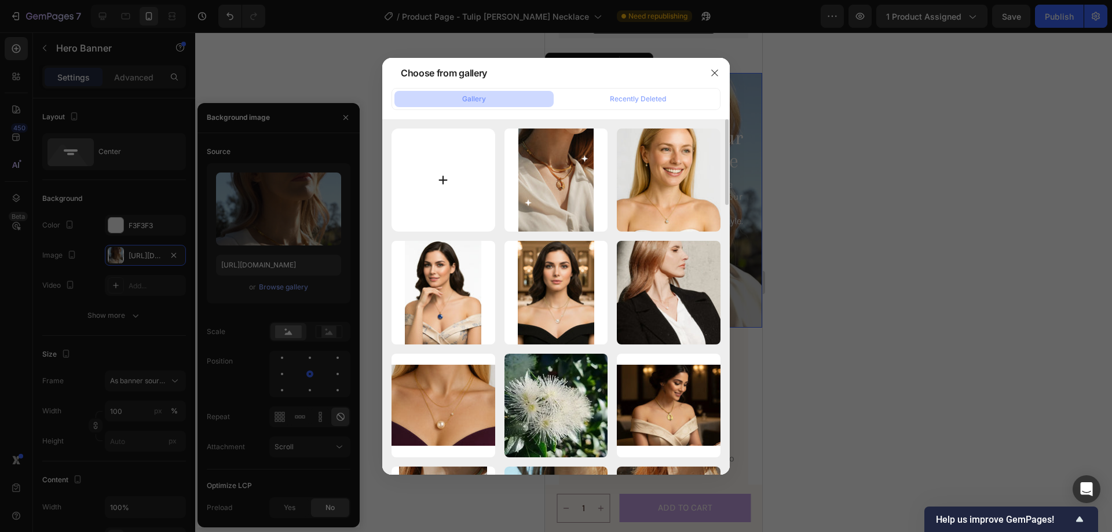
click at [426, 202] on input "file" at bounding box center [444, 181] width 104 height 104
type input "C:\fakepath\gempages_576833410962555488-e3d4c95a-672a-4a68-afcf-3bc0a0d794ab-ez…"
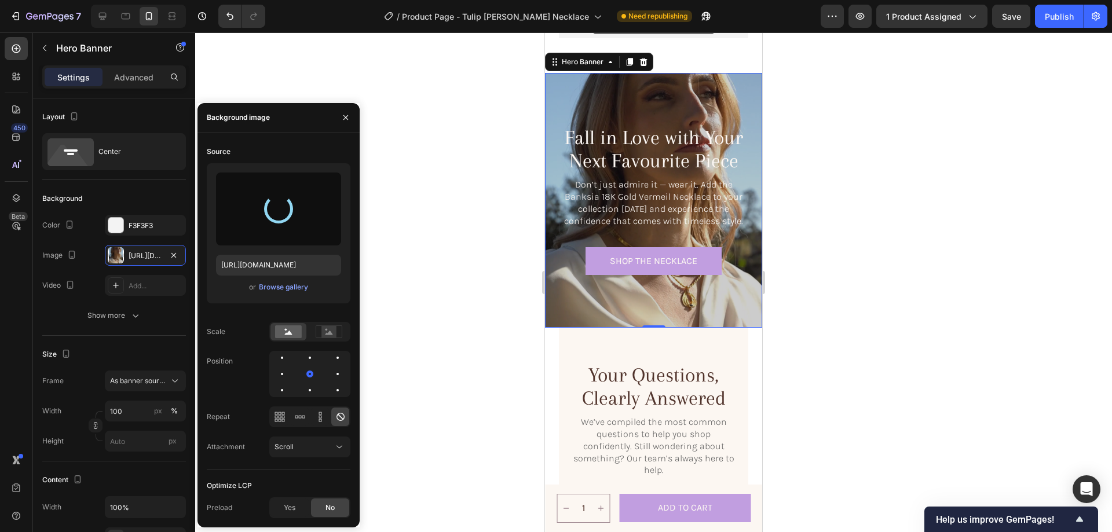
type input "https://cdn.shopify.com/s/files/1/0633/3884/0177/files/gempages_576833410962555…"
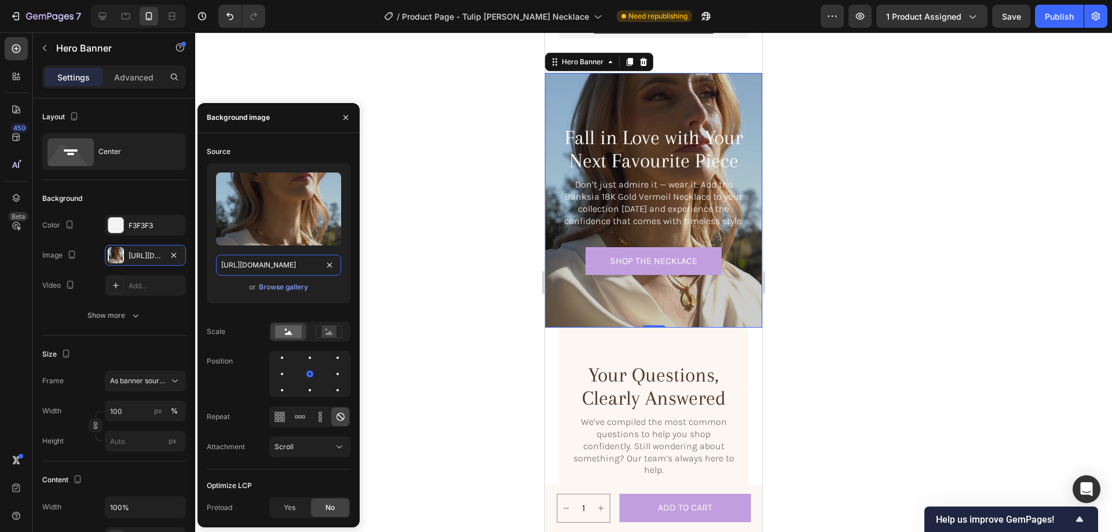
click at [273, 264] on input "https://cdn.shopify.com/s/files/1/0633/3884/0177/files/gempages_576833410962555…" at bounding box center [278, 265] width 125 height 21
click at [345, 119] on icon "button" at bounding box center [346, 117] width 5 height 5
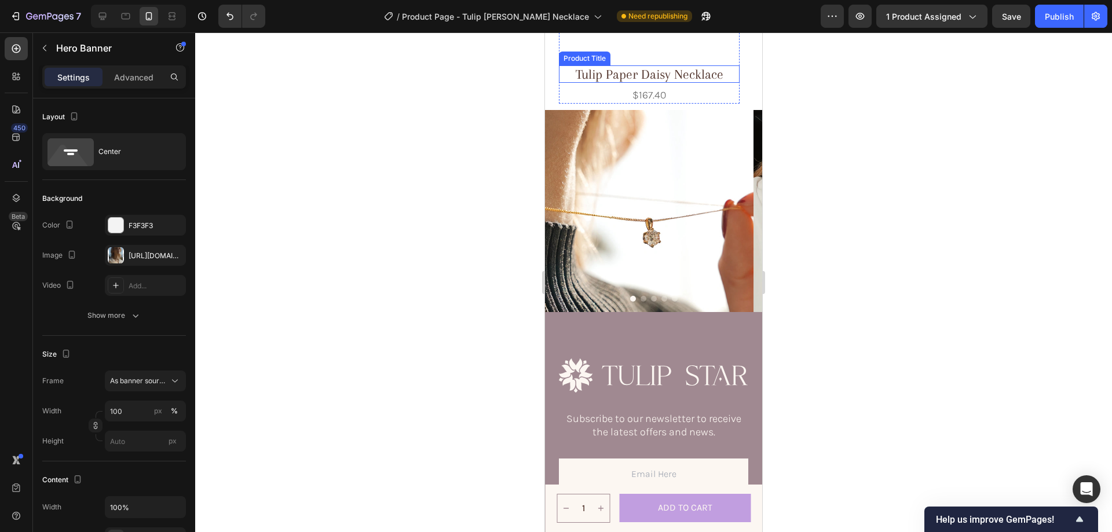
scroll to position [5057, 0]
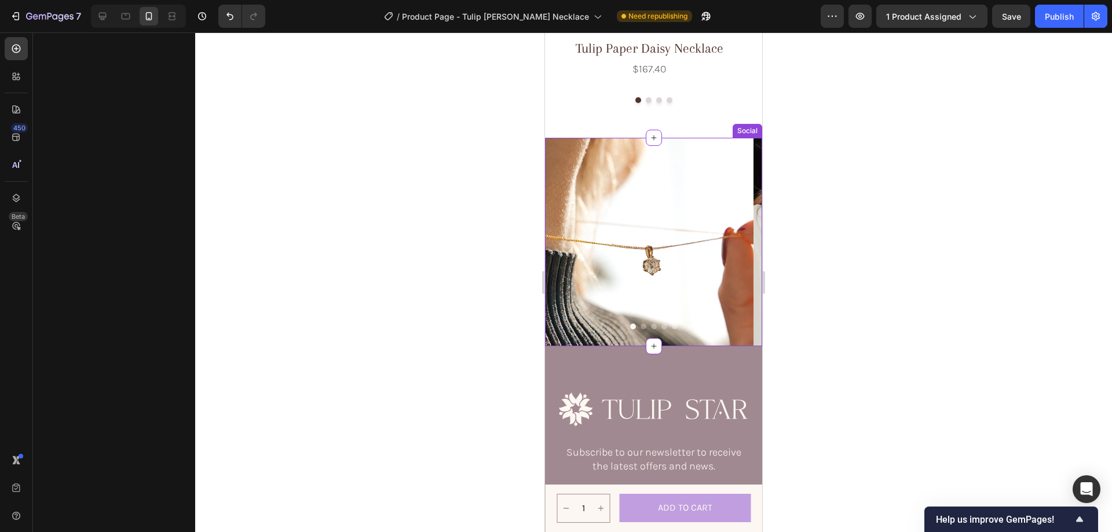
click at [669, 289] on img at bounding box center [649, 242] width 209 height 209
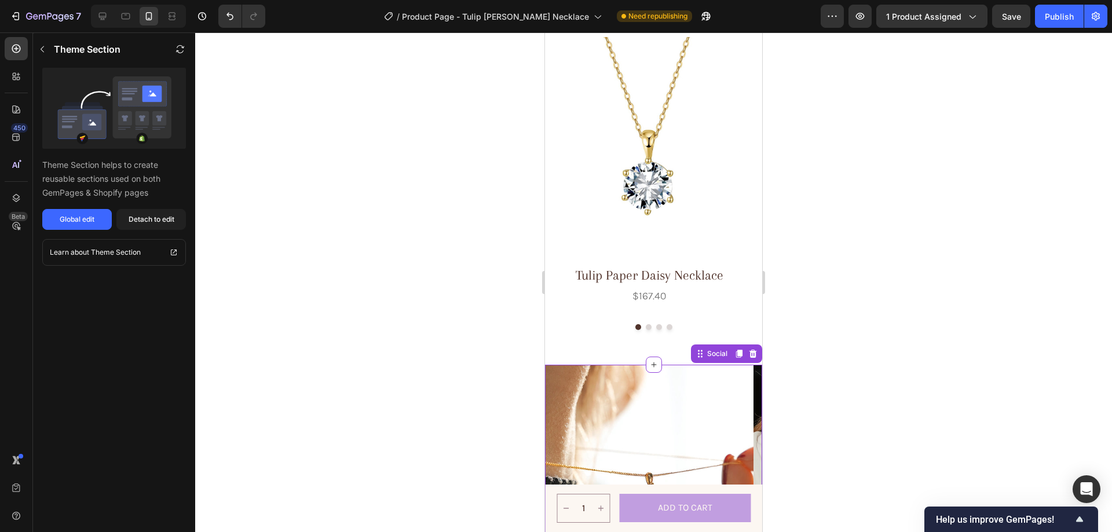
scroll to position [4826, 0]
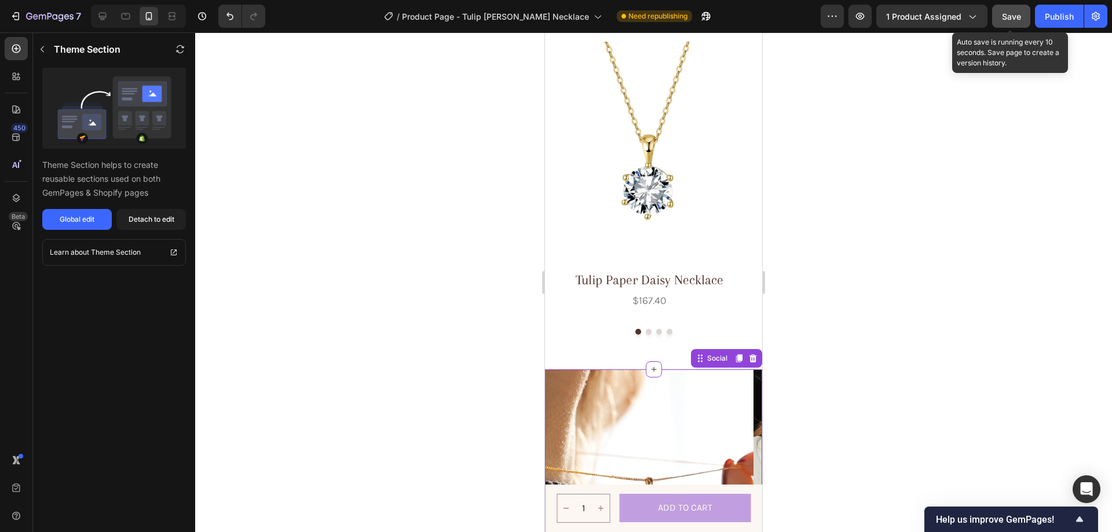
click at [1019, 12] on span "Save" at bounding box center [1011, 17] width 19 height 10
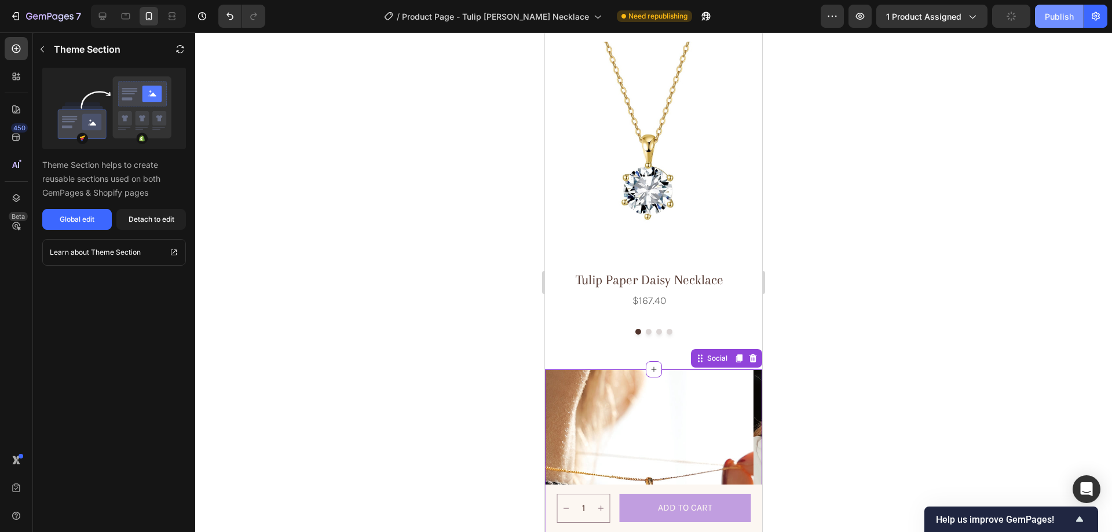
click at [1060, 13] on div "Publish" at bounding box center [1059, 16] width 29 height 12
click at [100, 16] on icon at bounding box center [103, 17] width 8 height 8
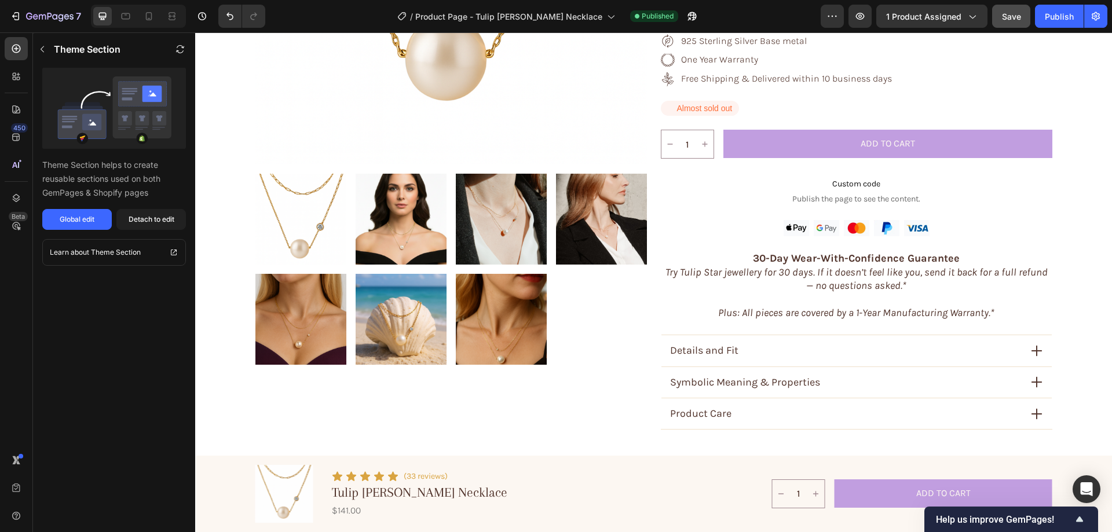
scroll to position [143, 0]
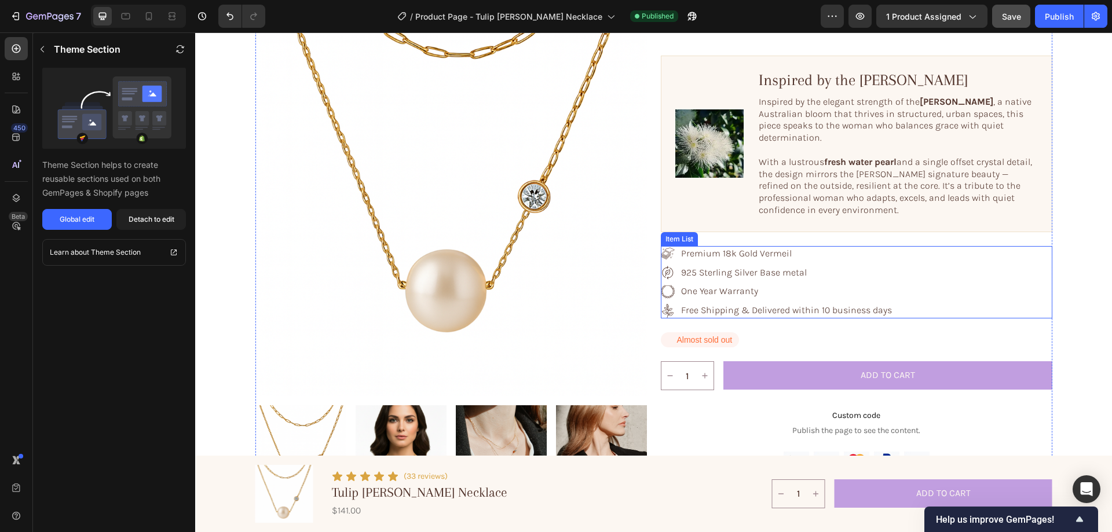
click at [794, 248] on p "Premium 18k Gold Vermeil" at bounding box center [786, 254] width 211 height 12
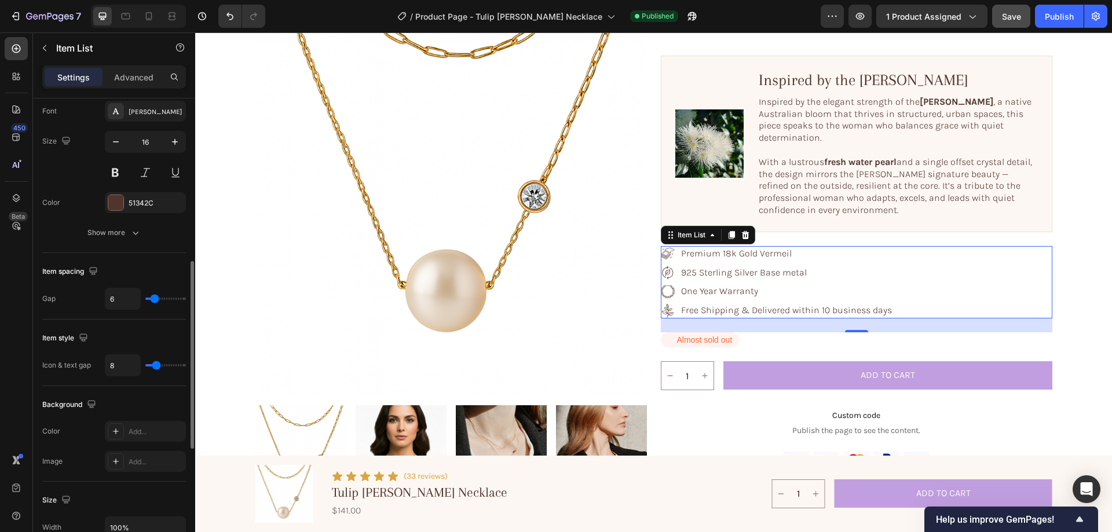
scroll to position [290, 0]
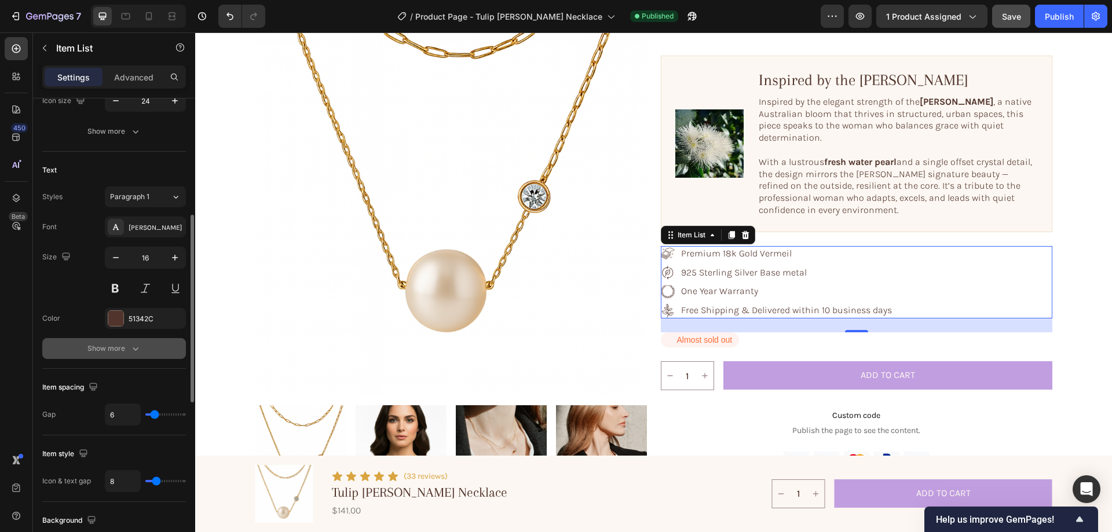
click at [113, 349] on div "Show more" at bounding box center [114, 349] width 54 height 12
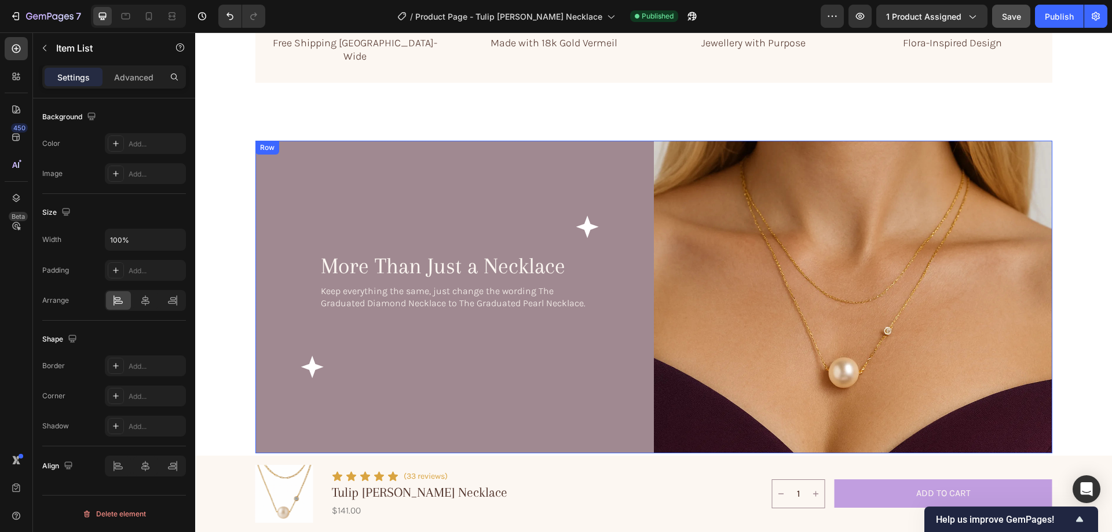
scroll to position [722, 0]
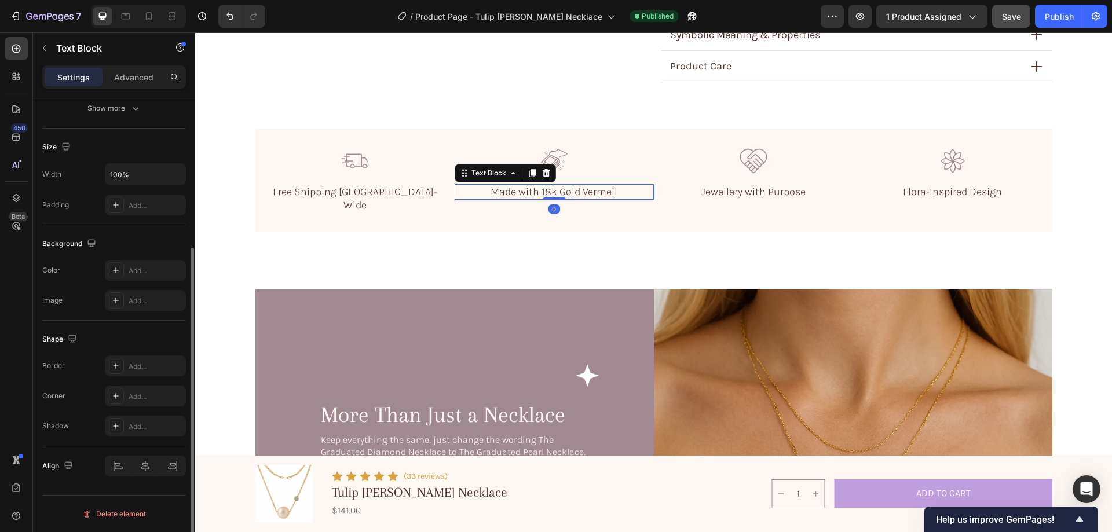
click at [605, 186] on p "Made with 18k Gold Vermeil" at bounding box center [554, 191] width 169 height 13
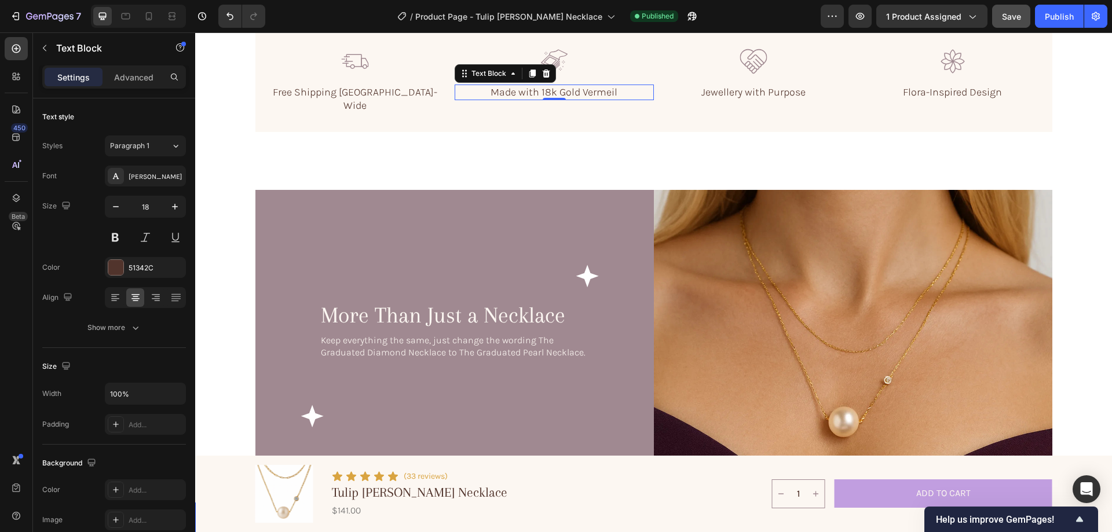
scroll to position [954, 0]
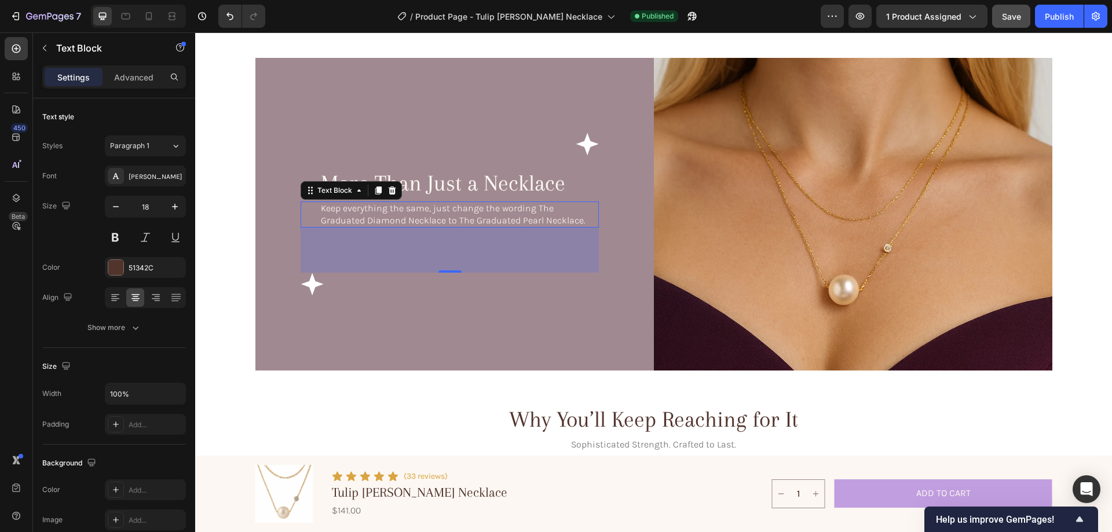
click at [430, 203] on p "Keep everything the same, just change the wording The Graduated Diamond Necklac…" at bounding box center [455, 215] width 268 height 24
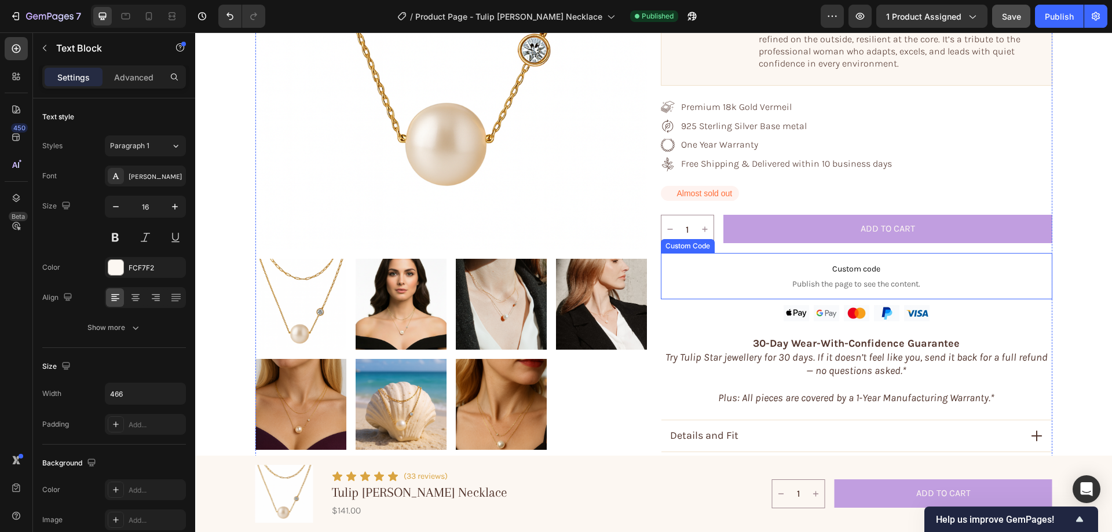
scroll to position [579, 0]
